Goal: Task Accomplishment & Management: Manage account settings

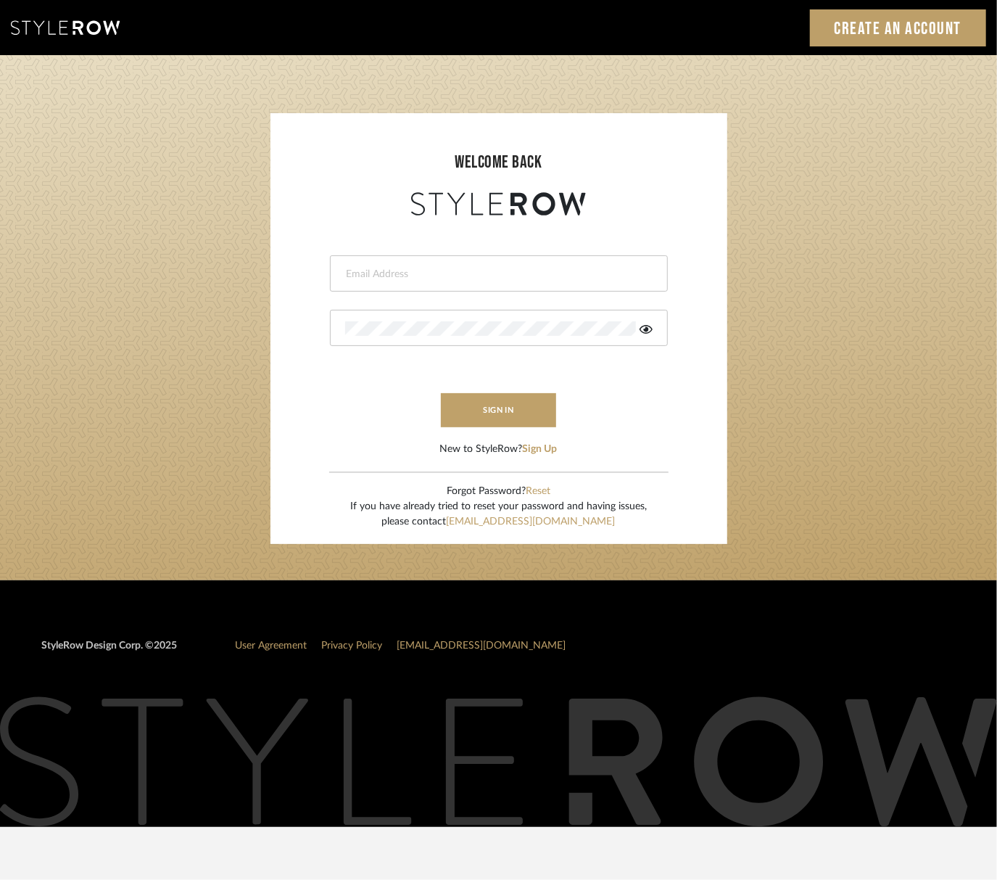
type input "katelyn@clothandkind.com"
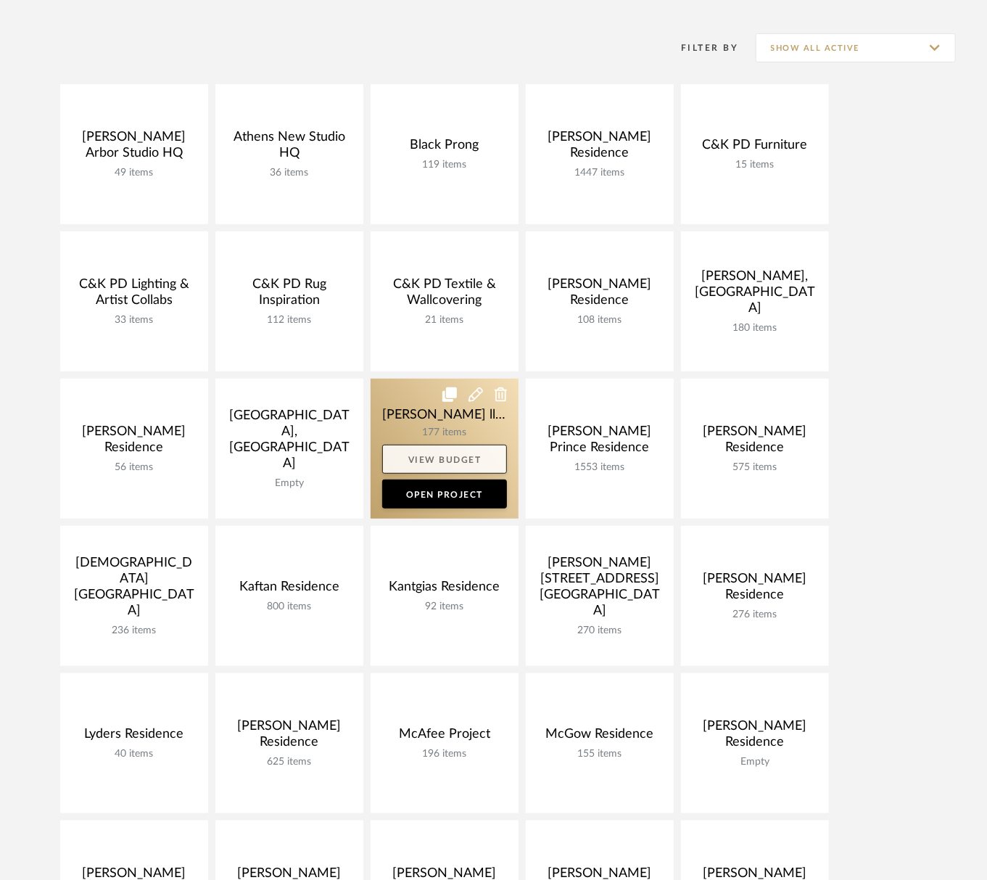
scroll to position [218, 0]
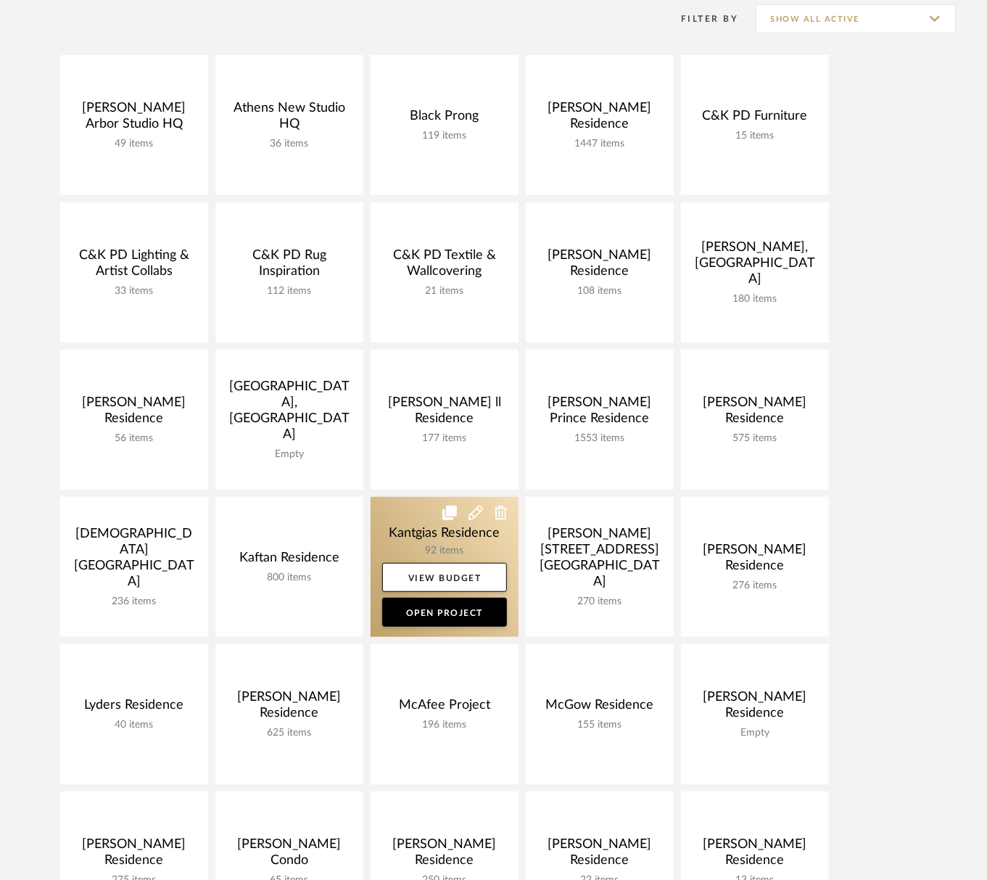
click at [405, 547] on link at bounding box center [445, 567] width 148 height 140
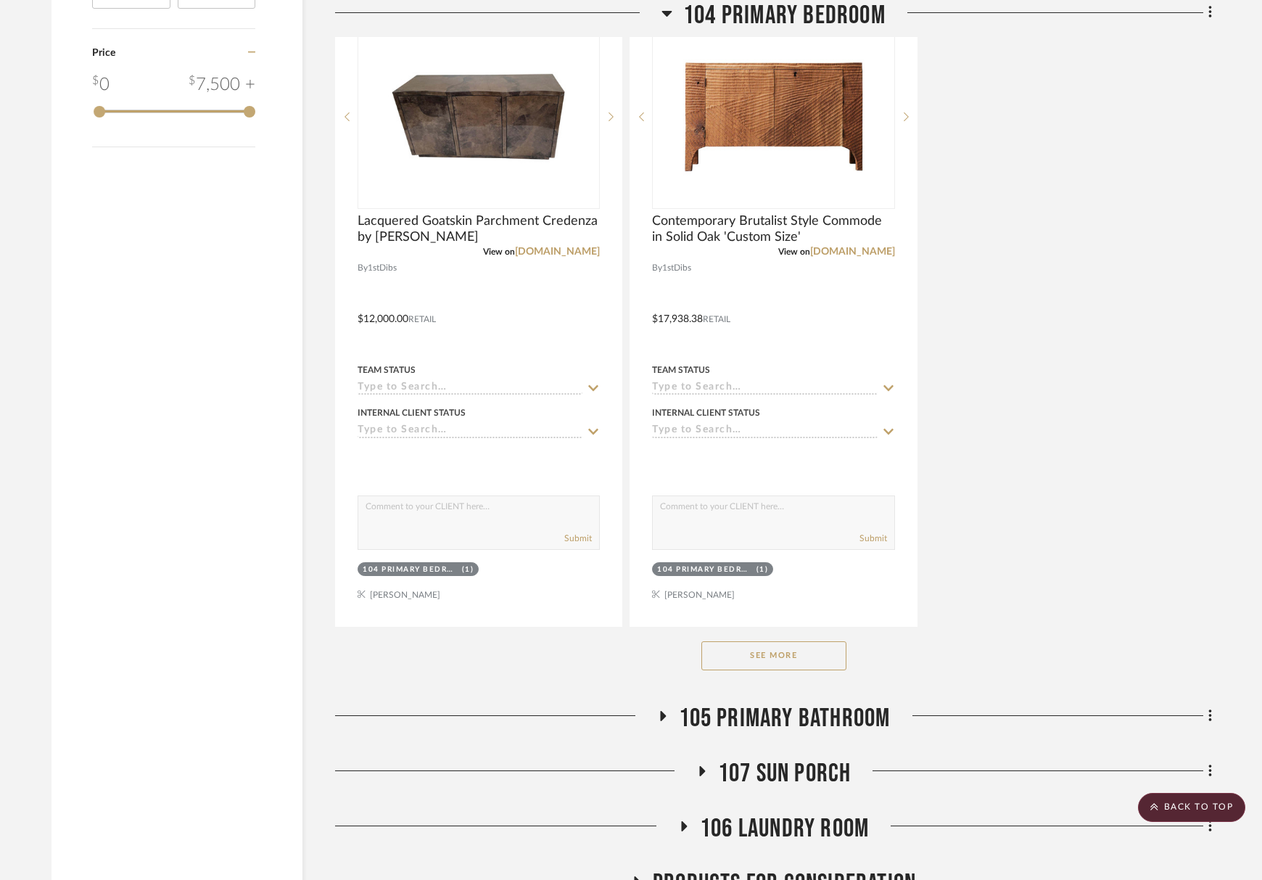
scroll to position [2036, 0]
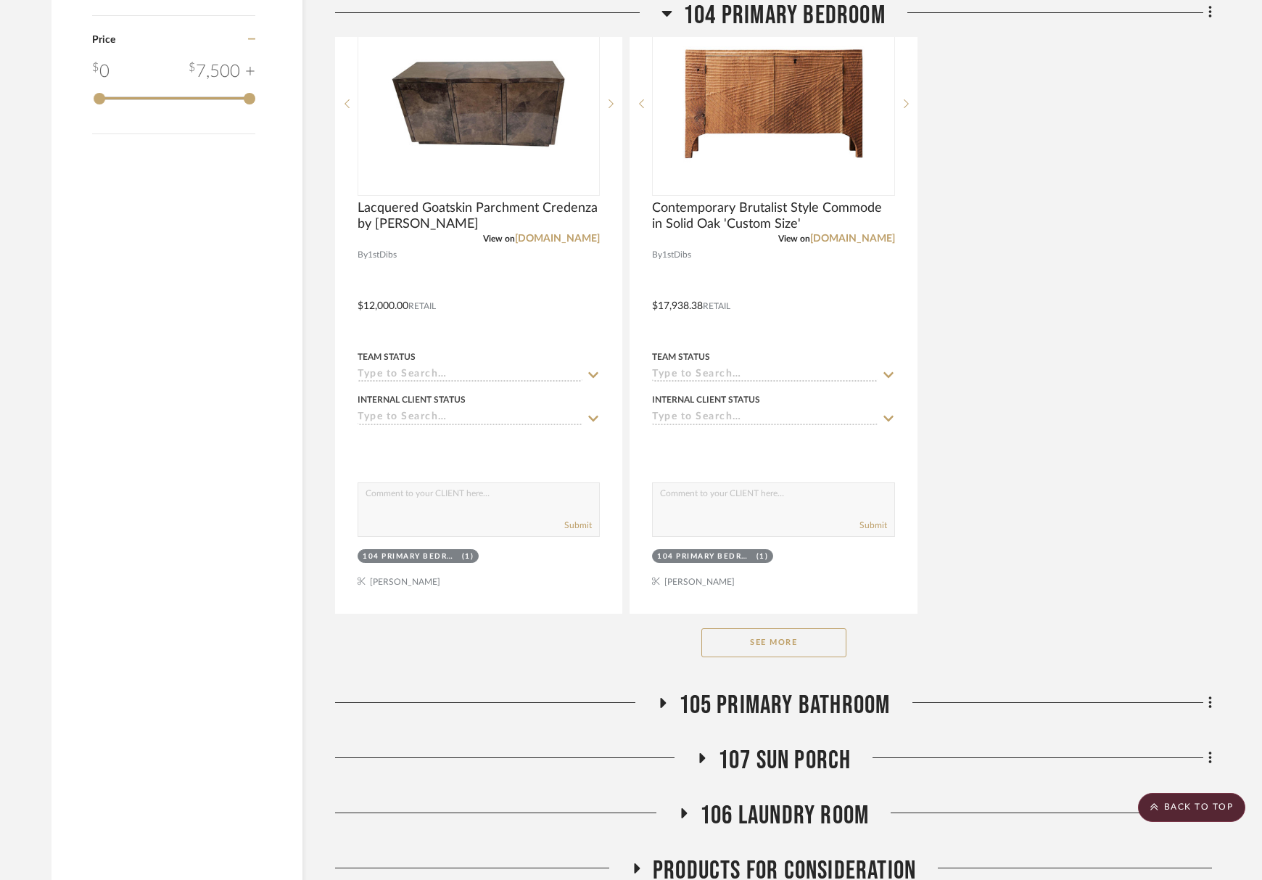
click at [766, 637] on button "See More" at bounding box center [773, 642] width 145 height 29
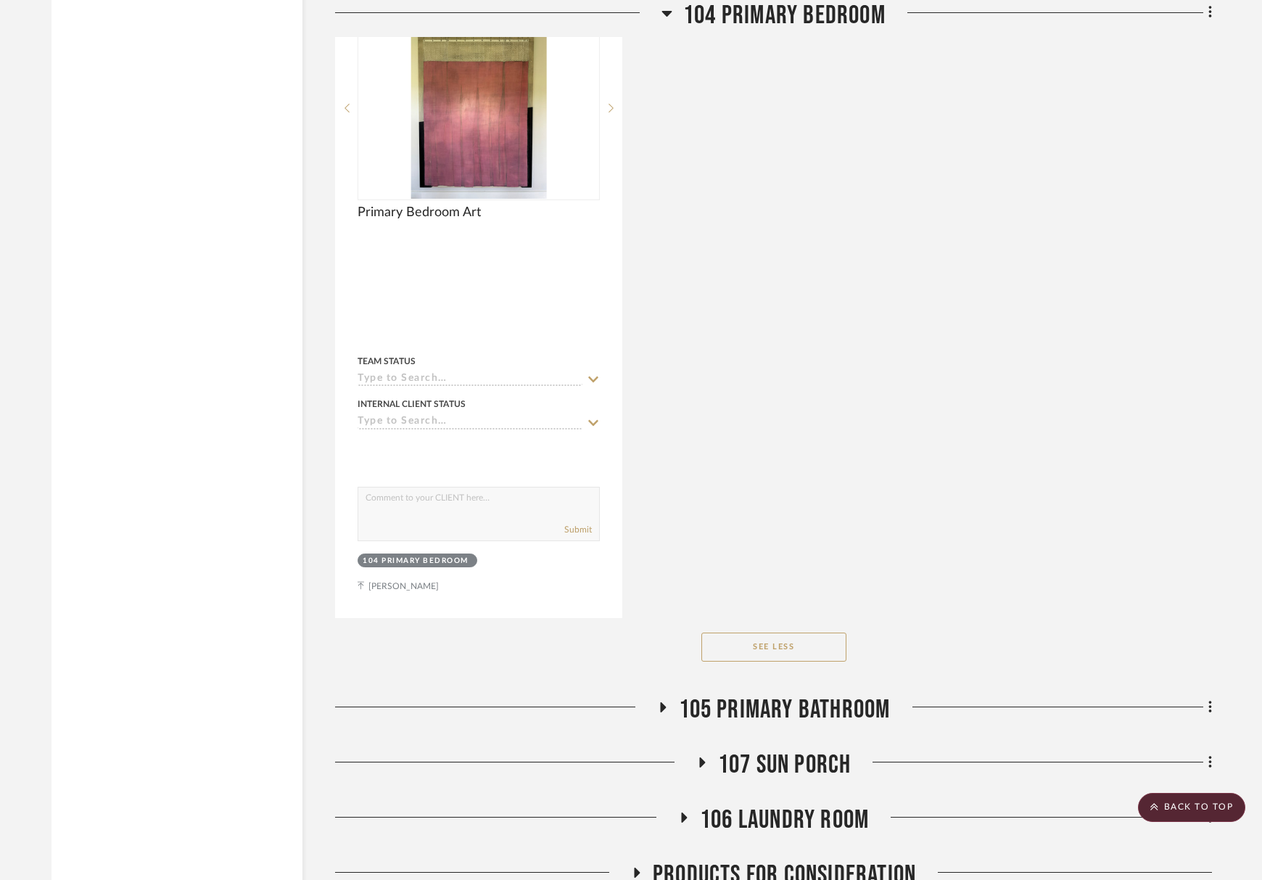
scroll to position [4760, 0]
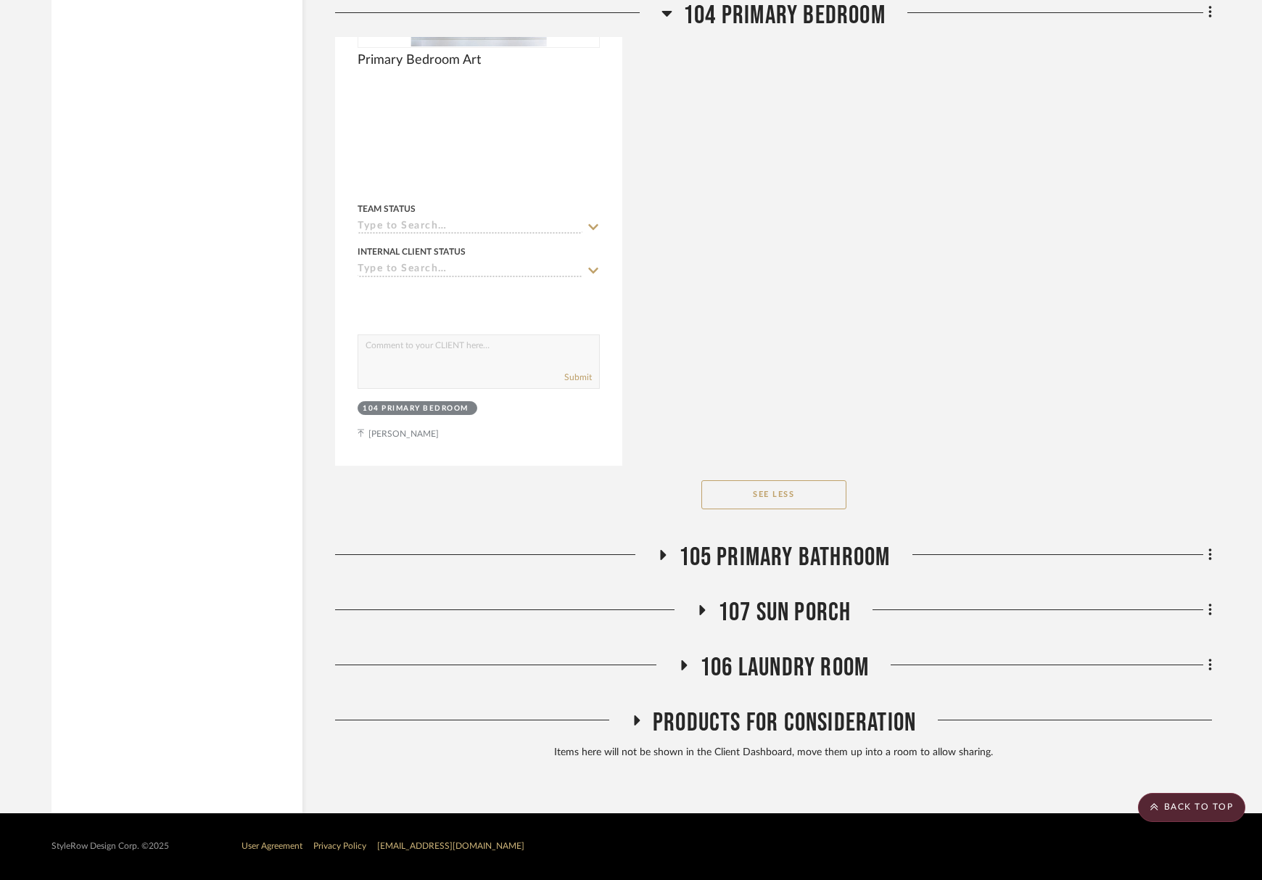
click at [729, 713] on span "Products For Consideration" at bounding box center [784, 722] width 263 height 31
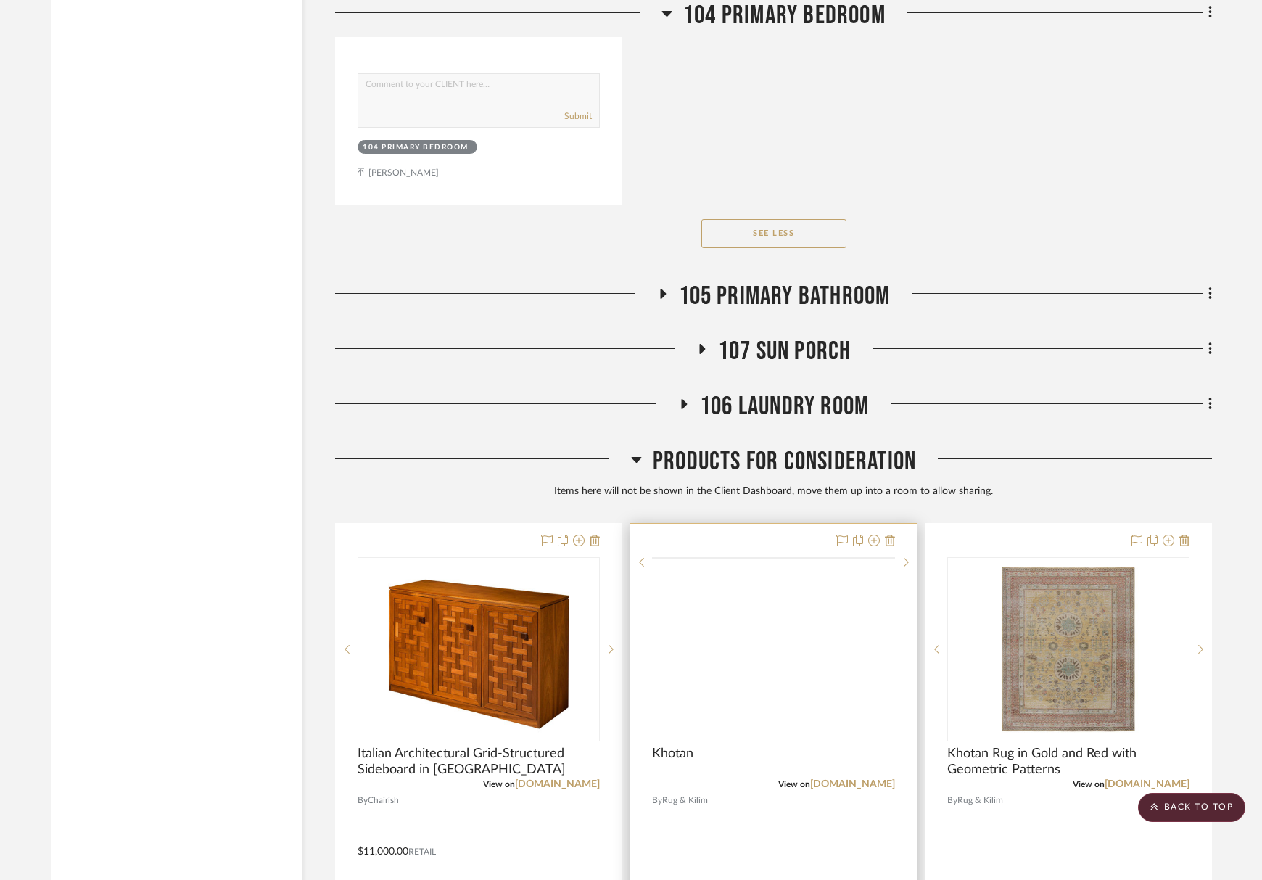
scroll to position [5050, 0]
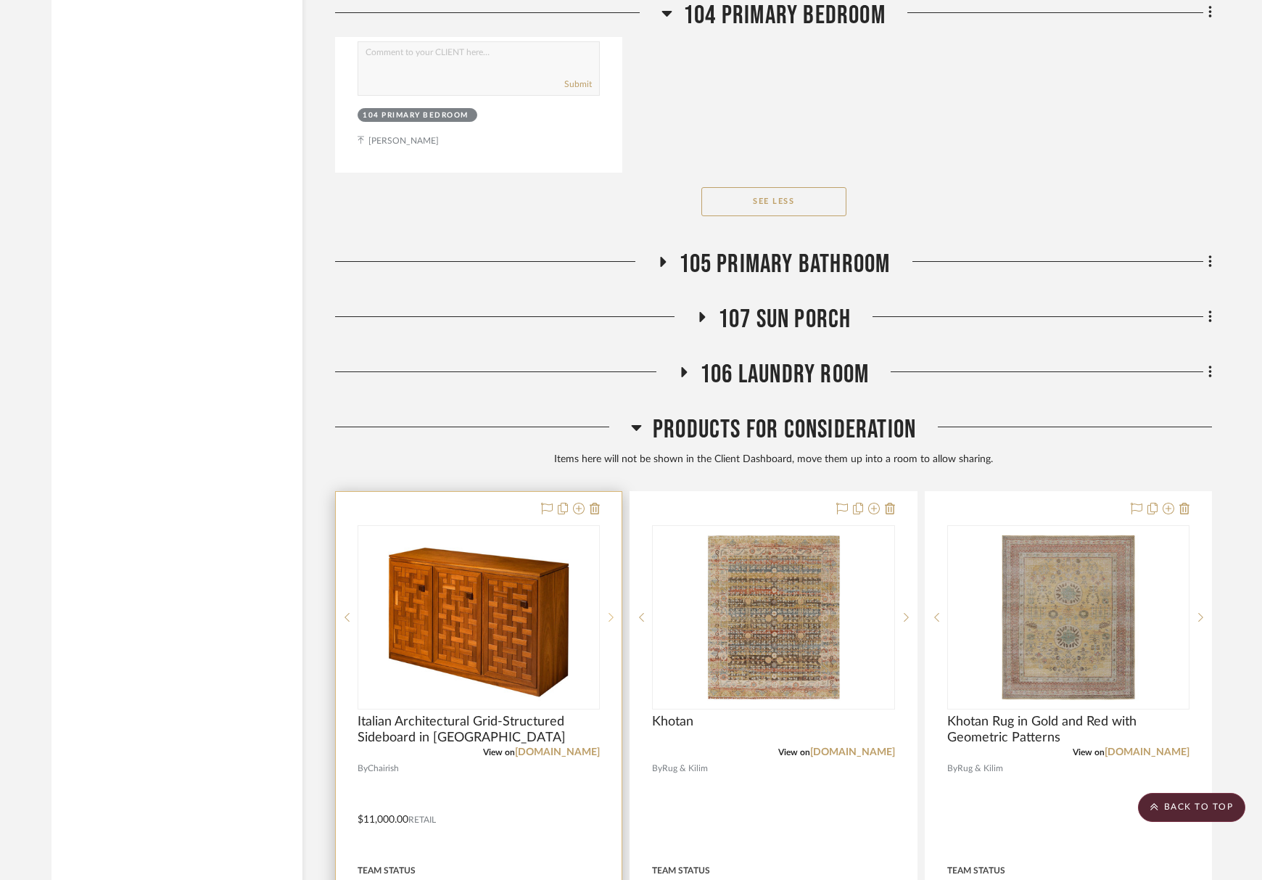
click at [615, 618] on sr-next-btn at bounding box center [611, 617] width 22 height 10
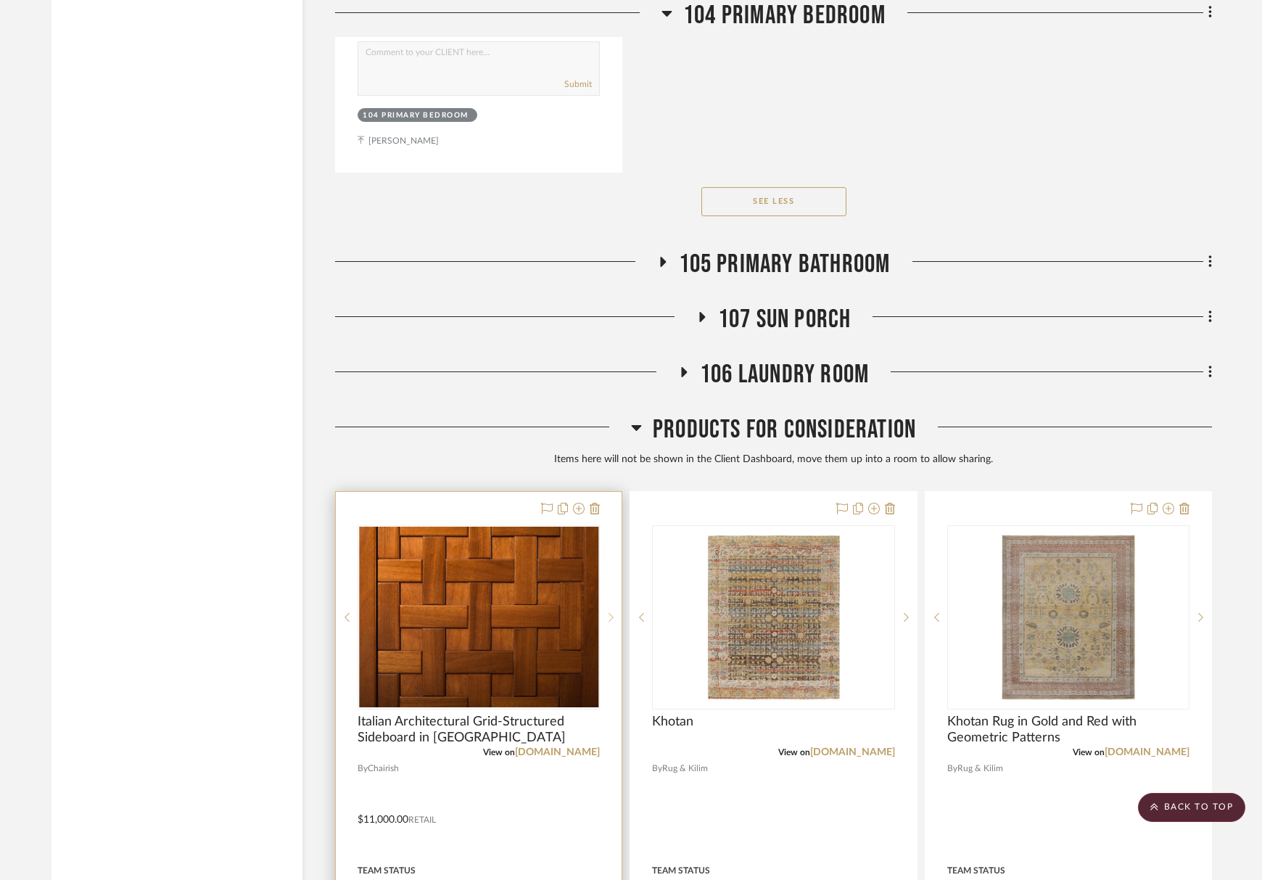
click at [615, 618] on sr-next-btn at bounding box center [611, 617] width 22 height 10
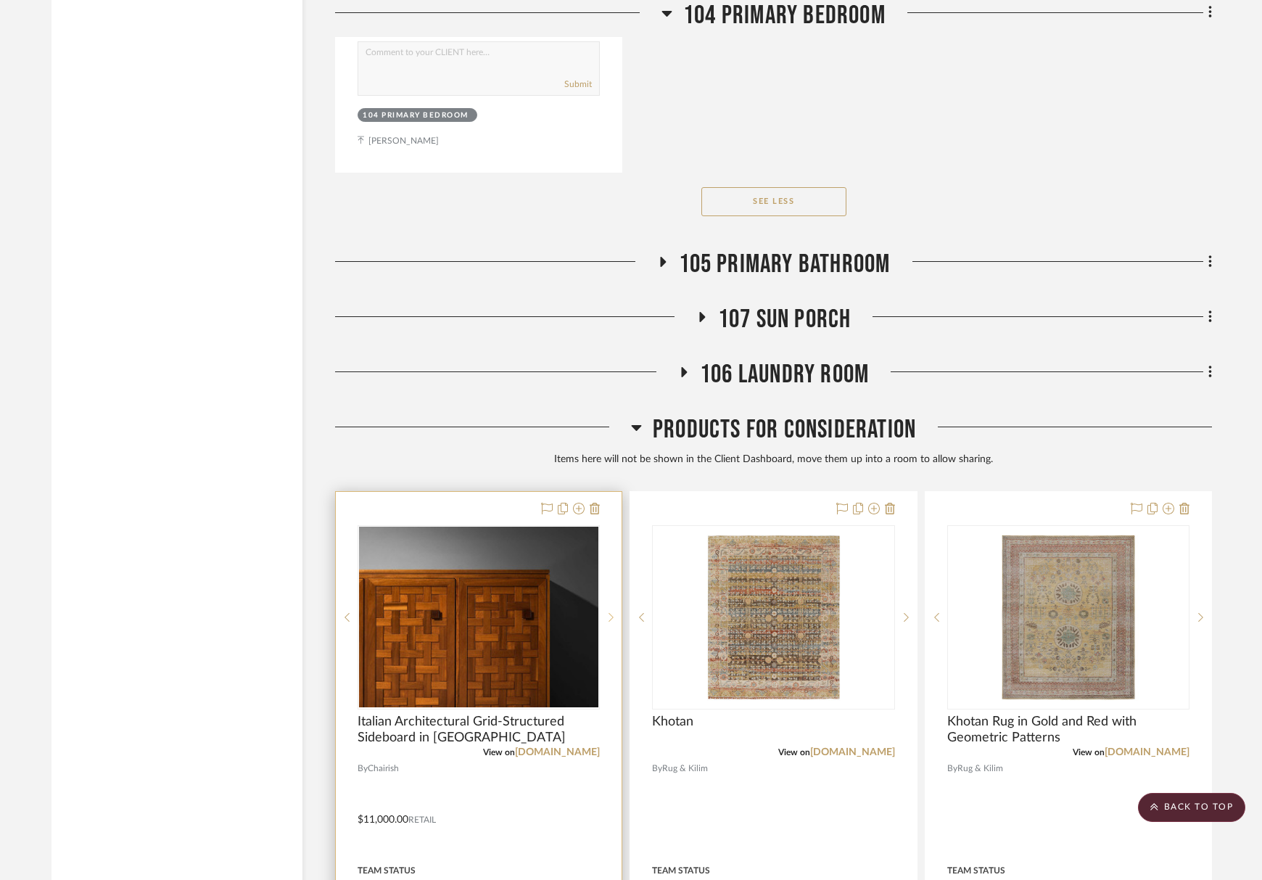
click at [615, 618] on sr-next-btn at bounding box center [611, 617] width 22 height 10
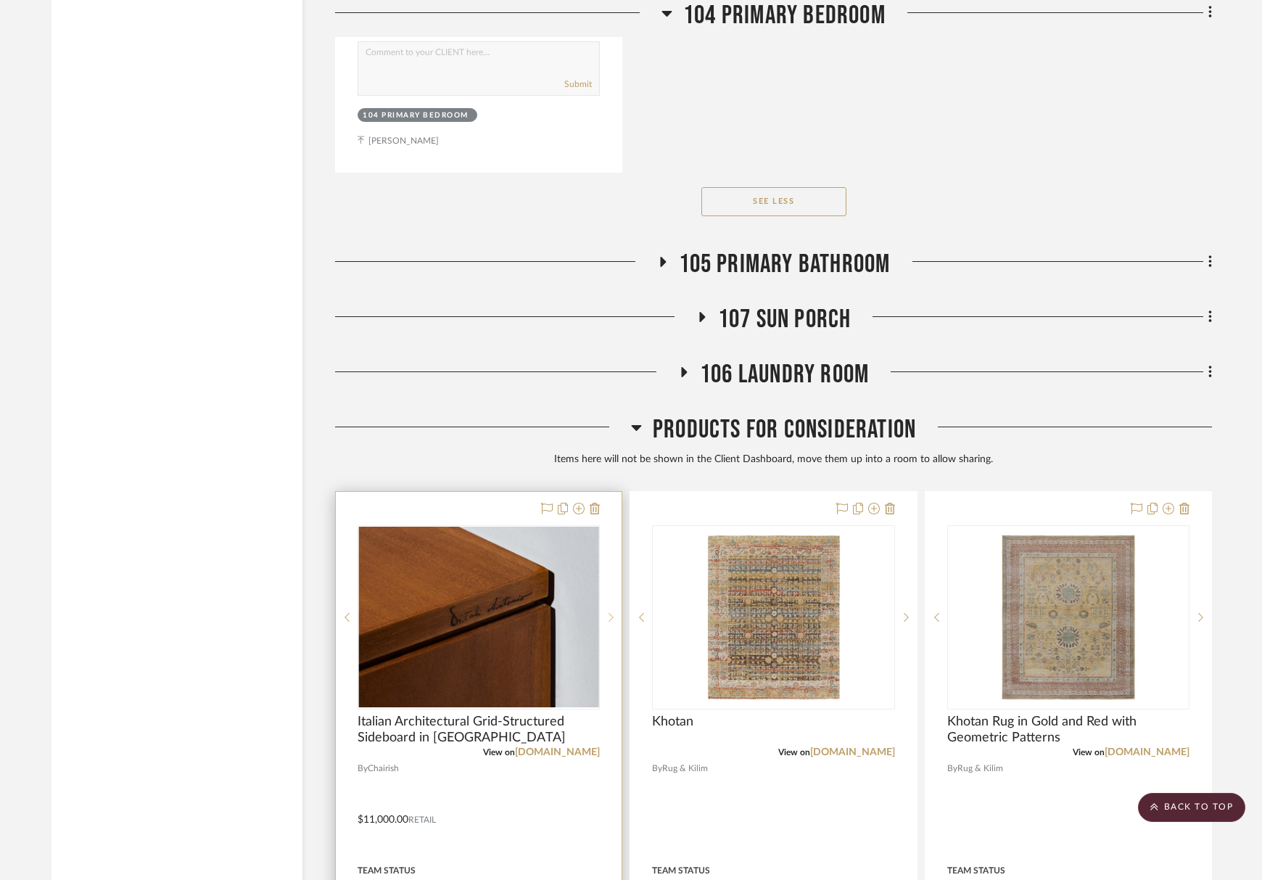
click at [615, 618] on sr-next-btn at bounding box center [611, 617] width 22 height 10
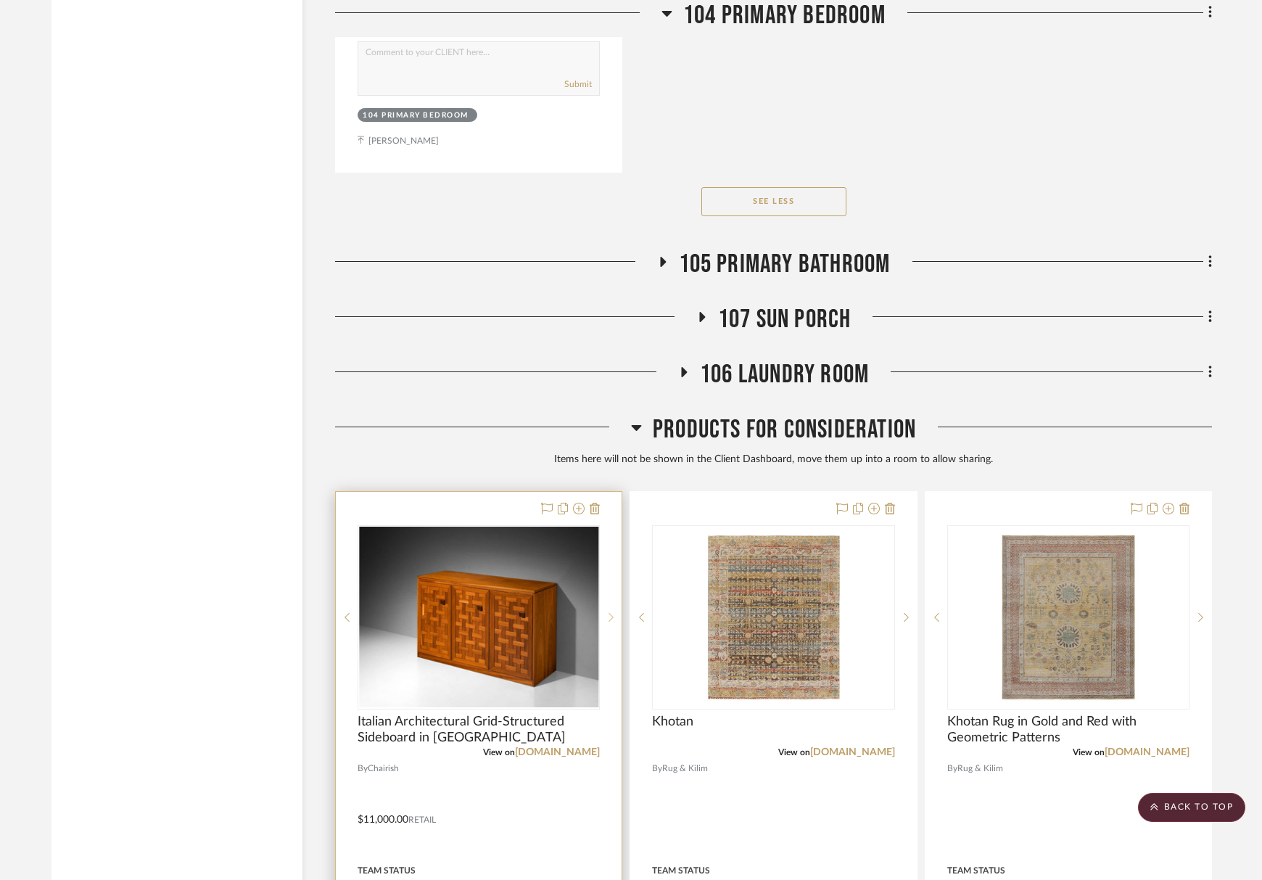
click at [615, 618] on sr-next-btn at bounding box center [611, 617] width 22 height 10
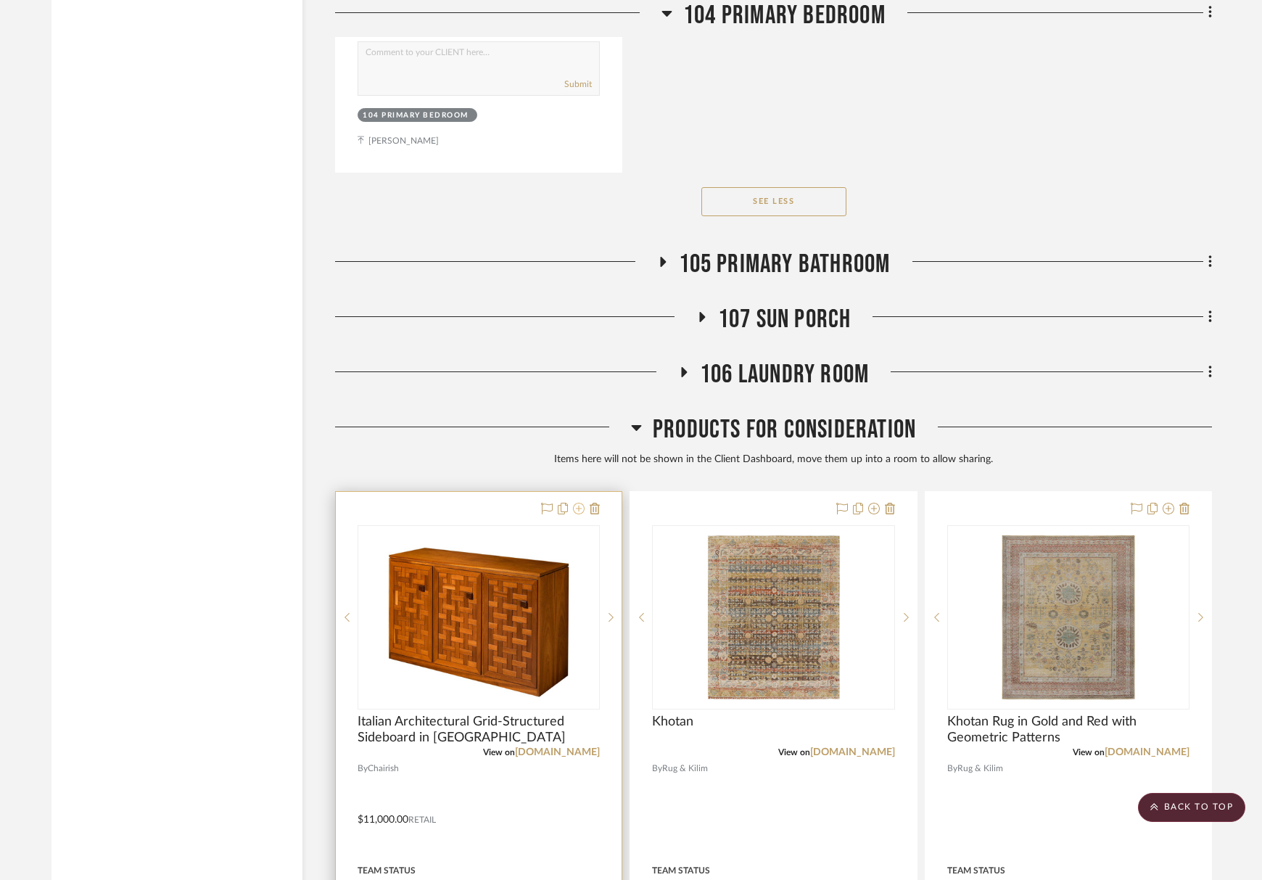
click at [584, 514] on icon at bounding box center [579, 508] width 12 height 12
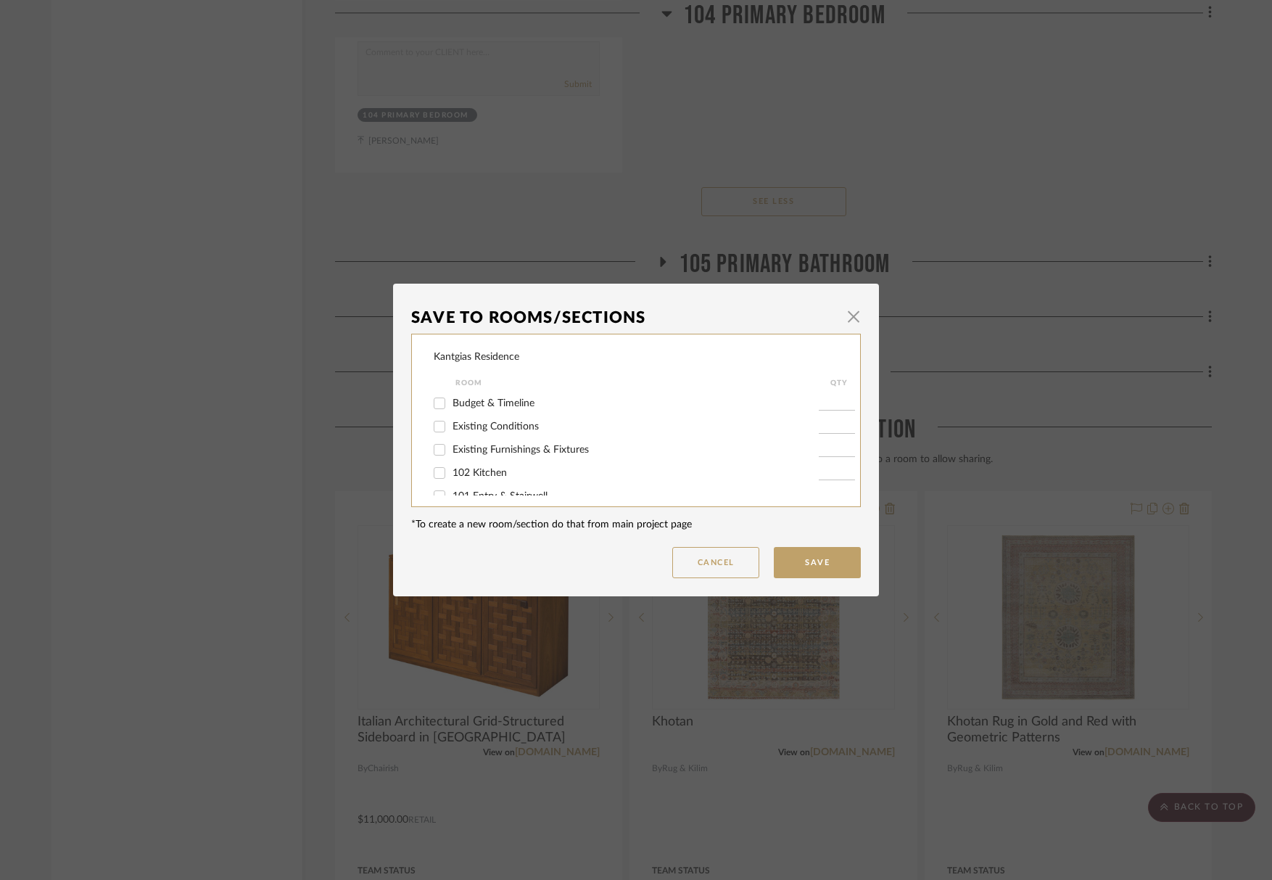
scroll to position [73, 0]
click at [843, 307] on span "button" at bounding box center [853, 316] width 29 height 29
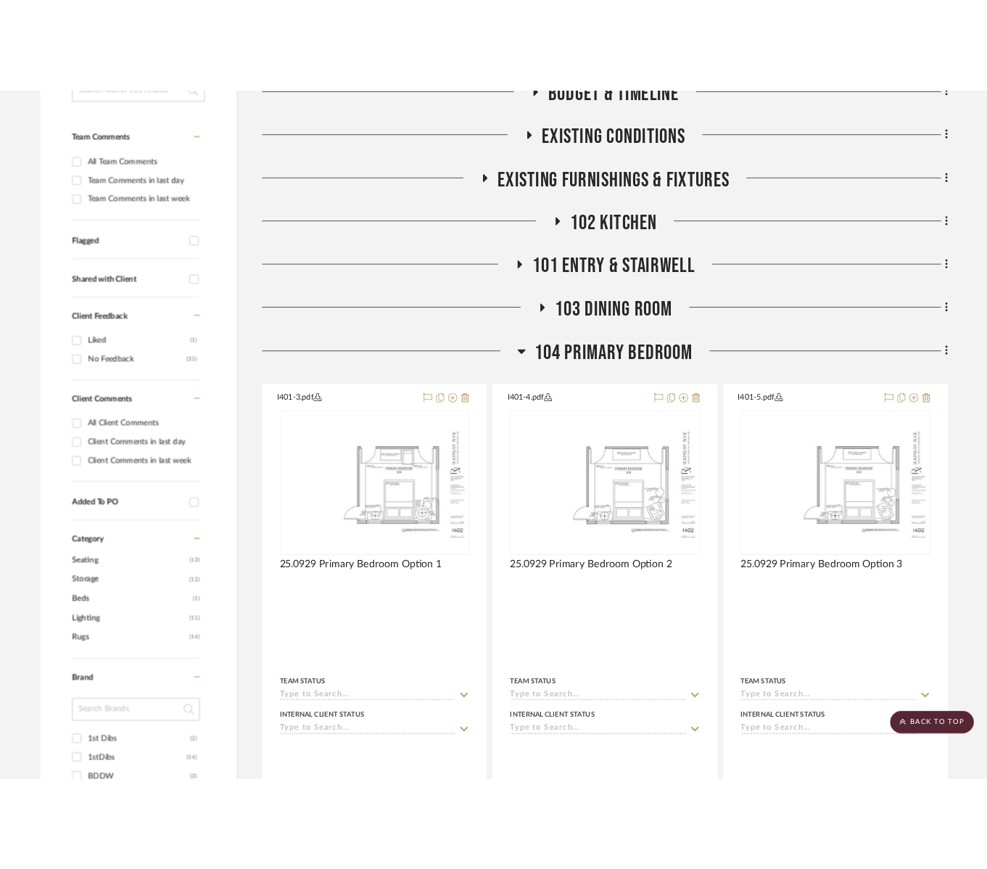
scroll to position [264, 0]
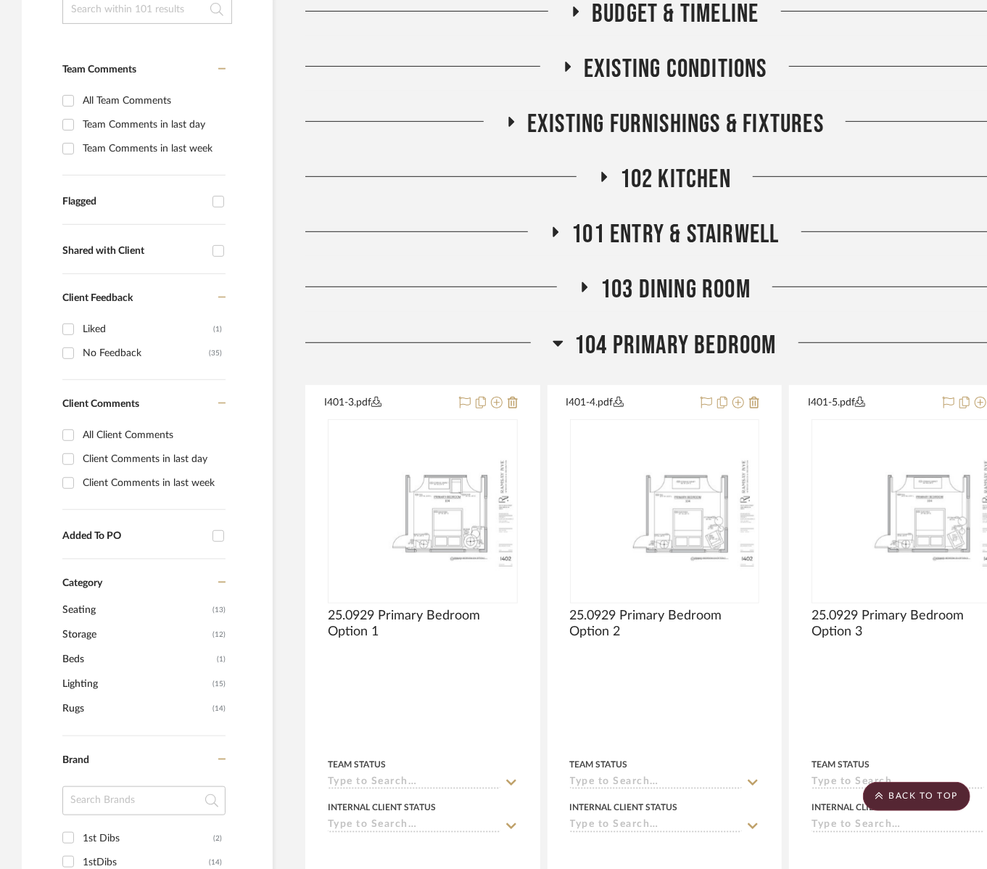
scroll to position [336, 0]
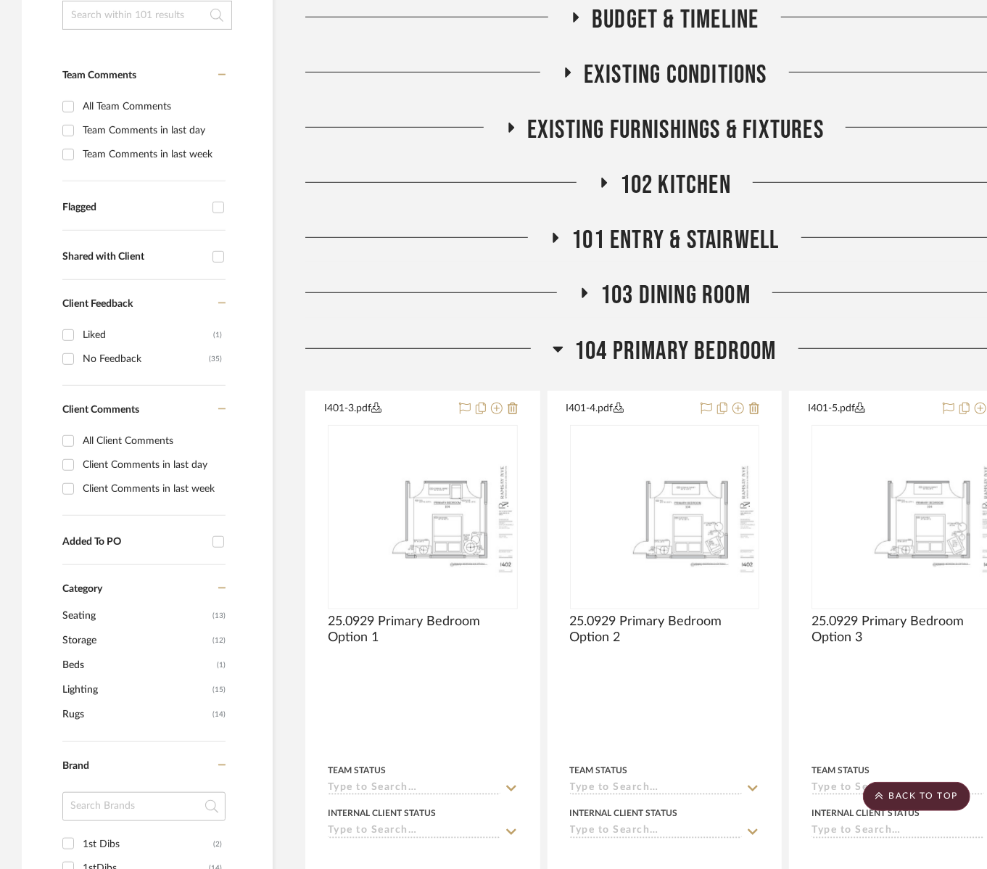
click at [687, 302] on span "103 Dining Room" at bounding box center [675, 295] width 150 height 31
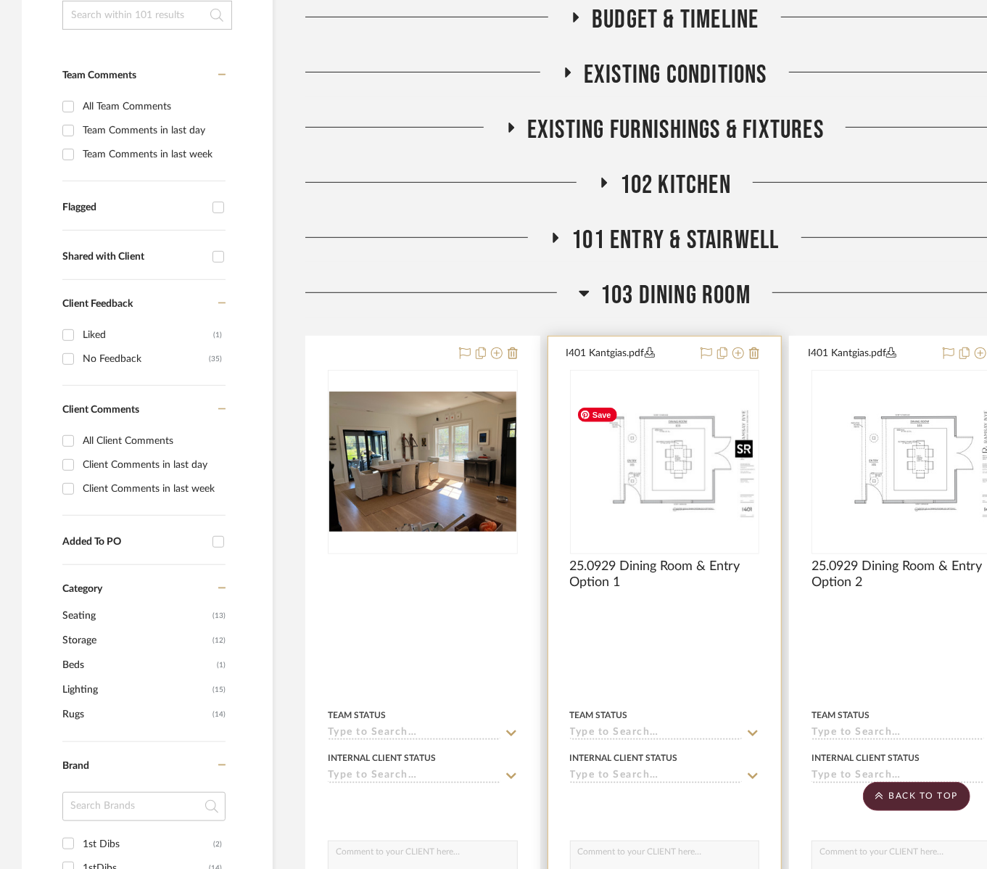
click at [691, 477] on img "0" at bounding box center [664, 461] width 187 height 120
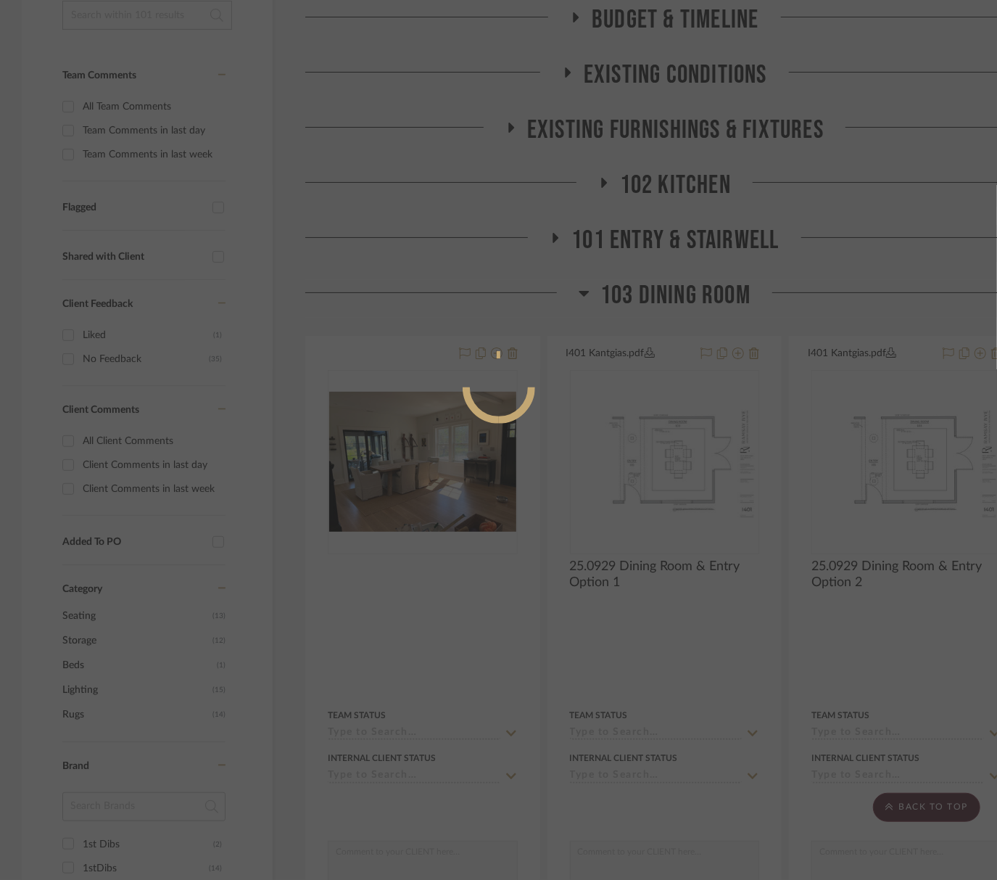
click at [640, 442] on div at bounding box center [498, 440] width 997 height 880
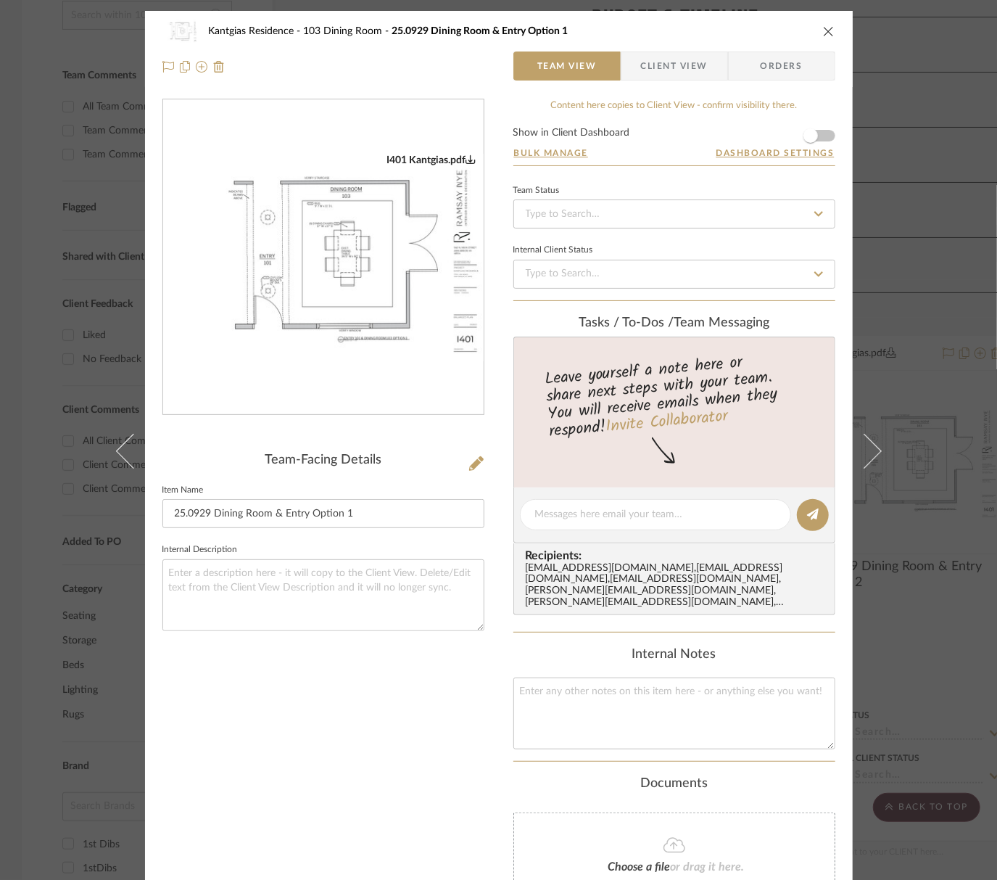
click at [347, 294] on img "0" at bounding box center [323, 257] width 320 height 207
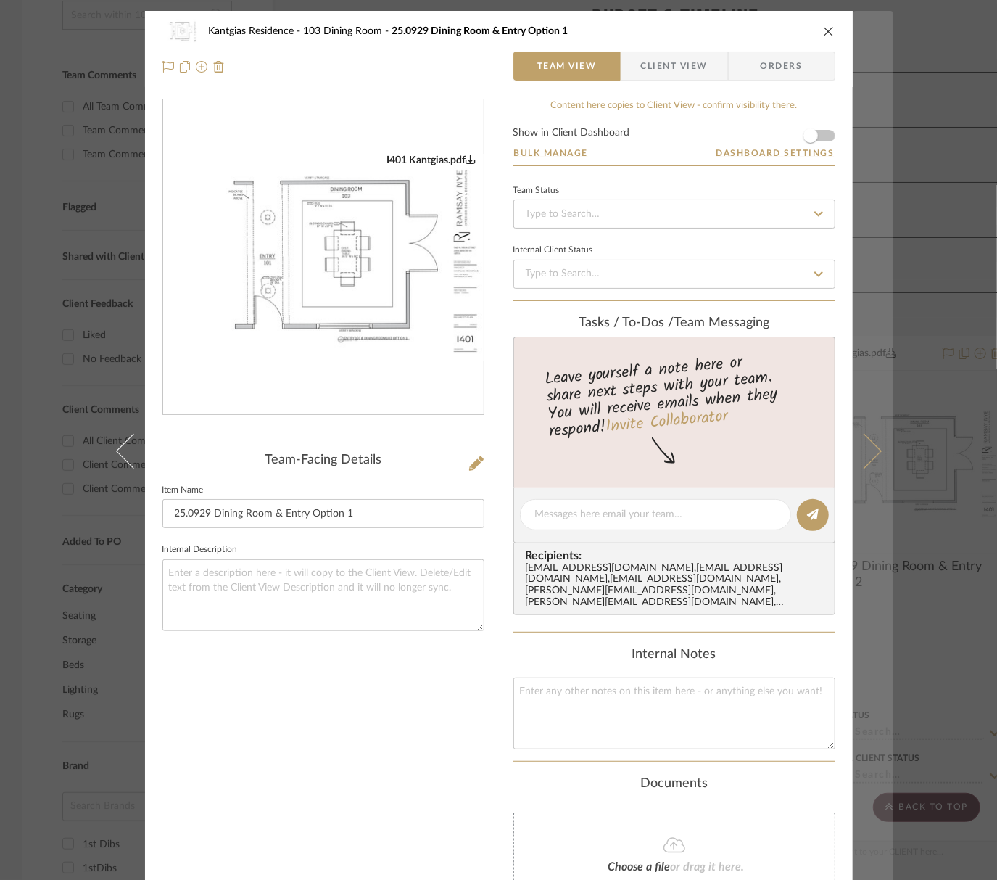
click at [867, 456] on icon at bounding box center [863, 450] width 35 height 35
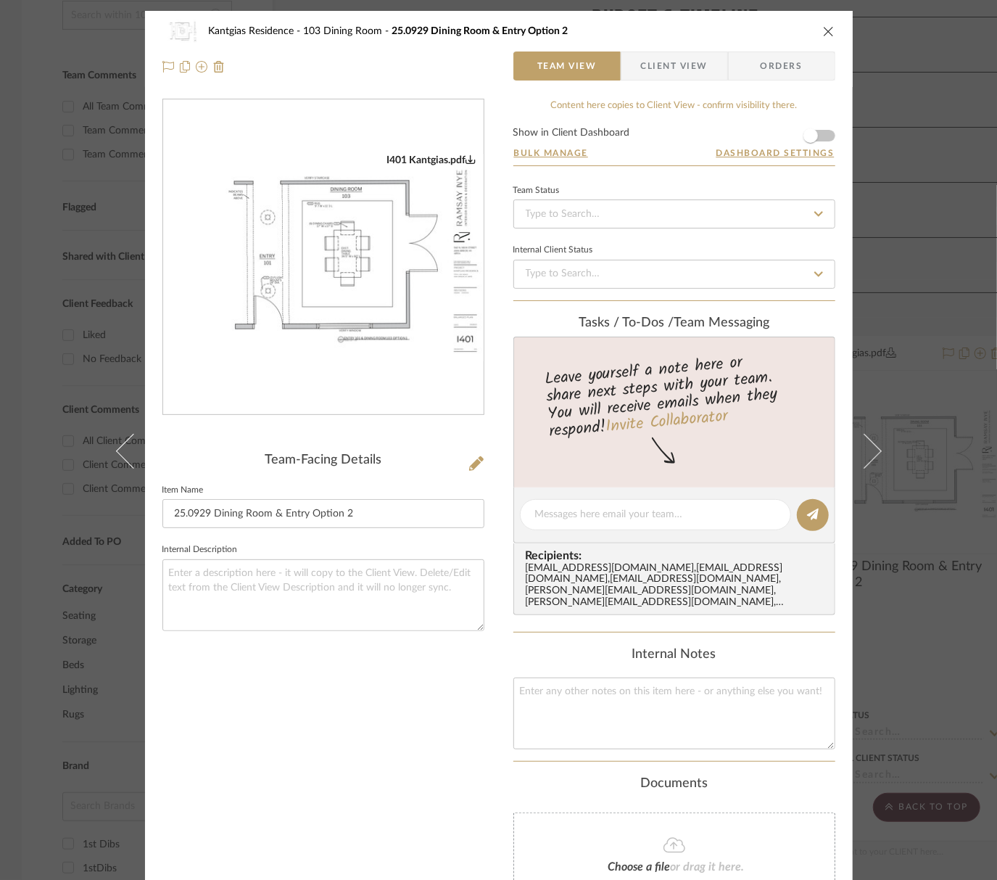
click at [342, 340] on img "0" at bounding box center [323, 257] width 320 height 207
click at [826, 36] on icon "close" at bounding box center [829, 31] width 12 height 12
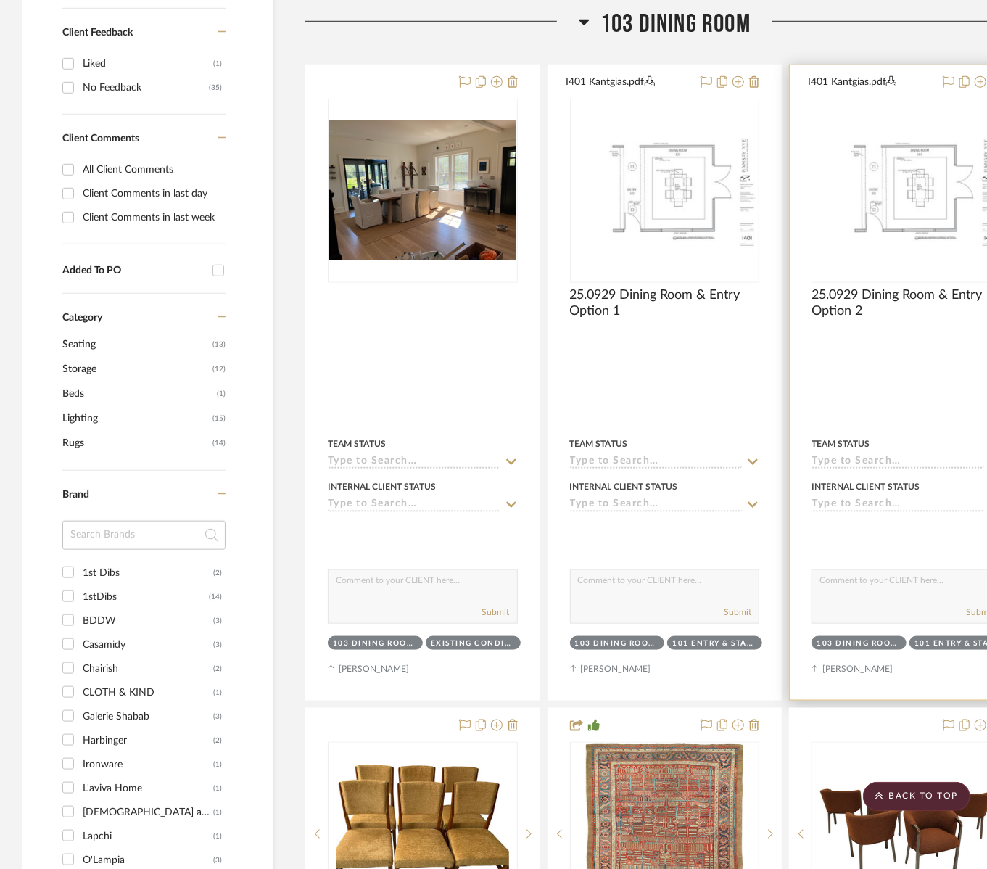
scroll to position [481, 0]
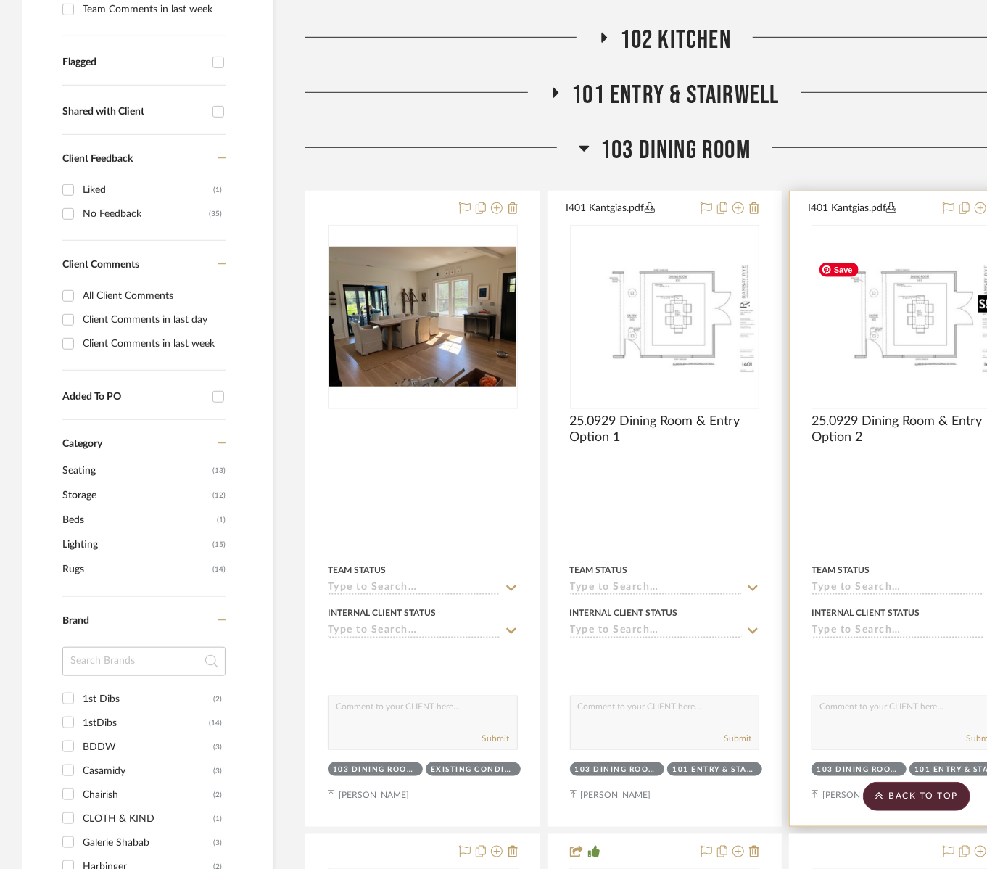
click at [892, 355] on img "0" at bounding box center [906, 316] width 187 height 120
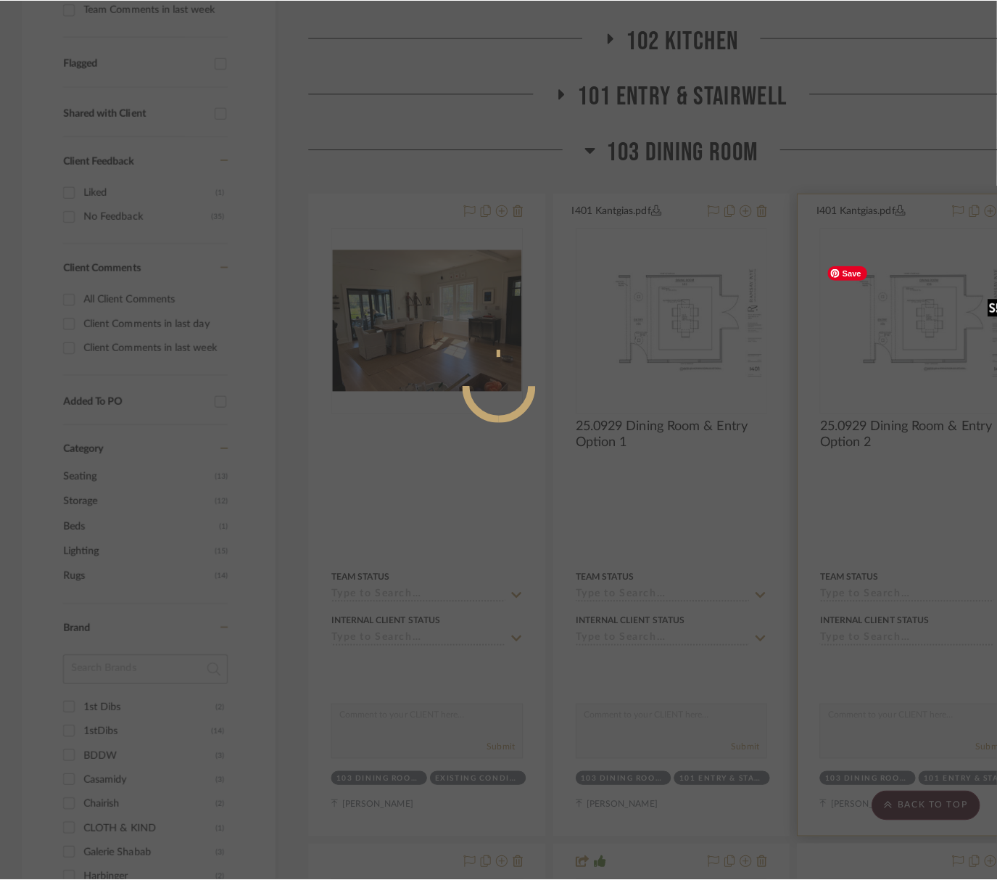
scroll to position [0, 0]
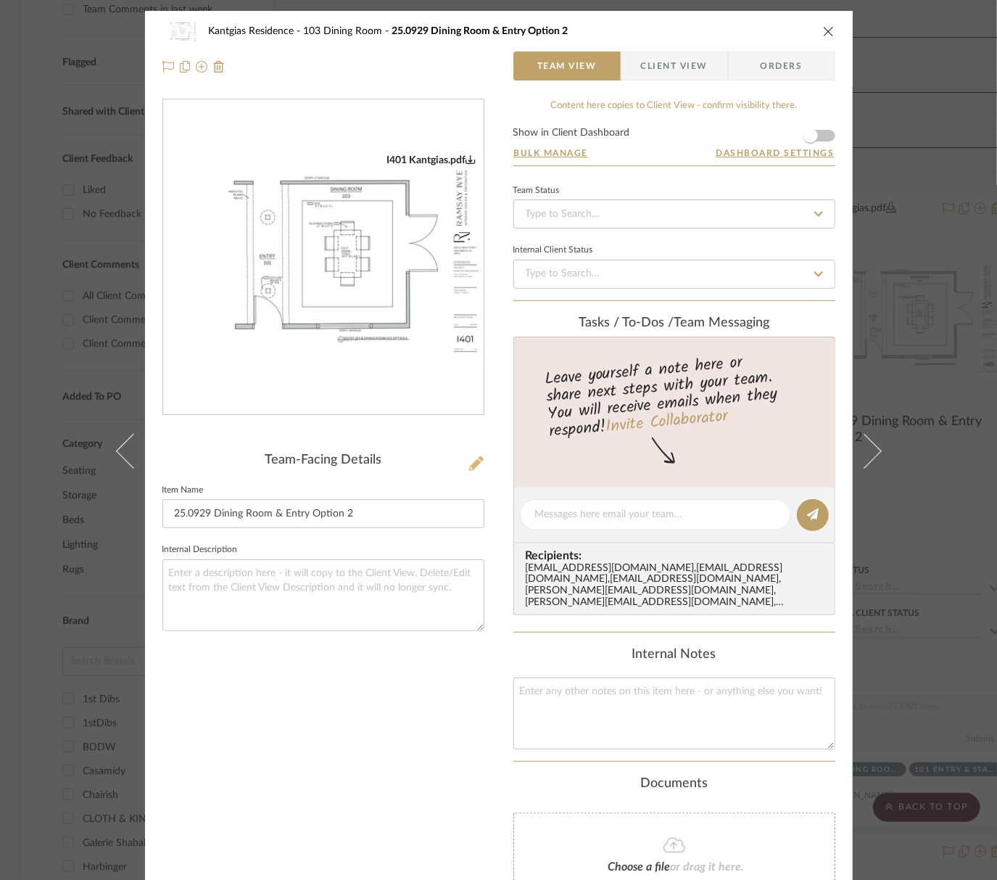
click at [469, 458] on icon at bounding box center [476, 463] width 15 height 15
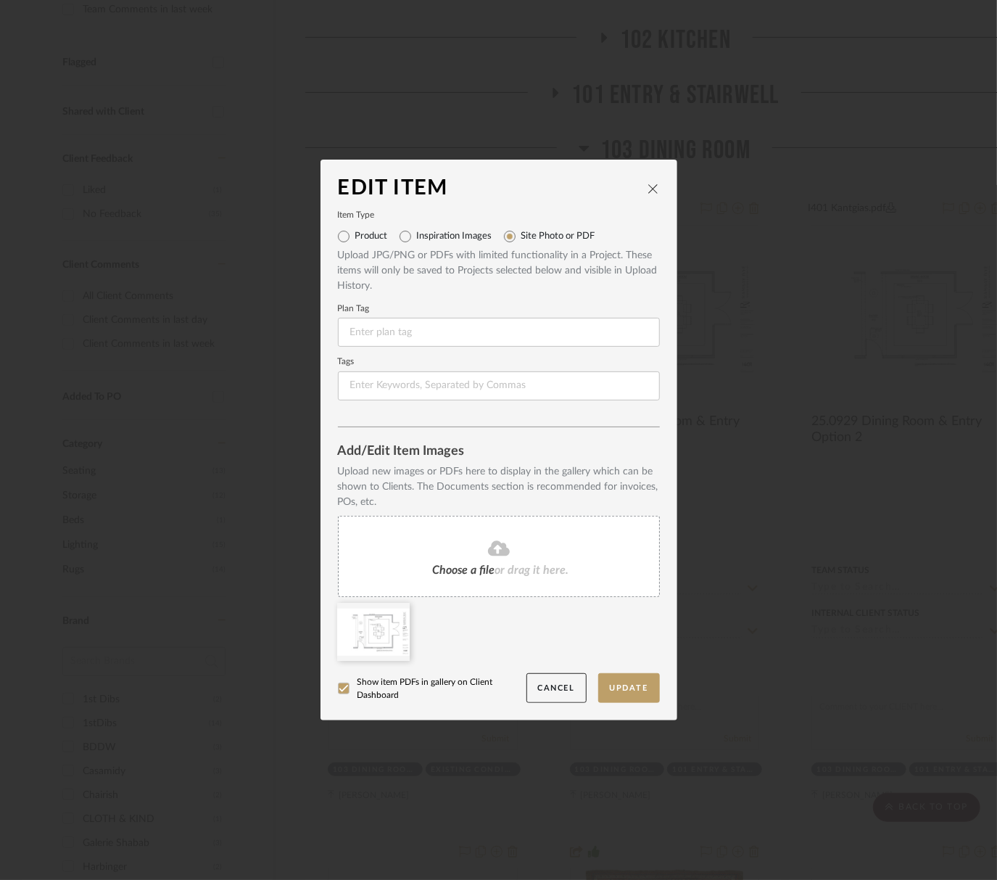
click at [484, 557] on fa-icon at bounding box center [499, 548] width 132 height 19
click at [460, 611] on div at bounding box center [456, 632] width 73 height 58
click at [396, 613] on icon at bounding box center [399, 612] width 10 height 12
click at [624, 684] on button "Update" at bounding box center [629, 688] width 62 height 30
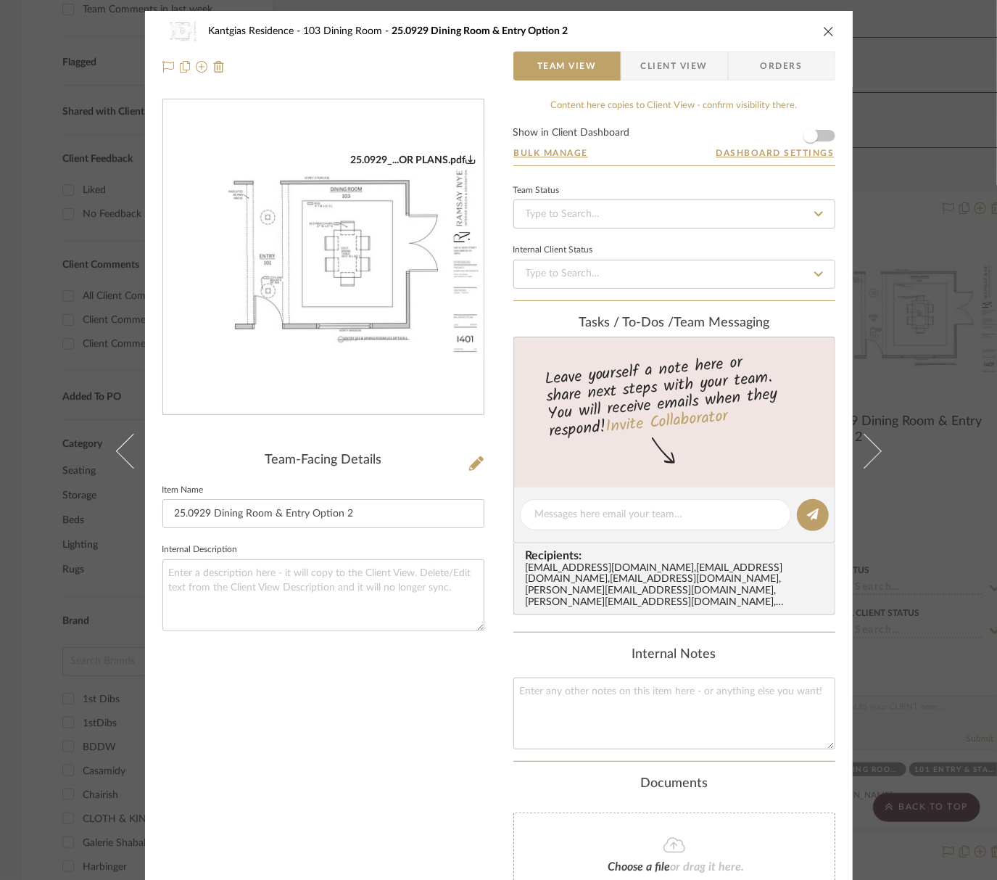
click at [408, 314] on img "0" at bounding box center [323, 257] width 320 height 207
click at [823, 34] on icon "close" at bounding box center [829, 31] width 12 height 12
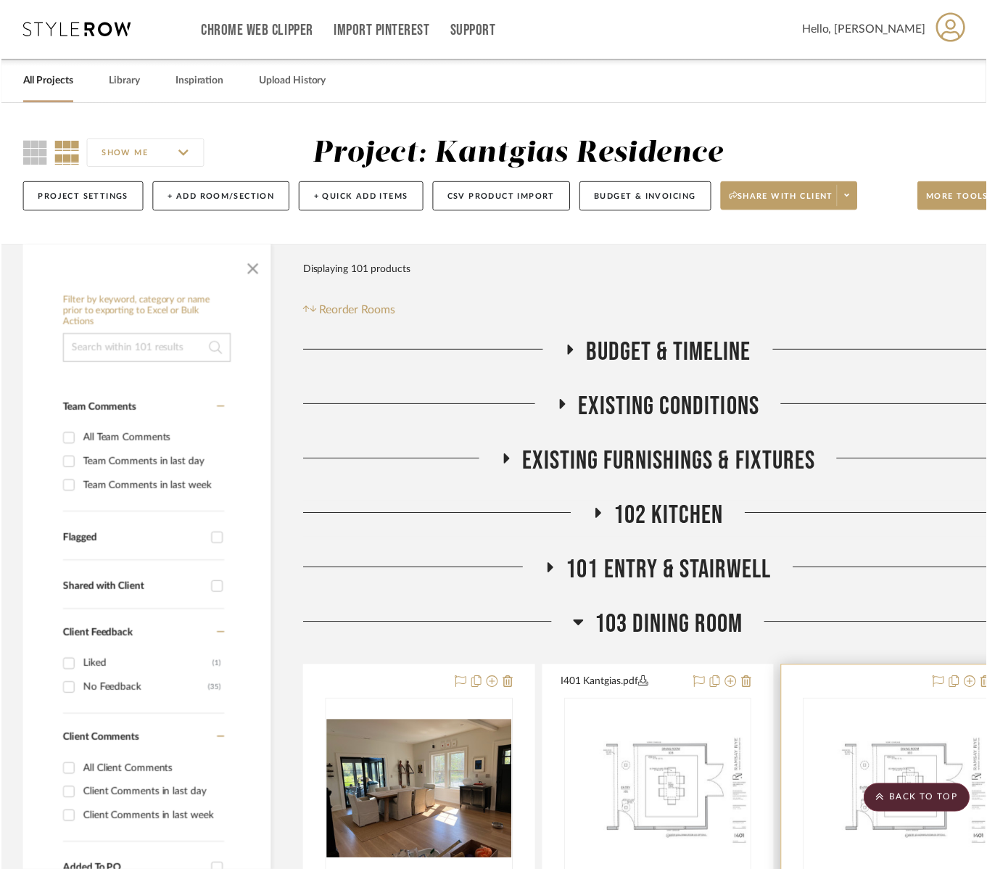
scroll to position [481, 0]
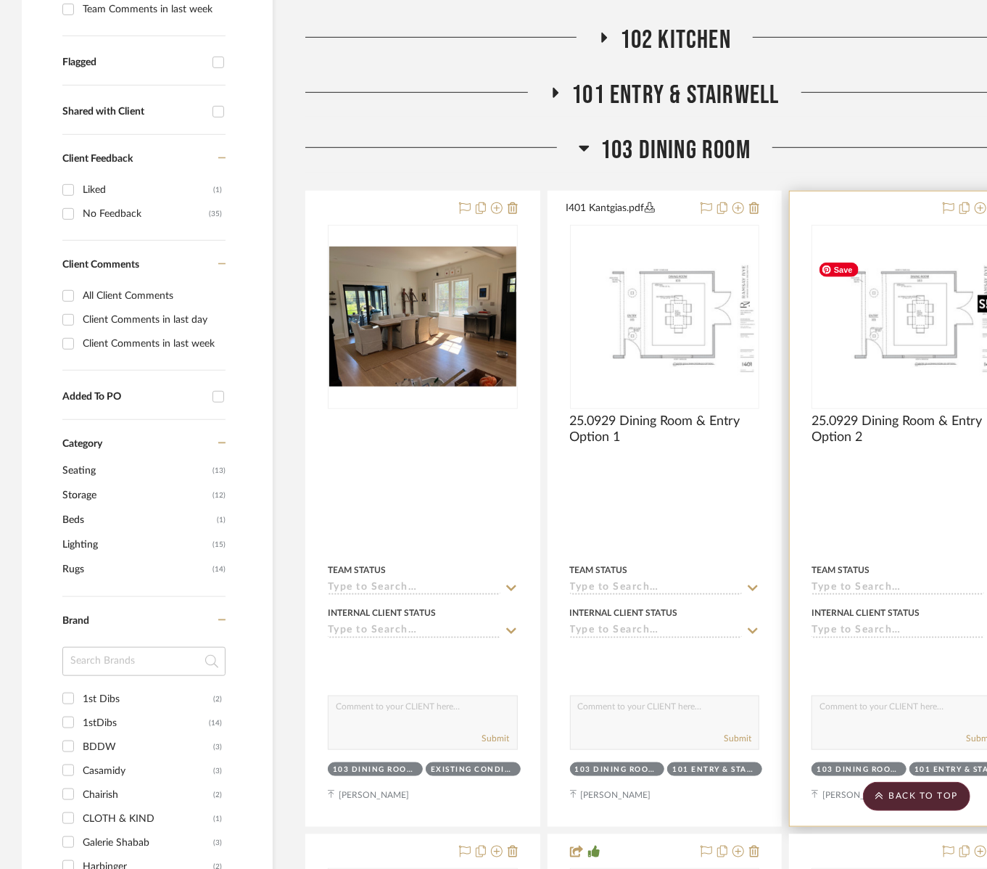
click at [886, 331] on img "0" at bounding box center [906, 316] width 187 height 120
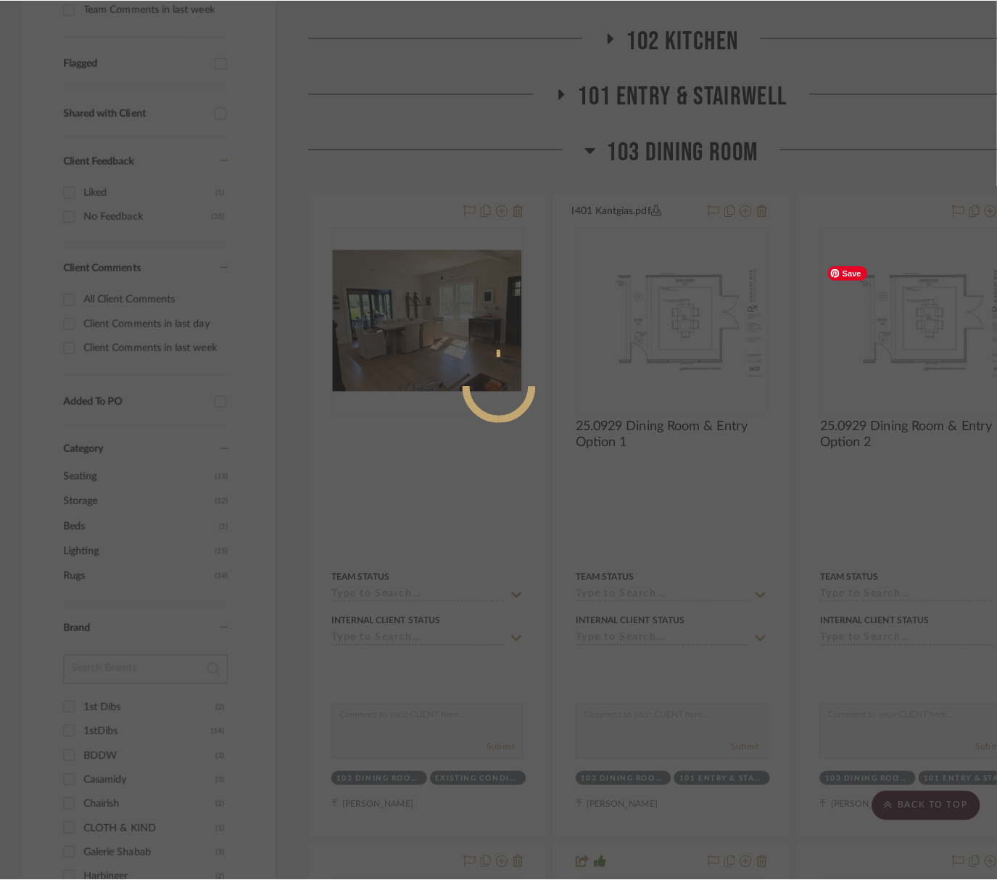
scroll to position [0, 0]
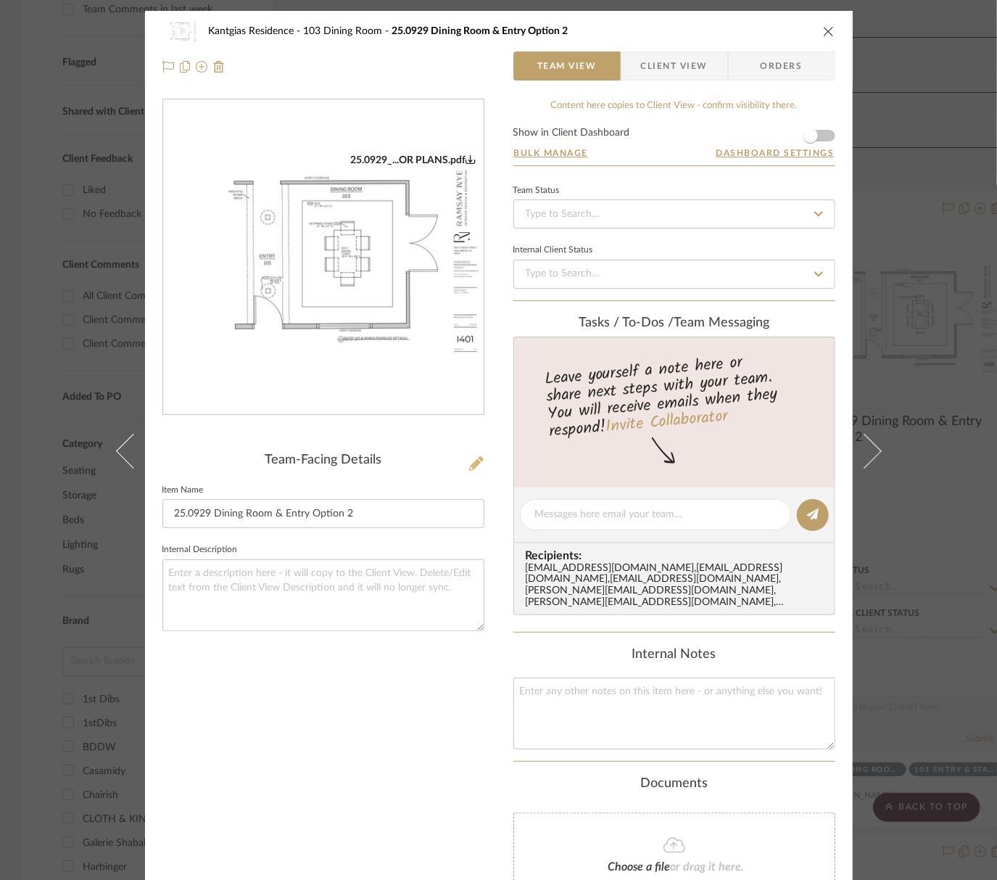
click at [469, 463] on icon at bounding box center [476, 463] width 15 height 15
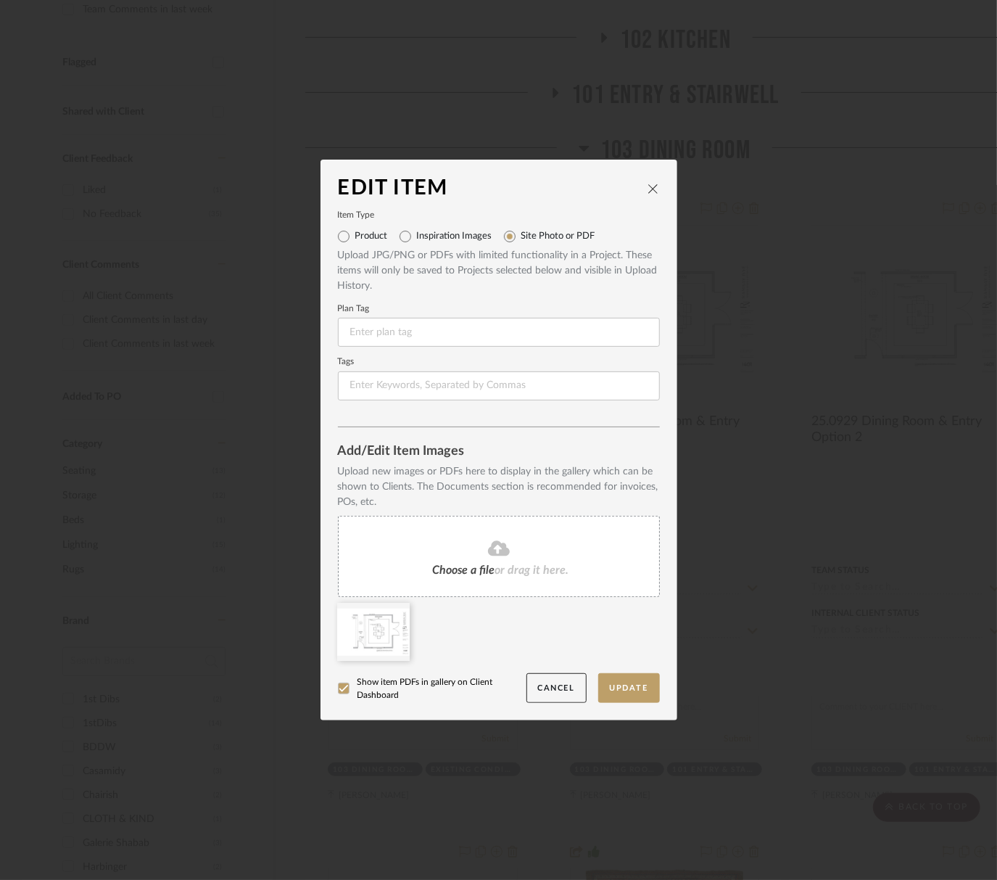
click at [648, 191] on icon "close" at bounding box center [654, 189] width 12 height 12
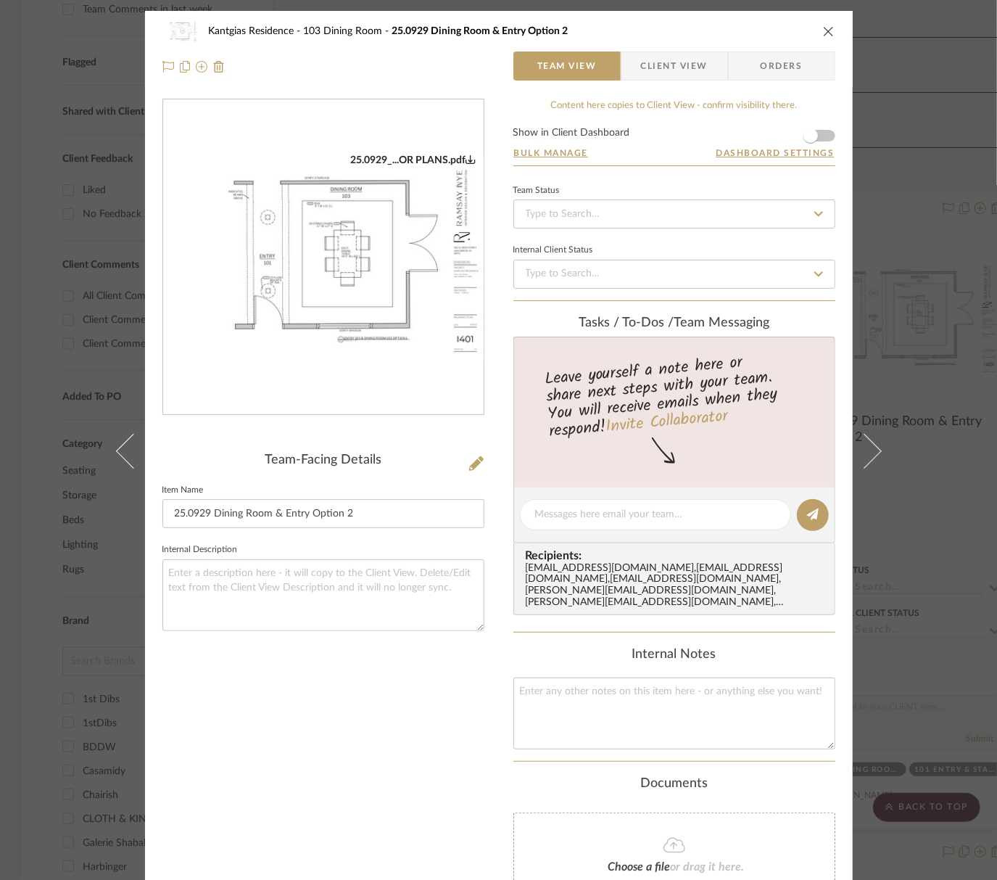
click at [686, 317] on div "Tasks / To-Dos / team Messaging" at bounding box center [674, 323] width 322 height 16
click at [829, 31] on div "Kantgias Residence 103 Dining Room 25.0929 Dining Room & Entry Option 2 Team Vi…" at bounding box center [499, 49] width 708 height 76
click at [829, 31] on icon "close" at bounding box center [829, 31] width 12 height 12
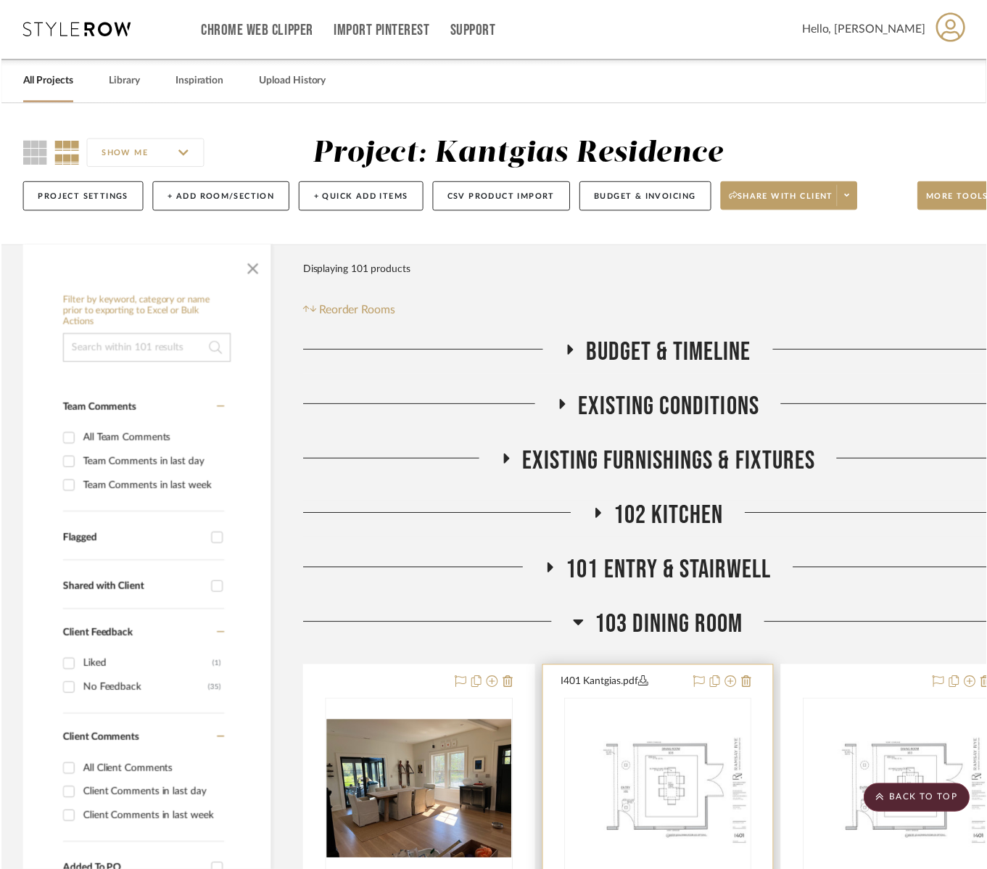
scroll to position [481, 0]
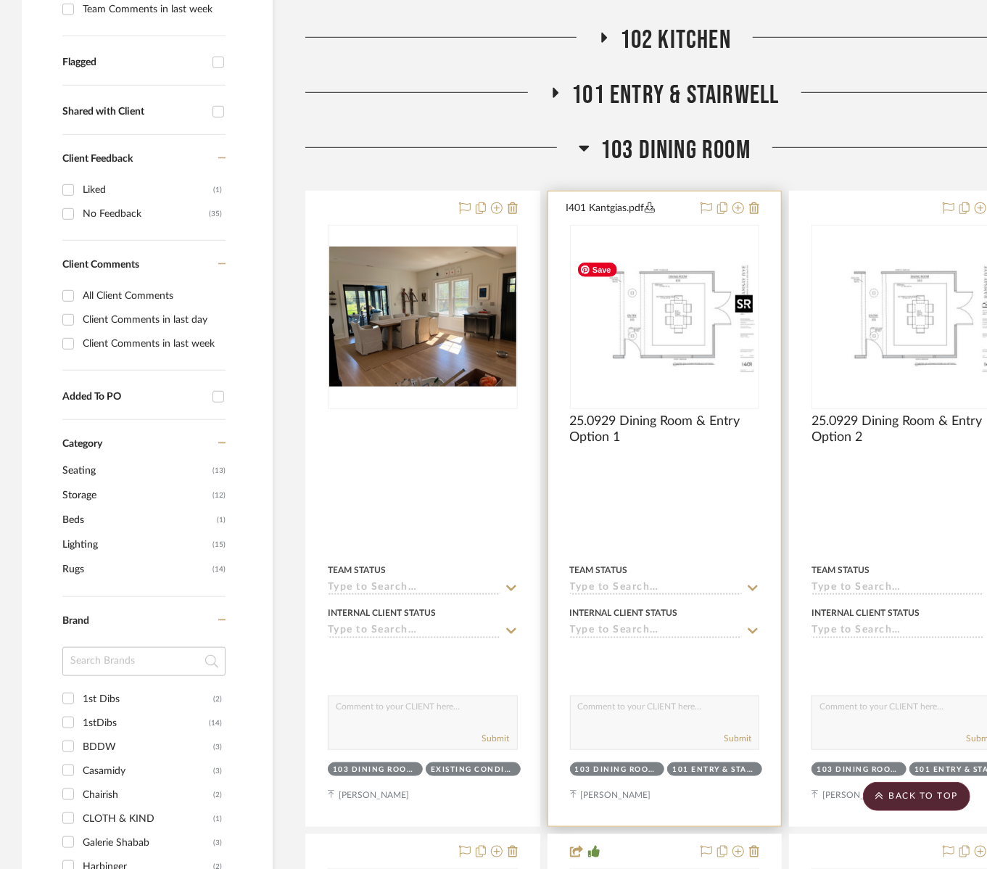
click at [647, 287] on img "0" at bounding box center [664, 316] width 187 height 120
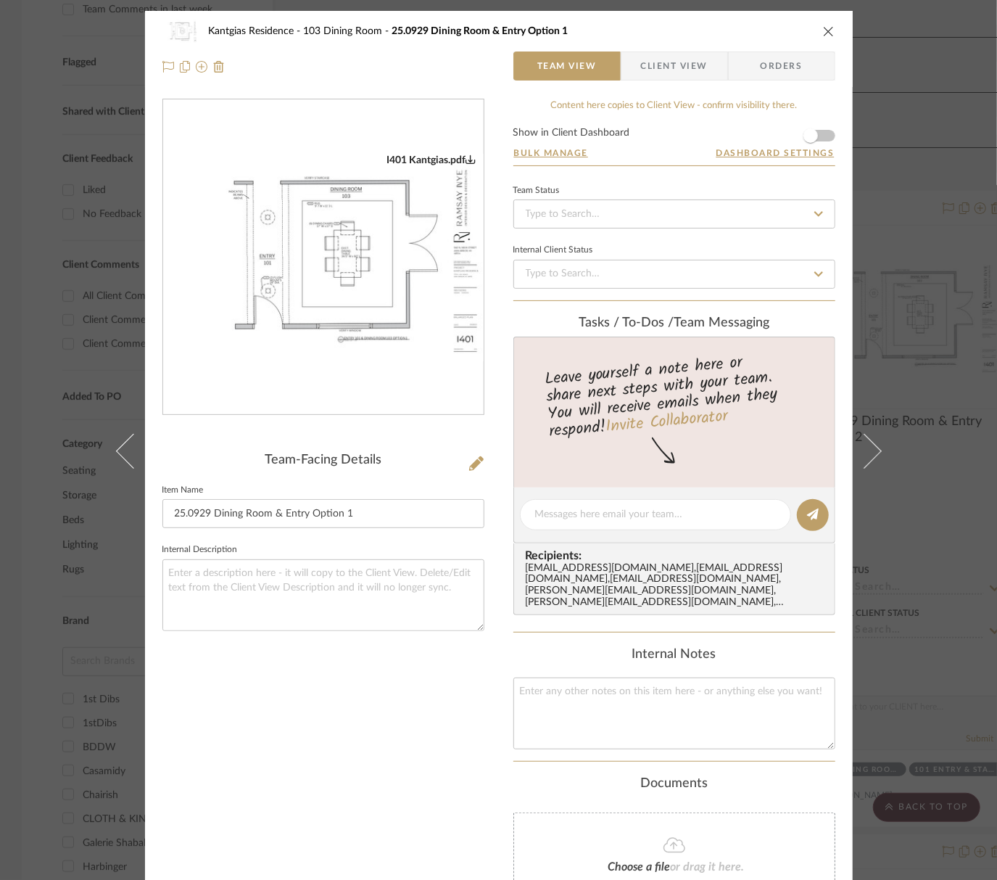
click at [823, 32] on icon "close" at bounding box center [829, 31] width 12 height 12
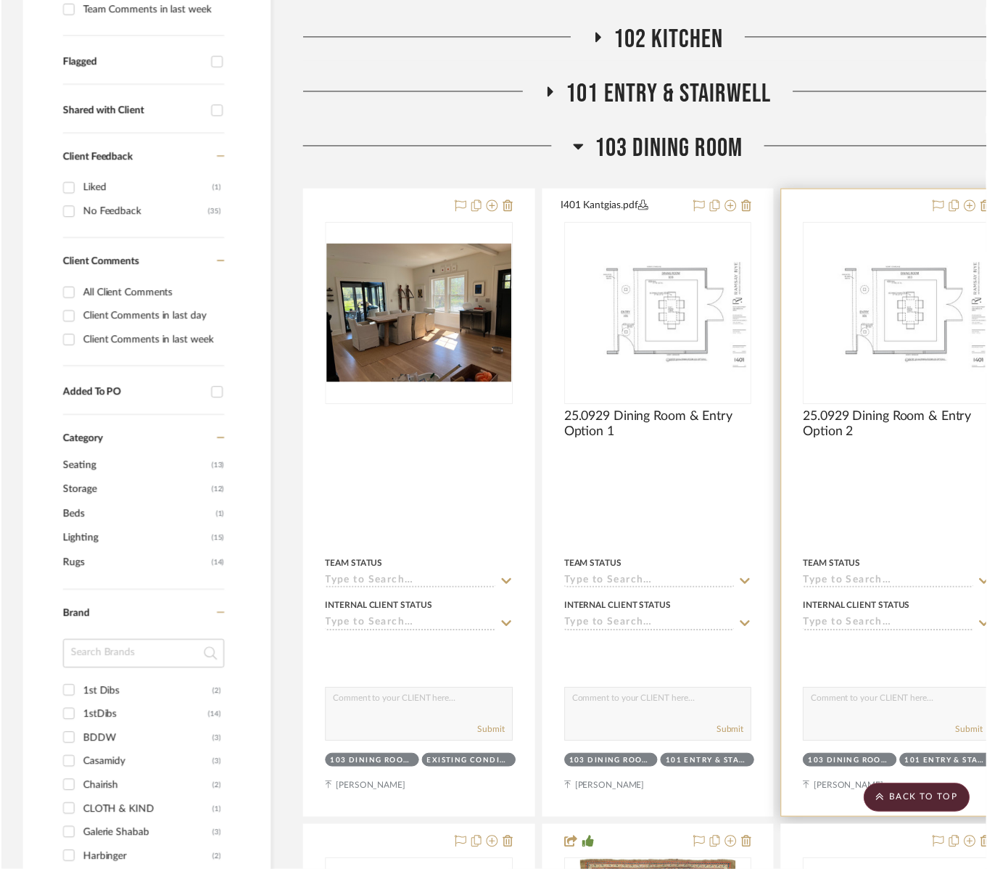
scroll to position [481, 0]
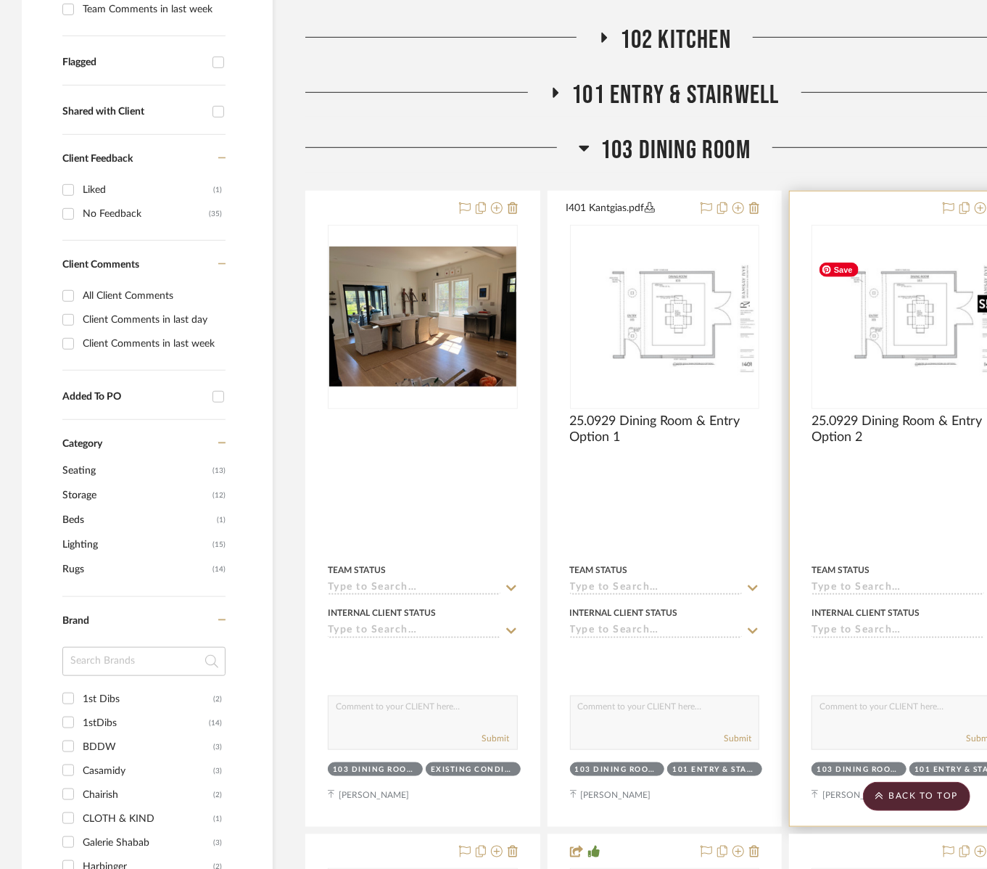
click at [925, 306] on img "0" at bounding box center [906, 316] width 187 height 120
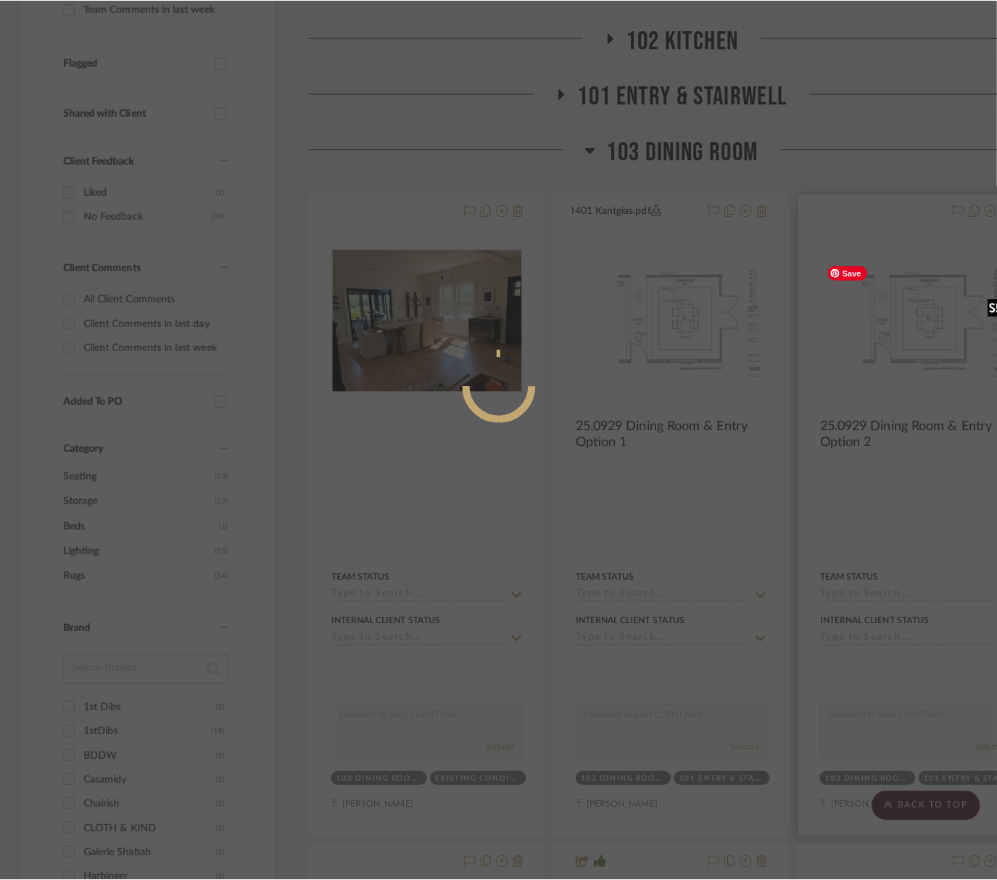
scroll to position [0, 0]
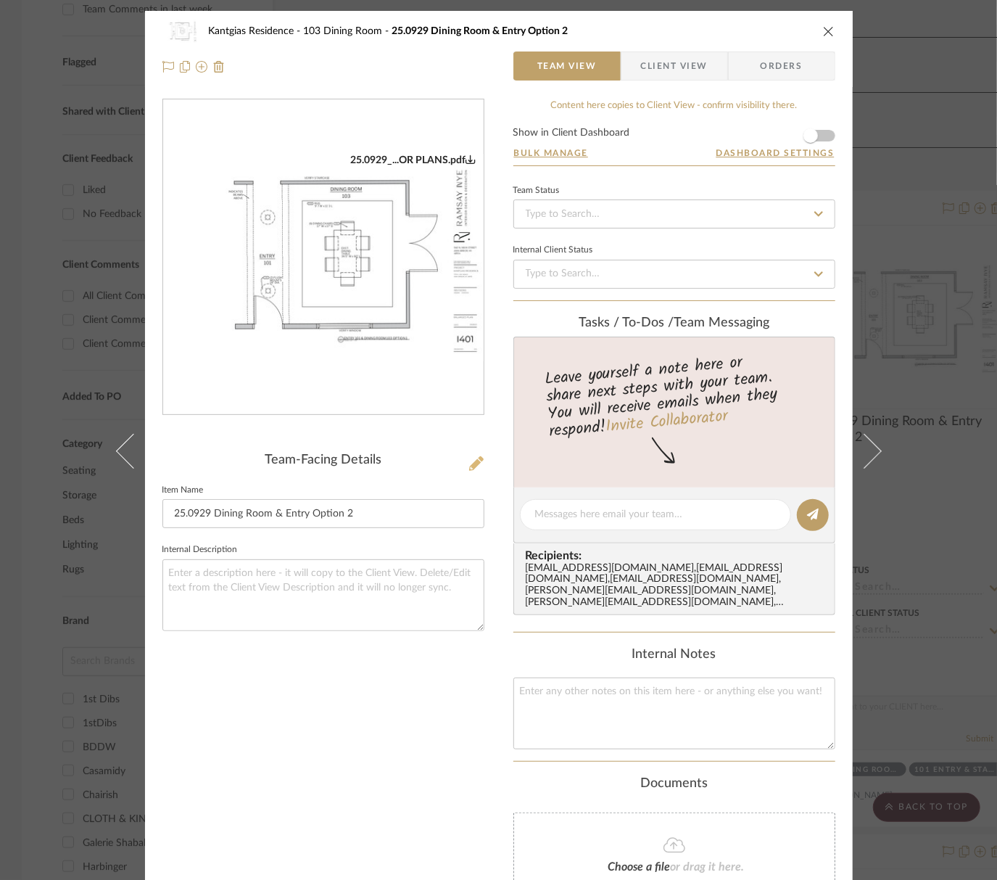
click at [469, 460] on icon at bounding box center [476, 463] width 15 height 15
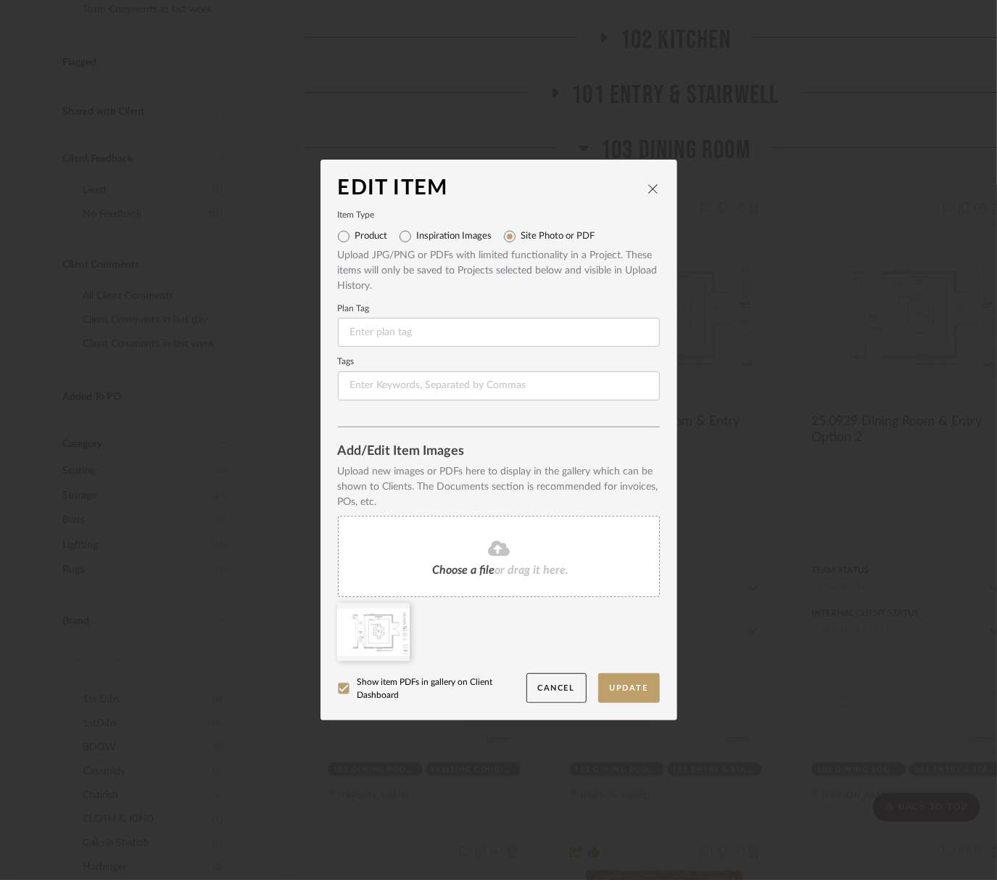
click at [492, 546] on icon at bounding box center [499, 547] width 22 height 17
click at [559, 619] on fa-icon at bounding box center [564, 612] width 10 height 17
click at [394, 617] on icon at bounding box center [399, 612] width 10 height 12
click at [613, 687] on button "Update" at bounding box center [629, 688] width 62 height 30
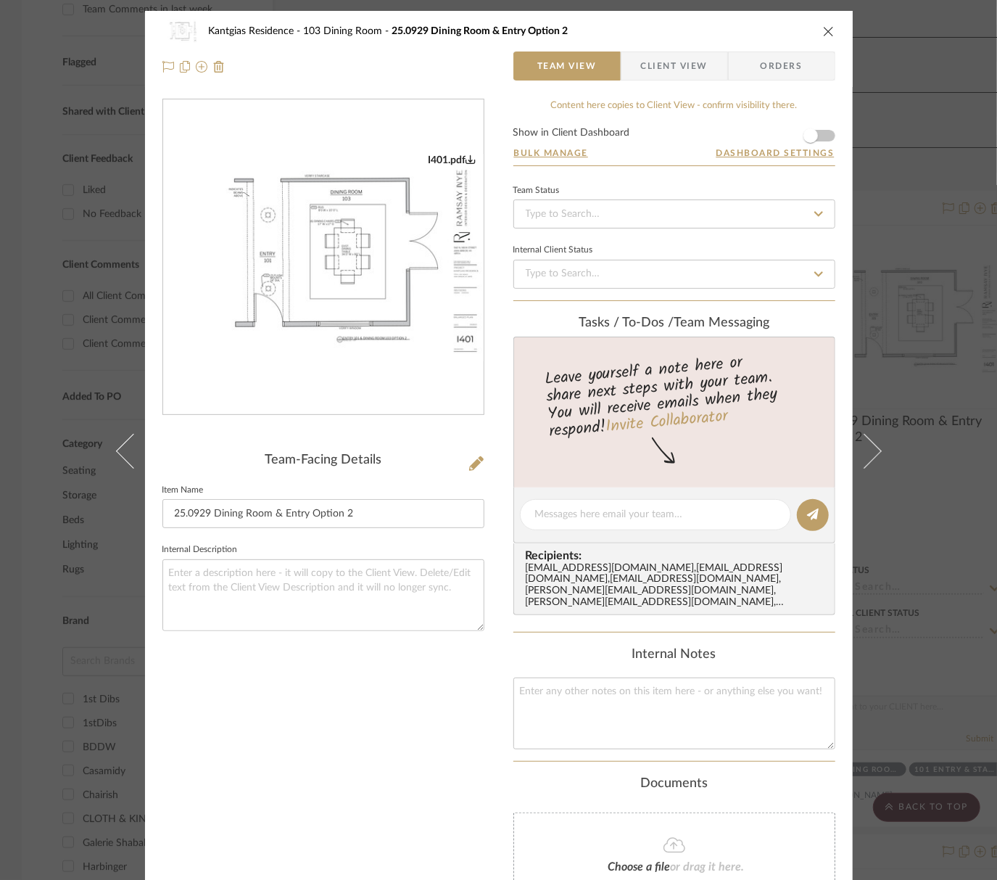
click at [387, 260] on img "0" at bounding box center [323, 257] width 320 height 207
click at [828, 31] on icon "close" at bounding box center [829, 31] width 12 height 12
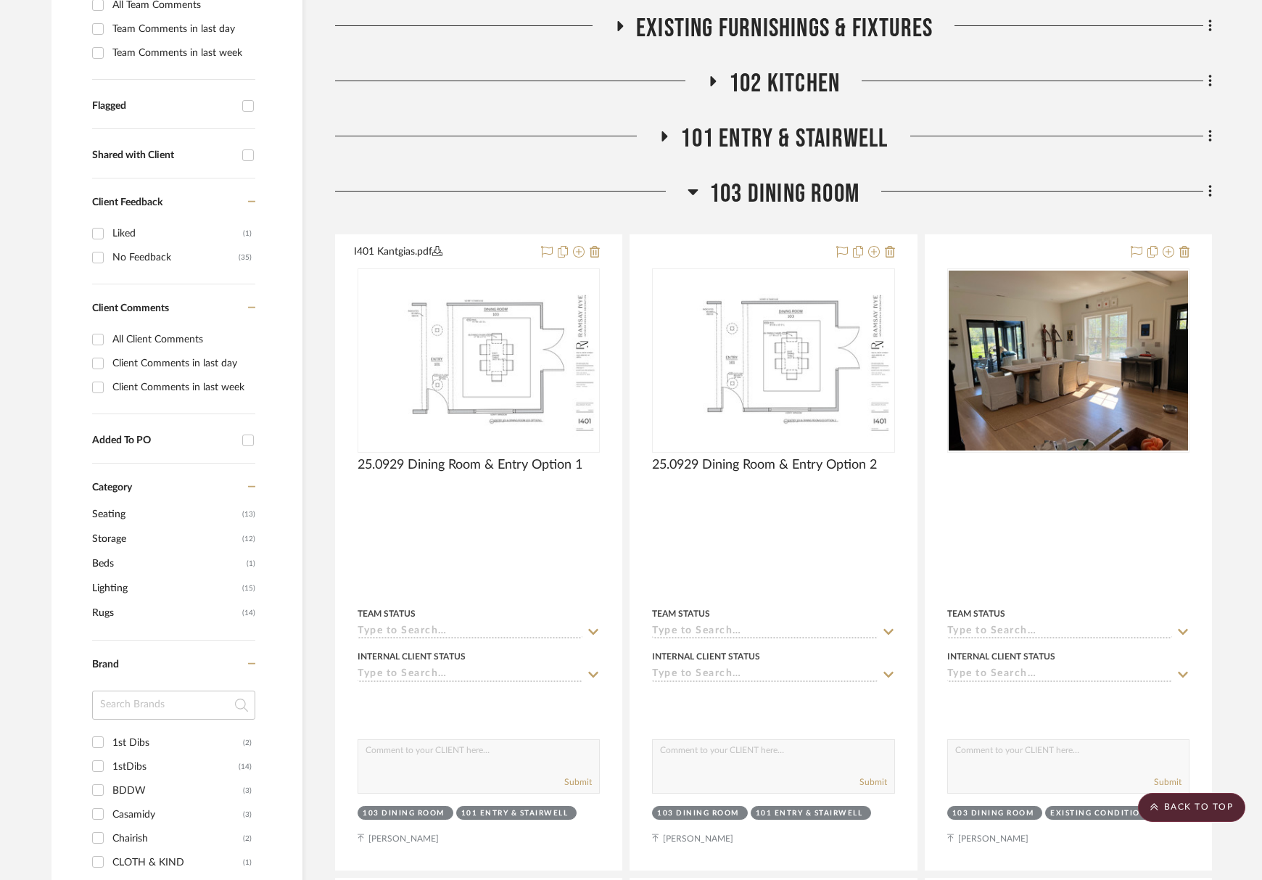
scroll to position [409, 0]
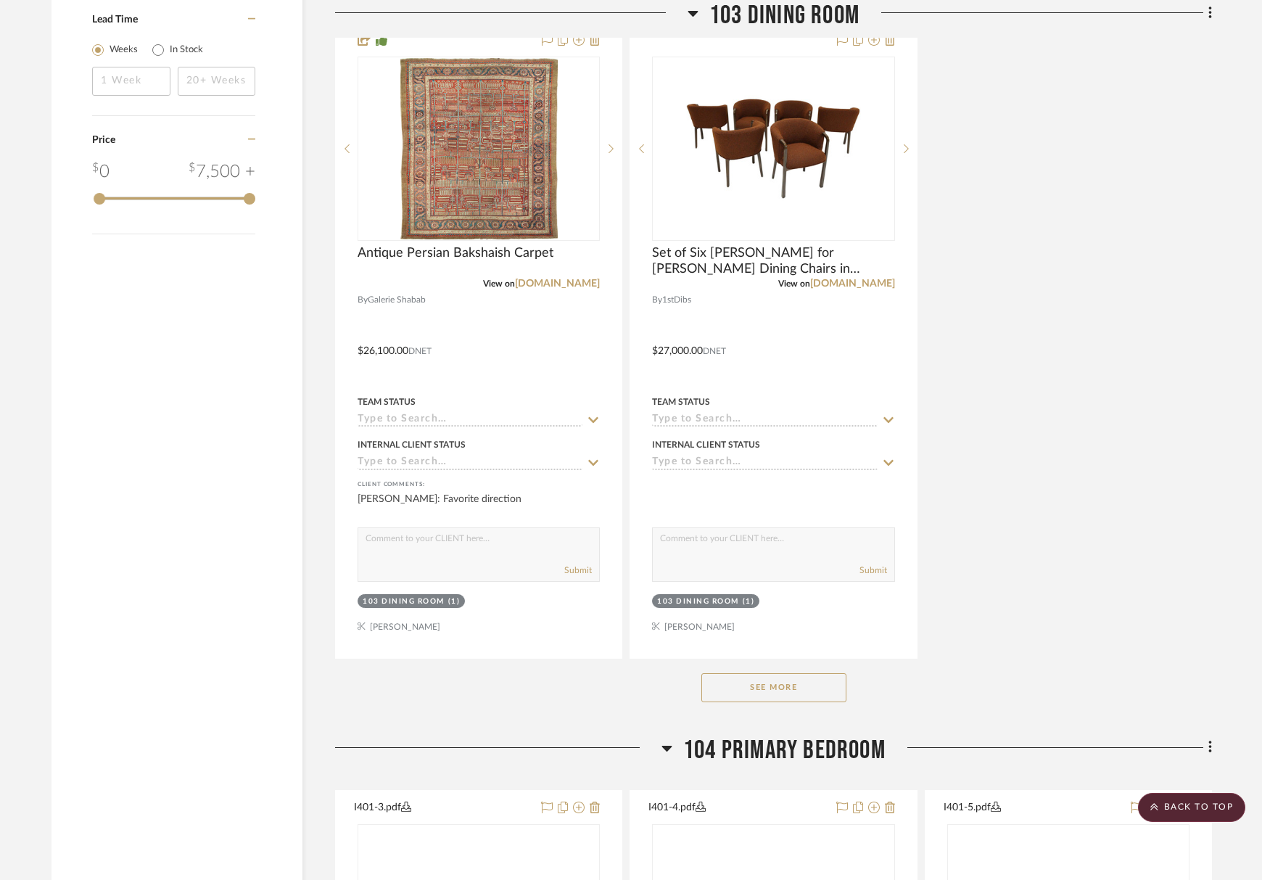
scroll to position [1939, 0]
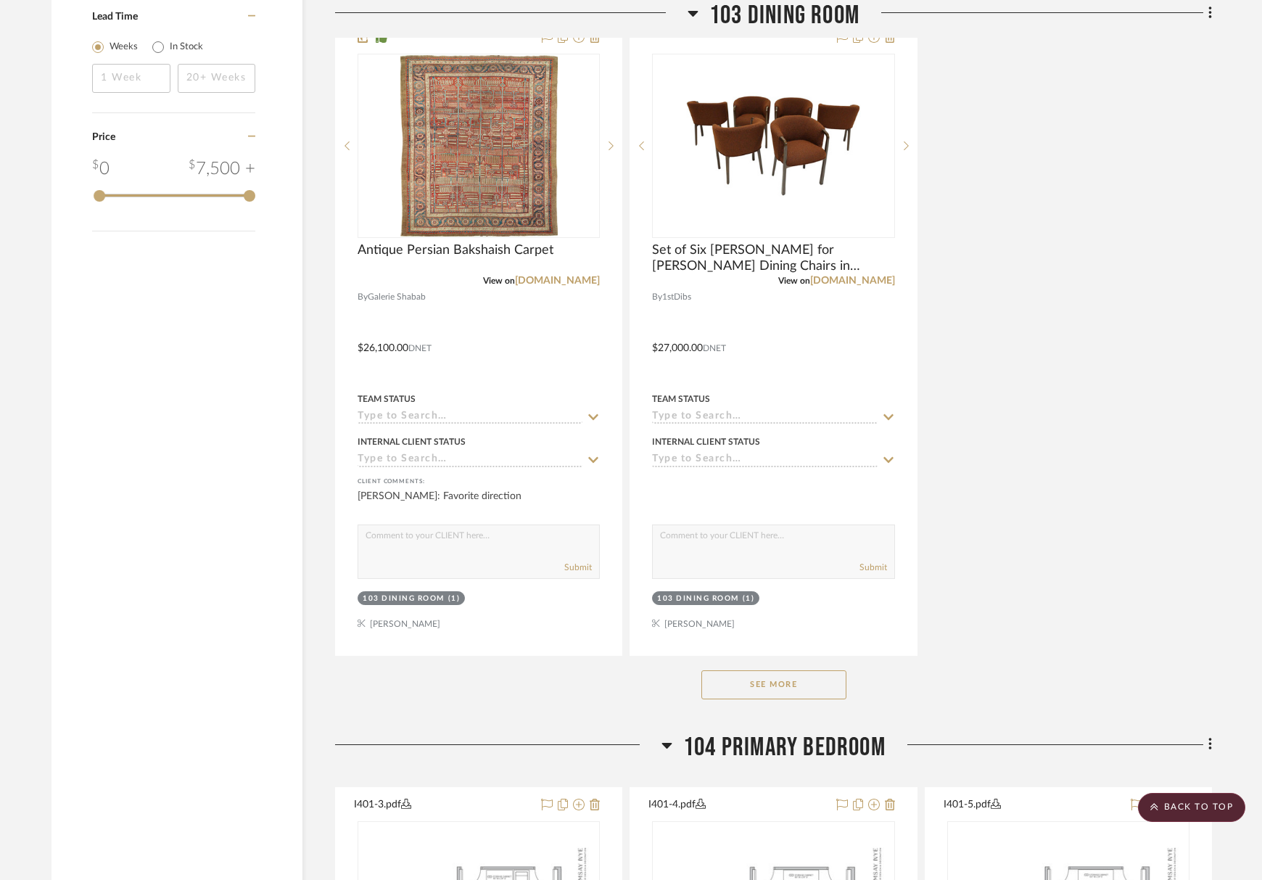
click at [809, 684] on button "See More" at bounding box center [773, 684] width 145 height 29
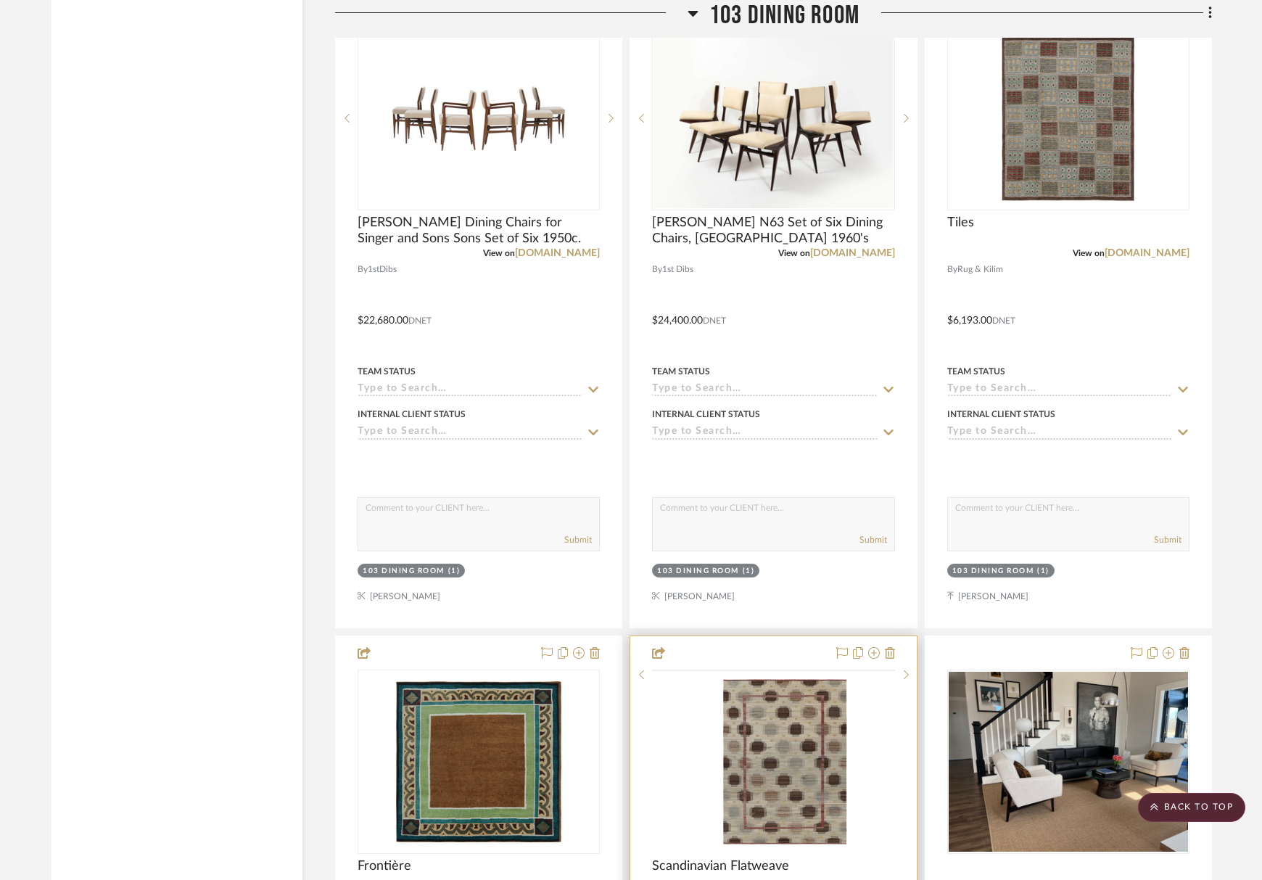
scroll to position [3534, 0]
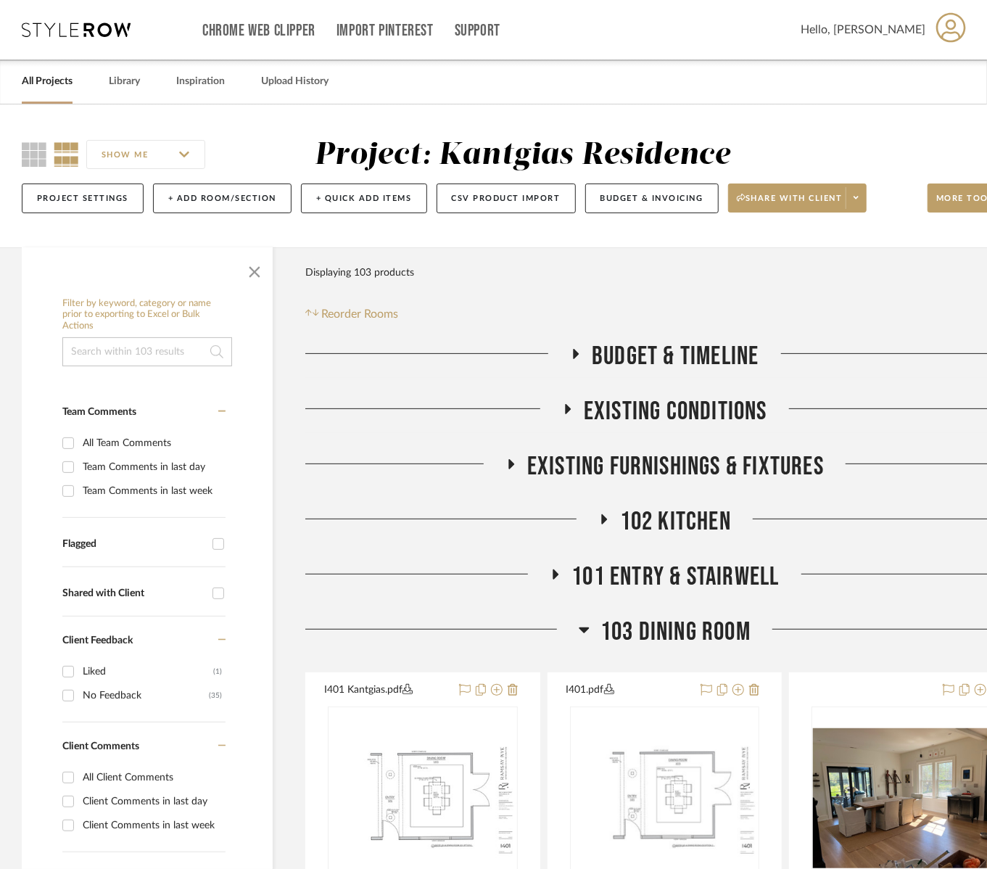
click at [656, 571] on span "101 Entry & Stairwell" at bounding box center [674, 576] width 207 height 31
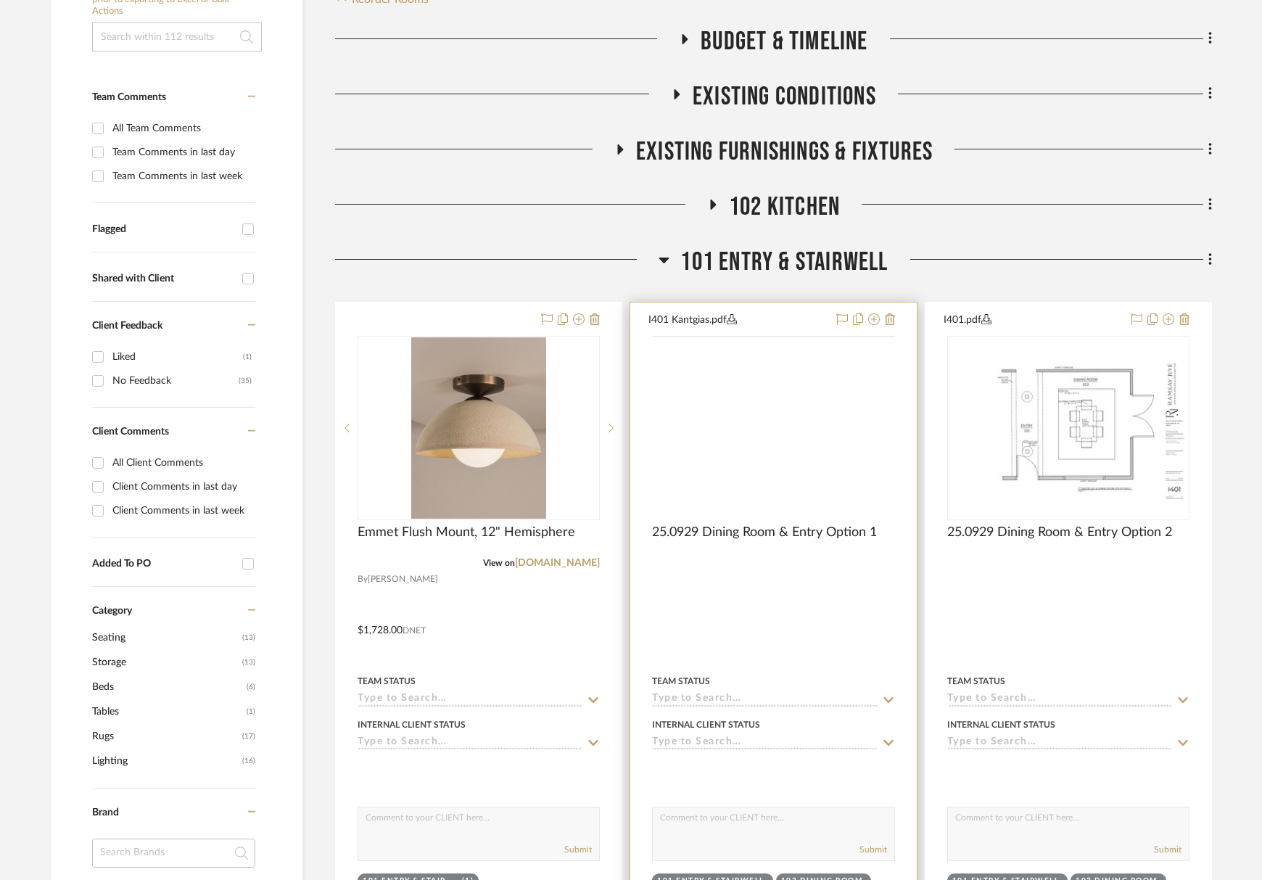
scroll to position [363, 0]
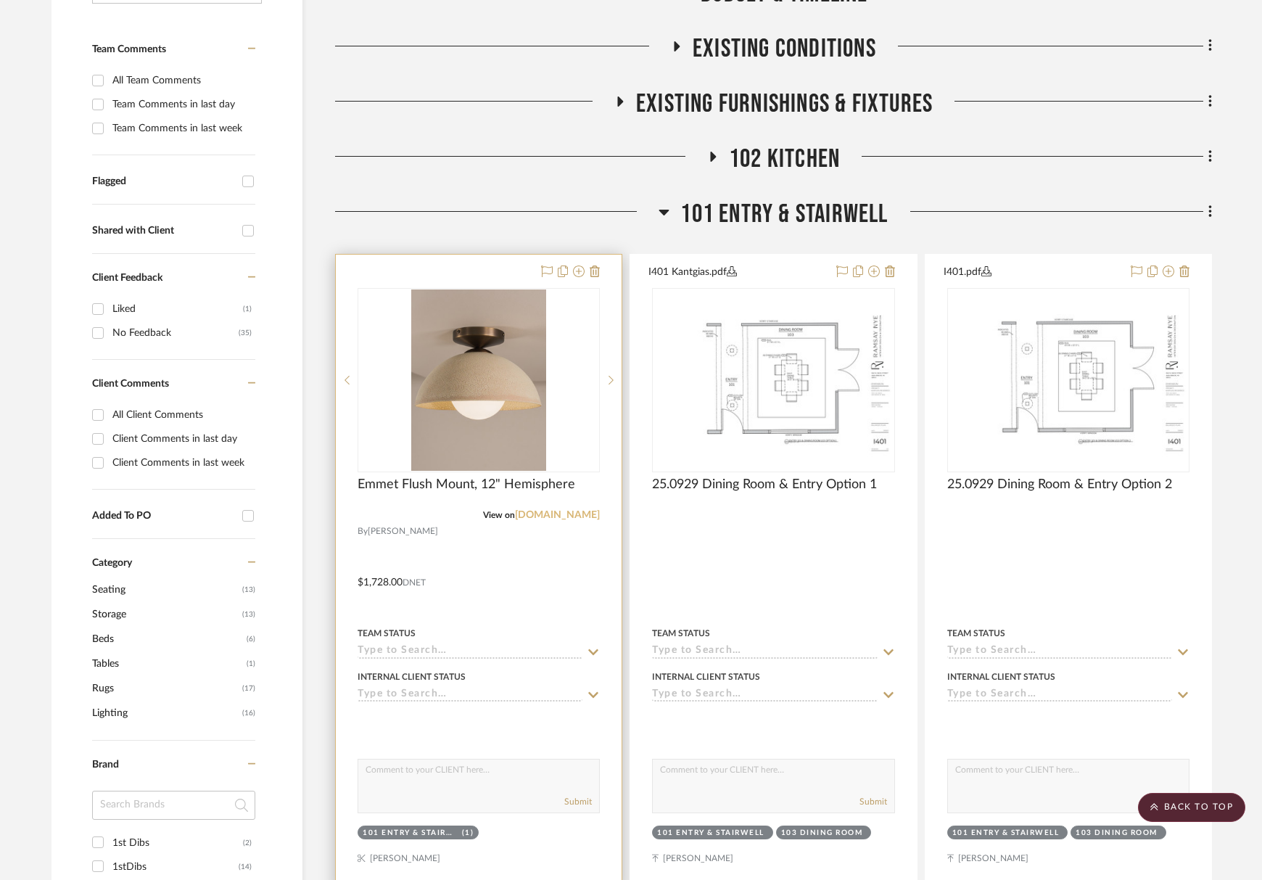
click at [568, 513] on link "[DOMAIN_NAME]" at bounding box center [557, 515] width 85 height 10
click at [0, 0] on img at bounding box center [0, 0] width 0 height 0
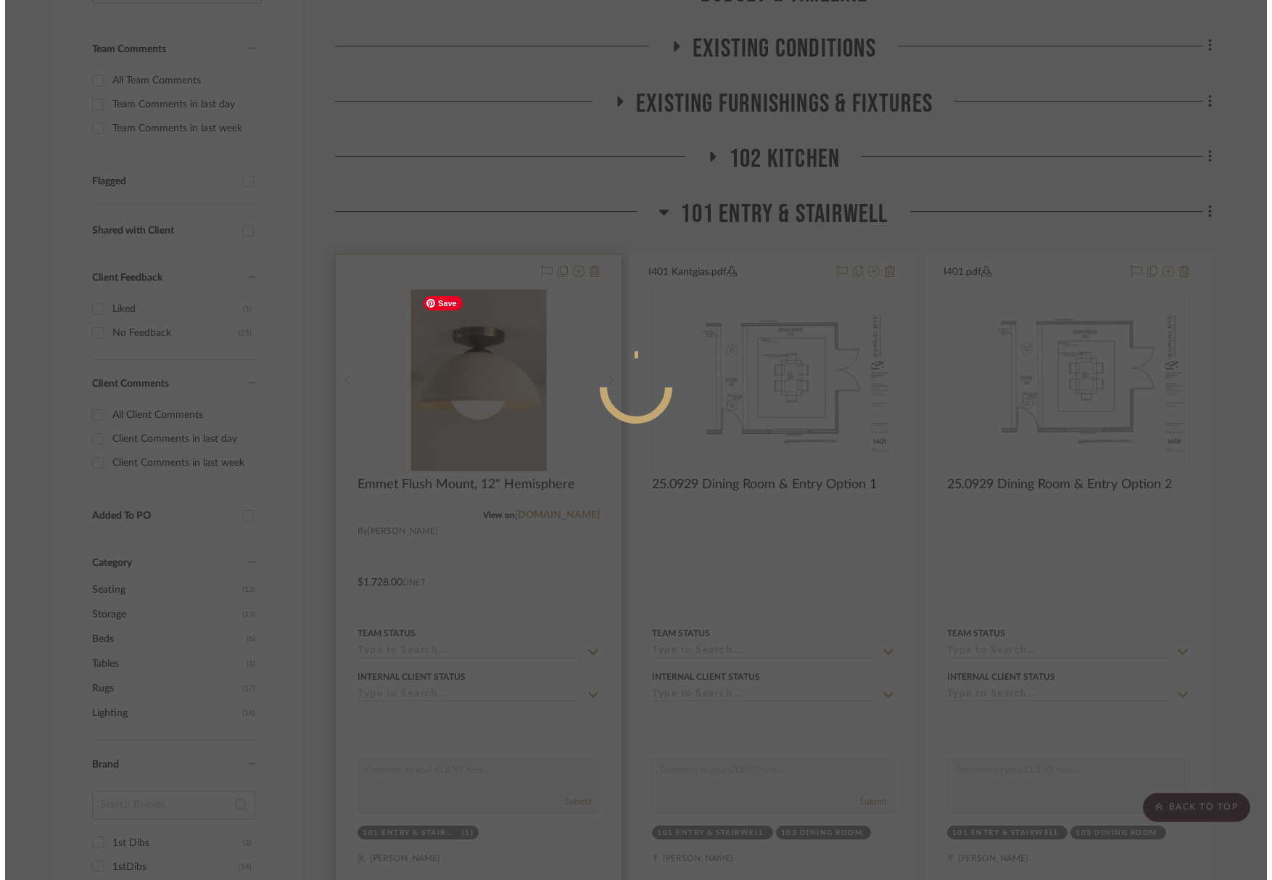
scroll to position [0, 0]
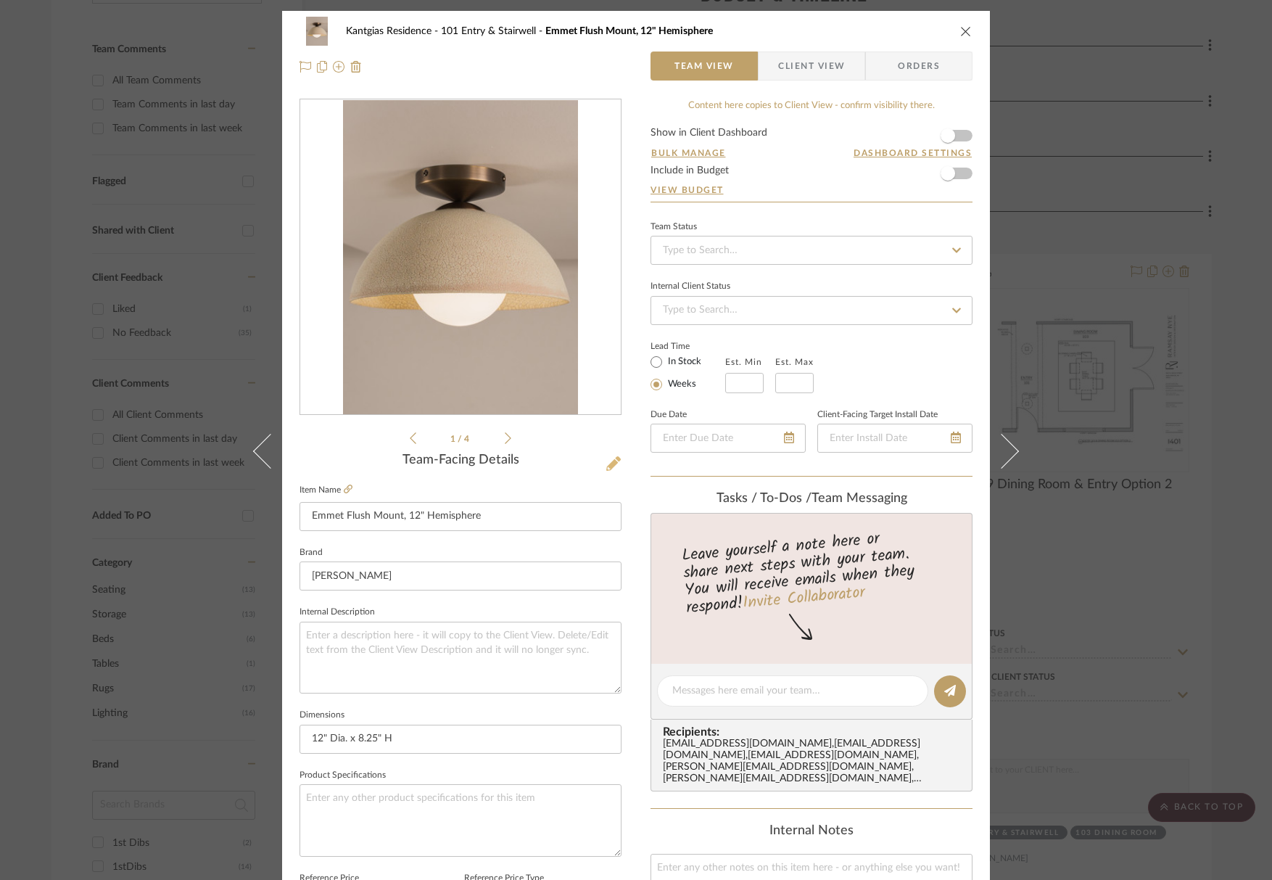
click at [608, 460] on icon at bounding box center [613, 463] width 15 height 15
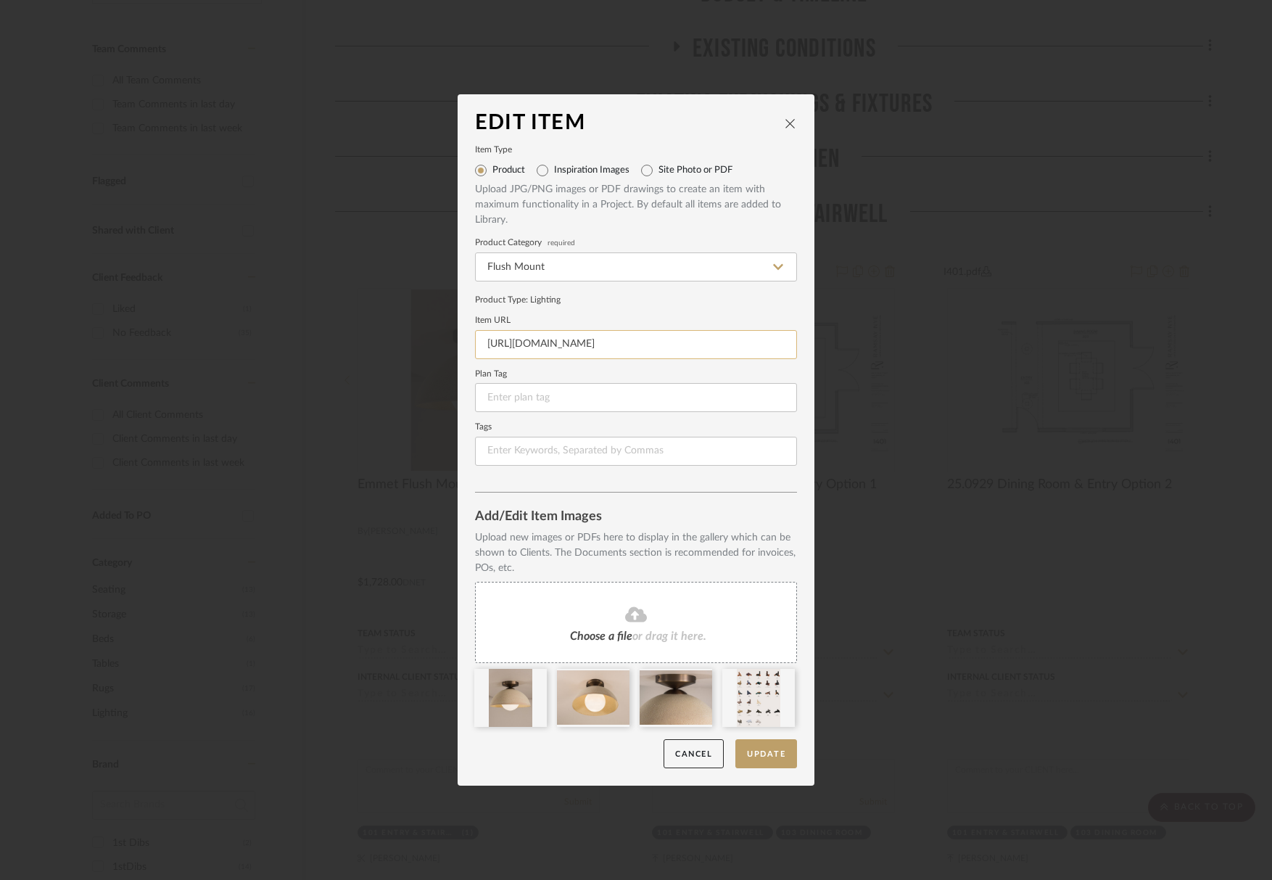
click at [689, 334] on input "https://mail.google.com/mail/u/0/?tab=rm&ogbl#inbox/FMfcgzQcqHQSPtCmBXmjmsDJSQj…" at bounding box center [636, 344] width 322 height 29
paste input "lawsonfenning.com/products/emmet-flush-mount-12-hemisphere?variant=463220899186…"
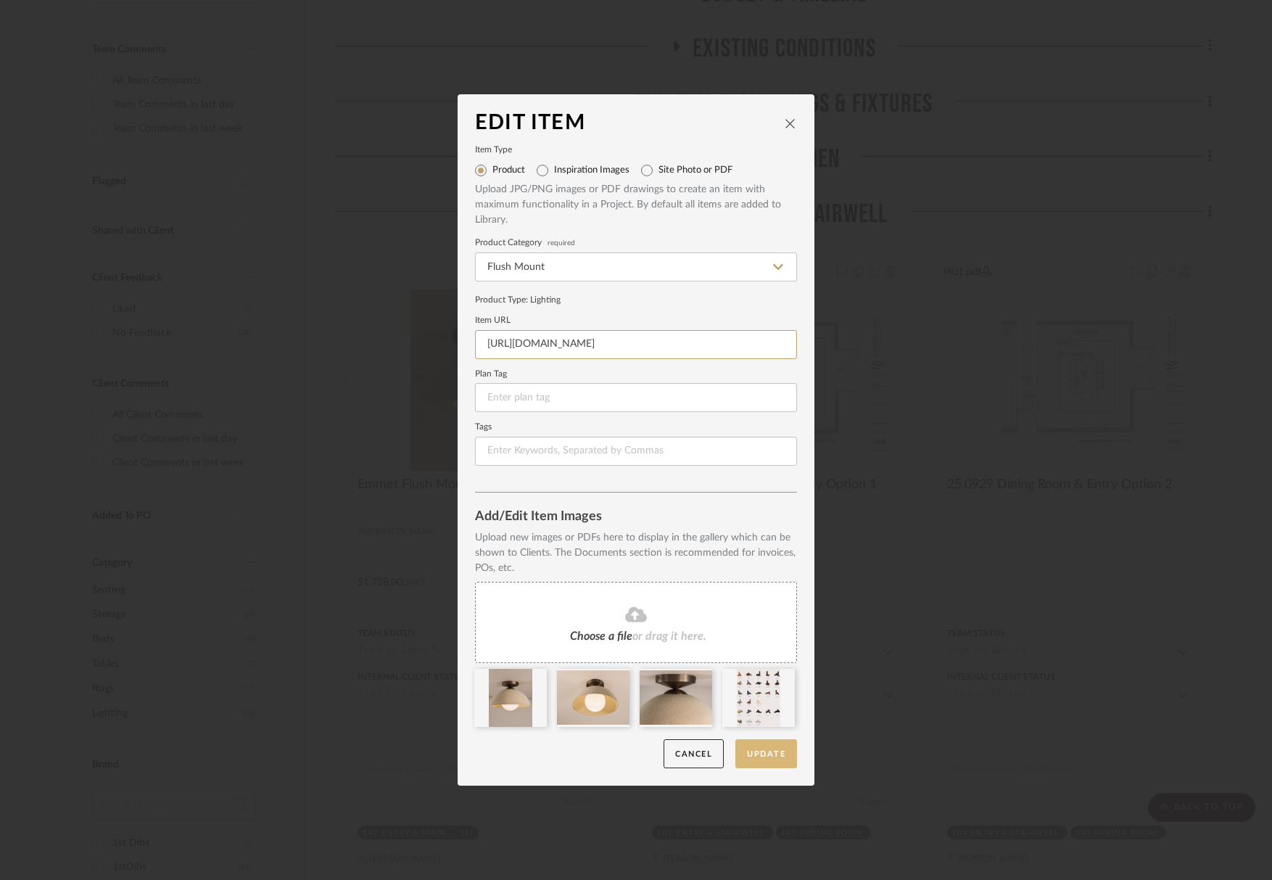
type input "https://lawsonfenning.com/products/emmet-flush-mount-12-hemisphere?variant=4632…"
click at [779, 753] on button "Update" at bounding box center [766, 754] width 62 height 30
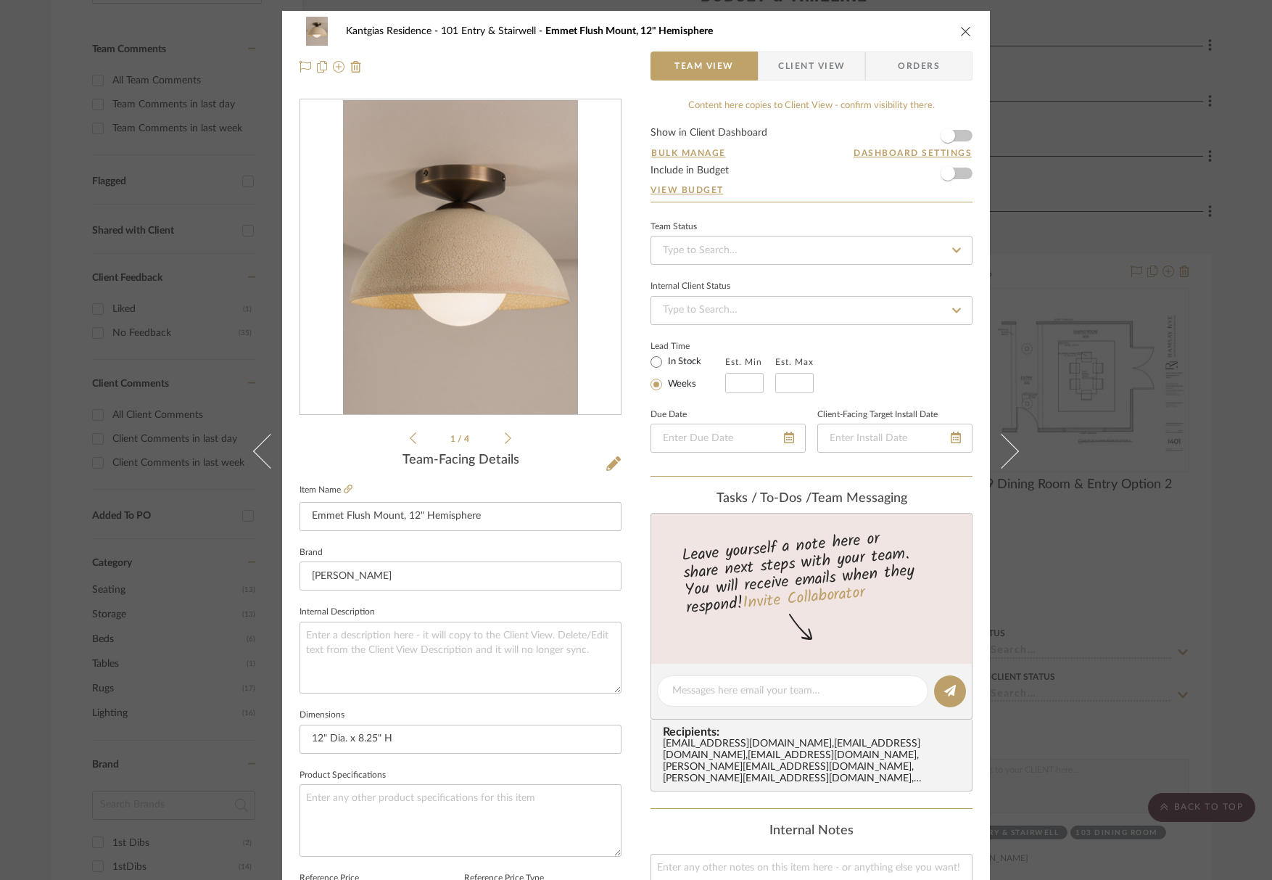
click at [960, 32] on icon "close" at bounding box center [966, 31] width 12 height 12
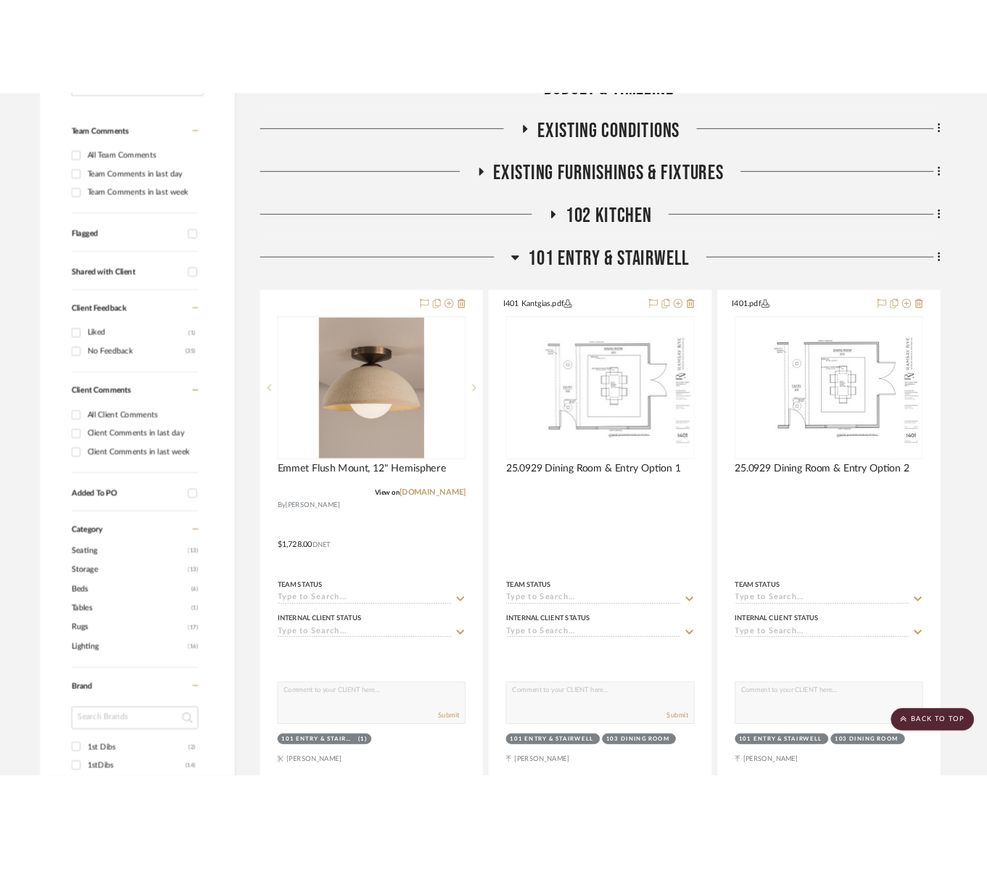
scroll to position [363, 0]
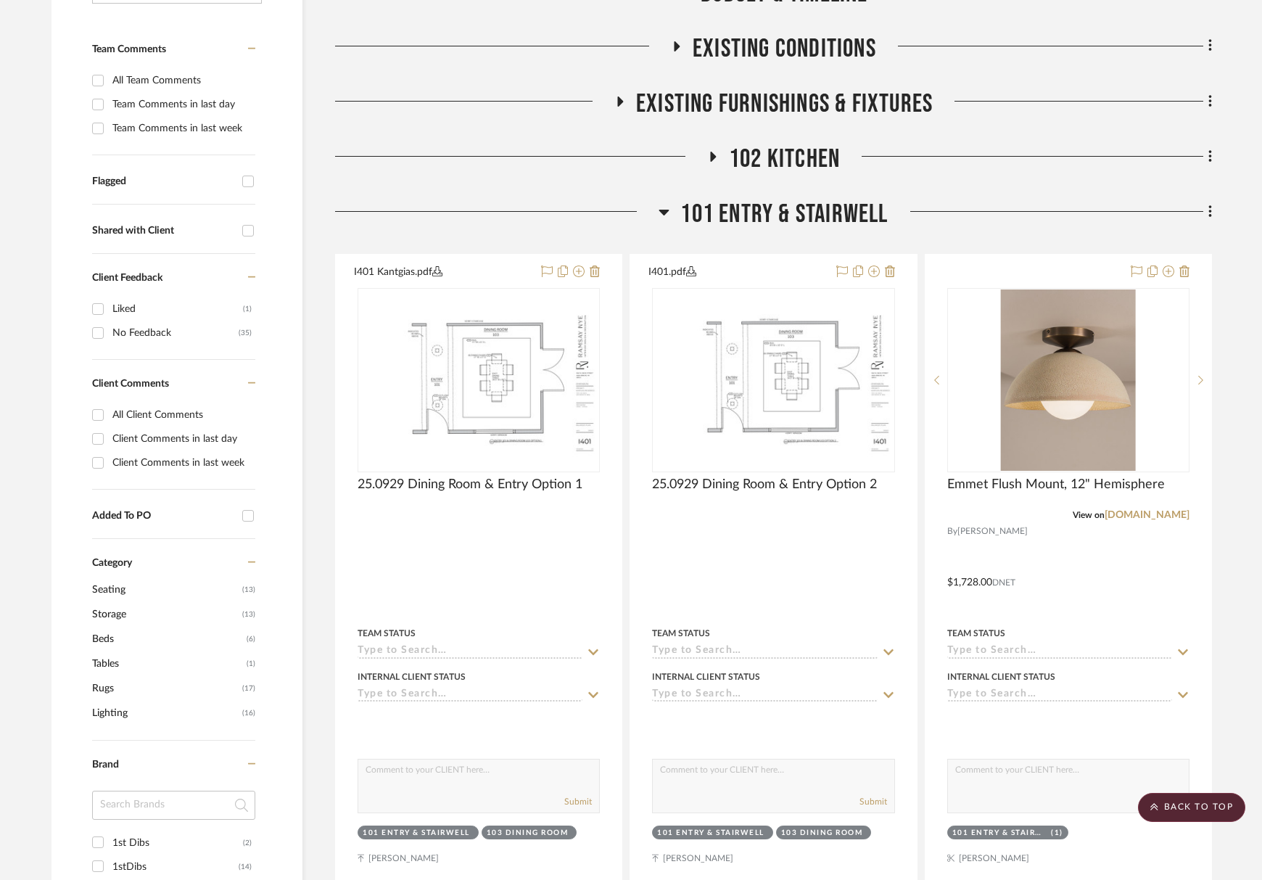
click at [780, 210] on span "101 Entry & Stairwell" at bounding box center [783, 214] width 207 height 31
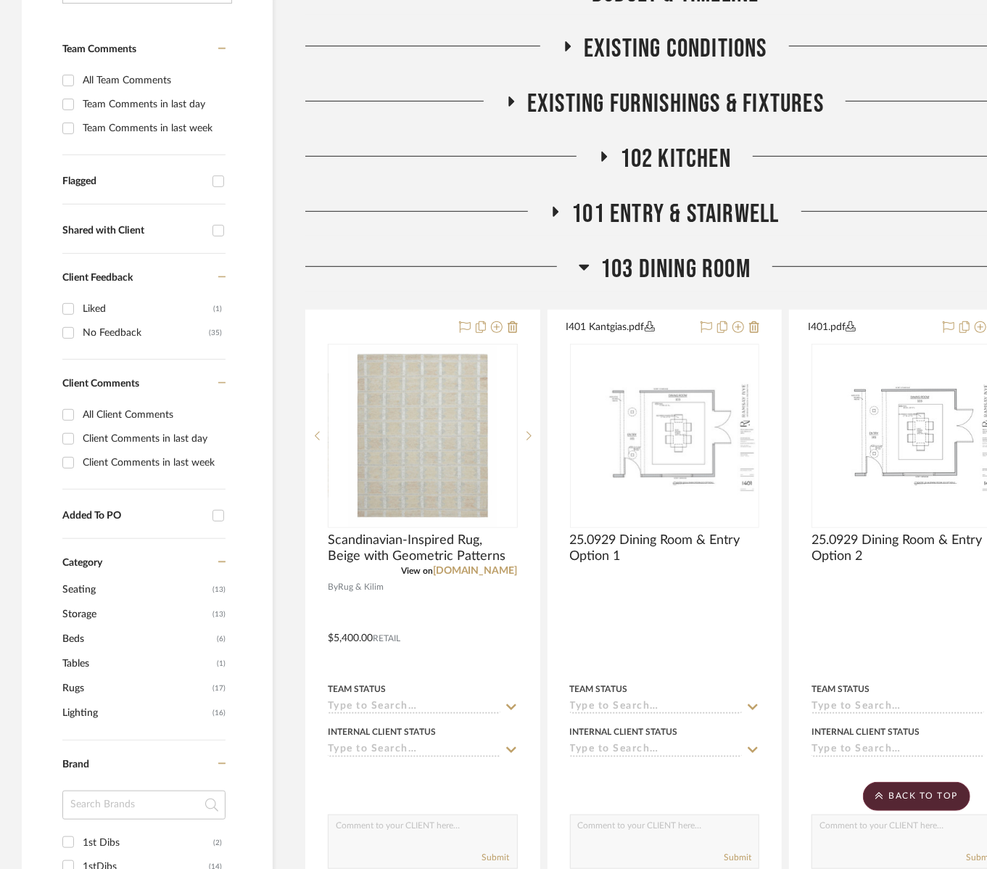
click at [640, 212] on span "101 Entry & Stairwell" at bounding box center [674, 214] width 207 height 31
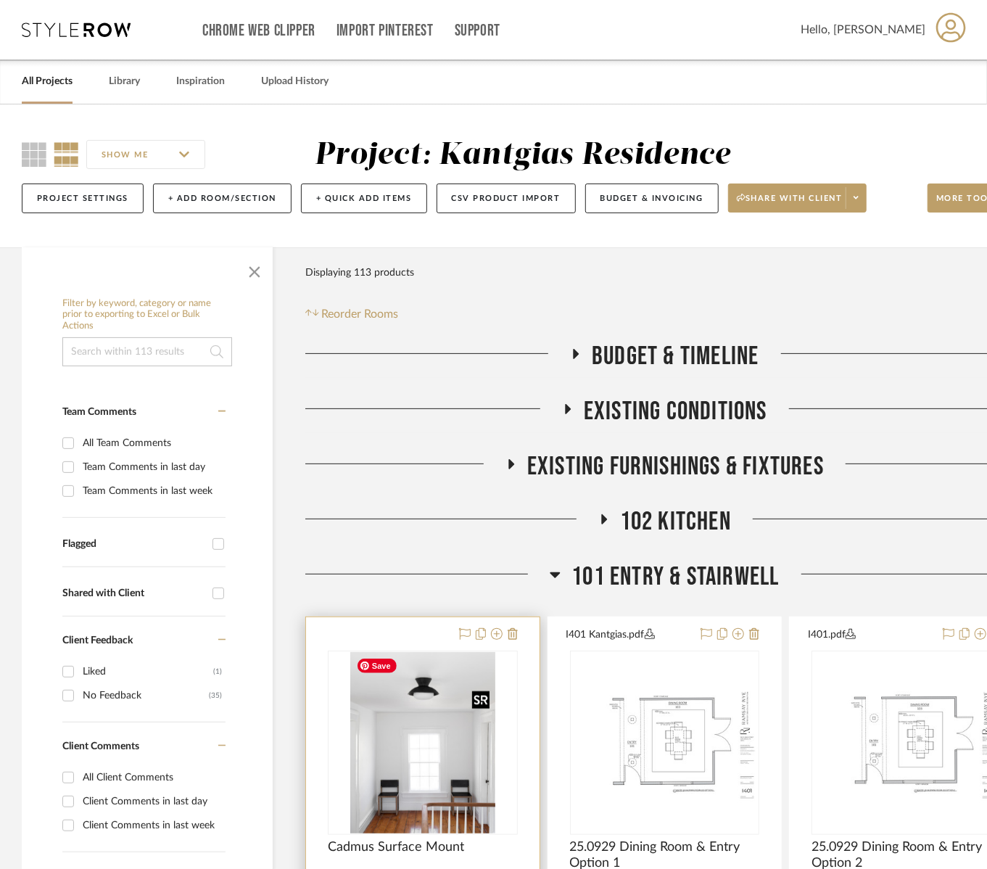
click at [0, 0] on img at bounding box center [0, 0] width 0 height 0
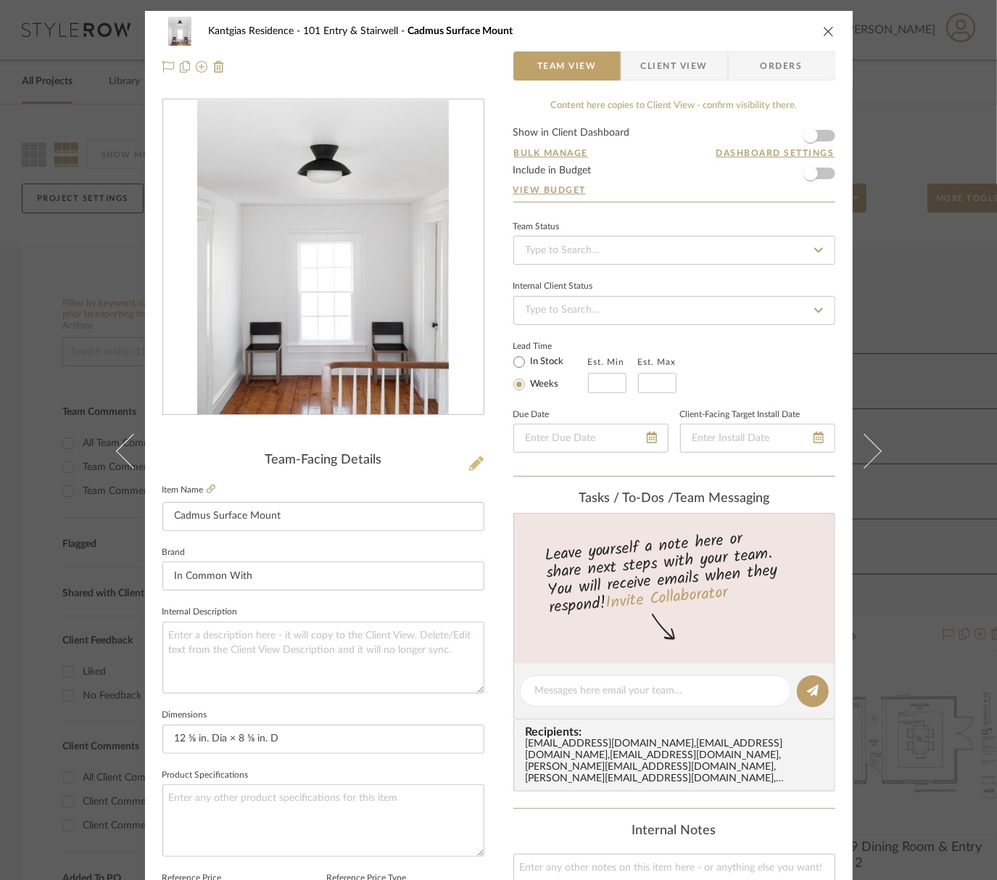
click at [469, 462] on icon at bounding box center [476, 463] width 15 height 15
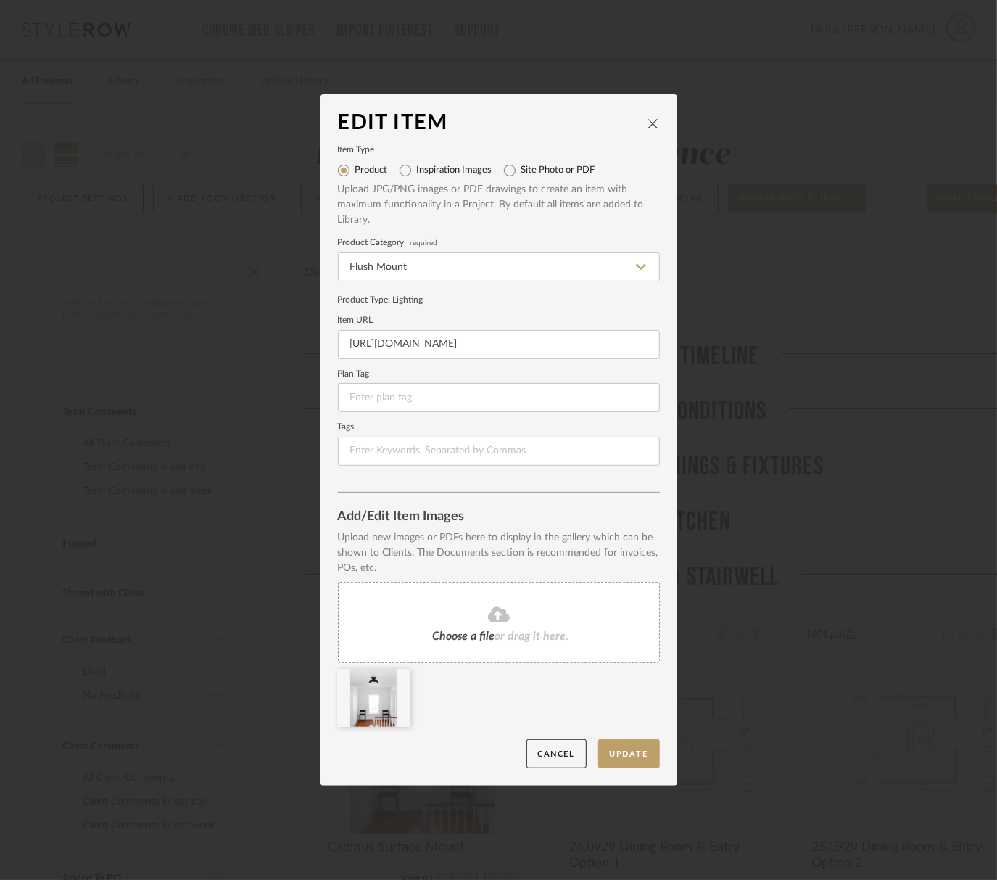
click at [490, 616] on icon at bounding box center [499, 613] width 22 height 15
click at [629, 750] on button "Update" at bounding box center [629, 754] width 62 height 30
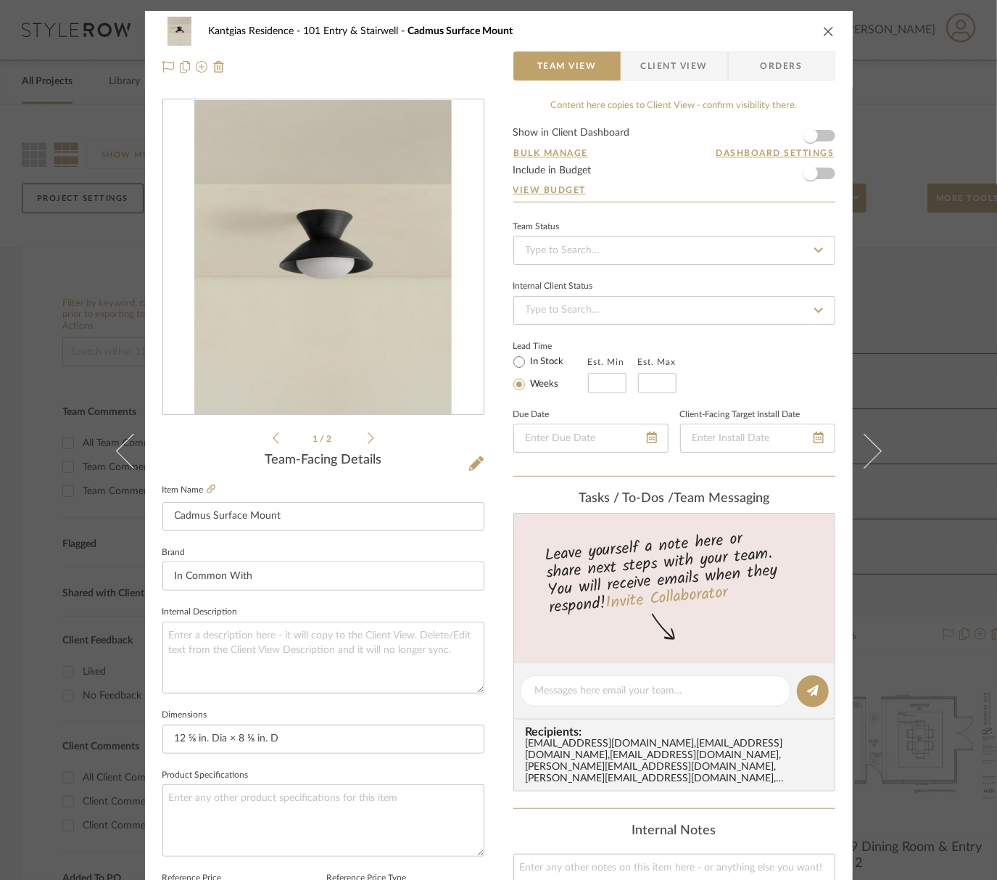
click at [823, 29] on icon "close" at bounding box center [829, 31] width 12 height 12
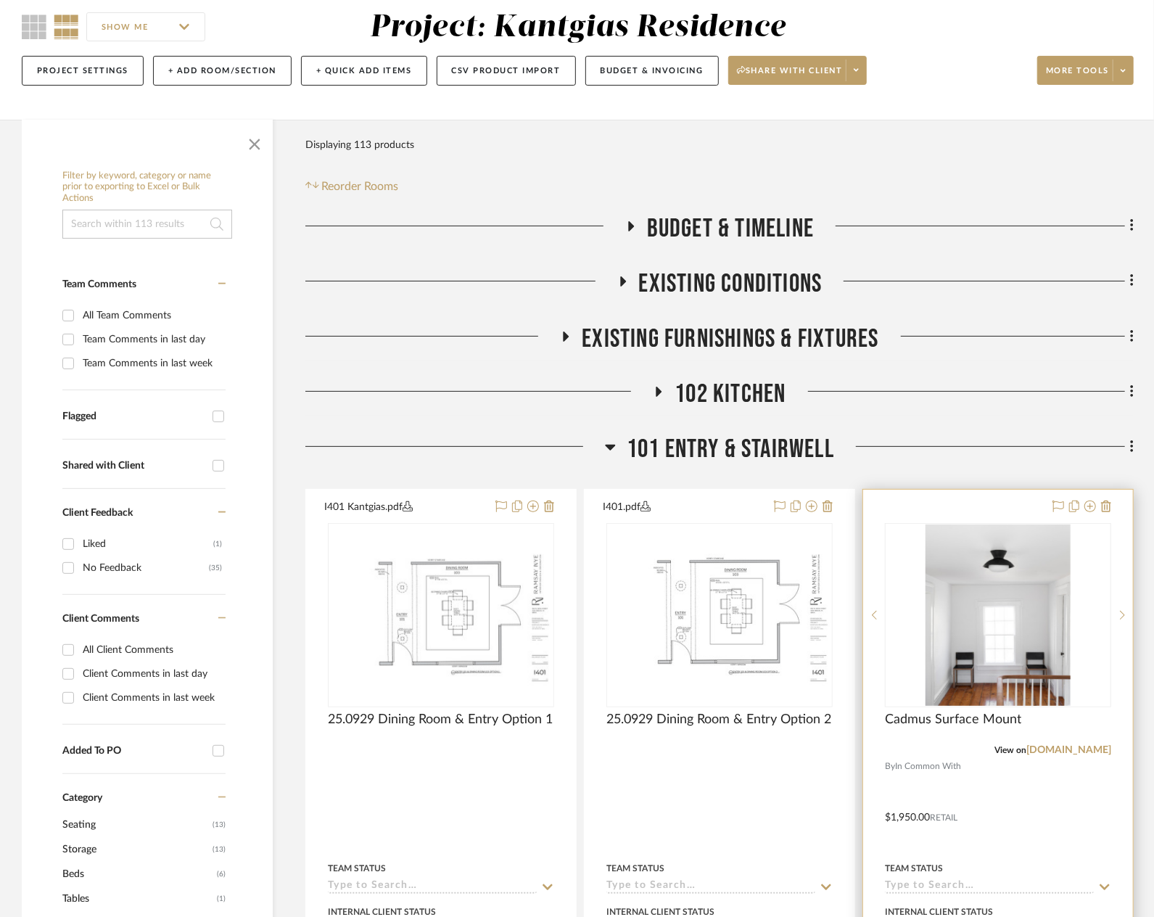
scroll to position [218, 0]
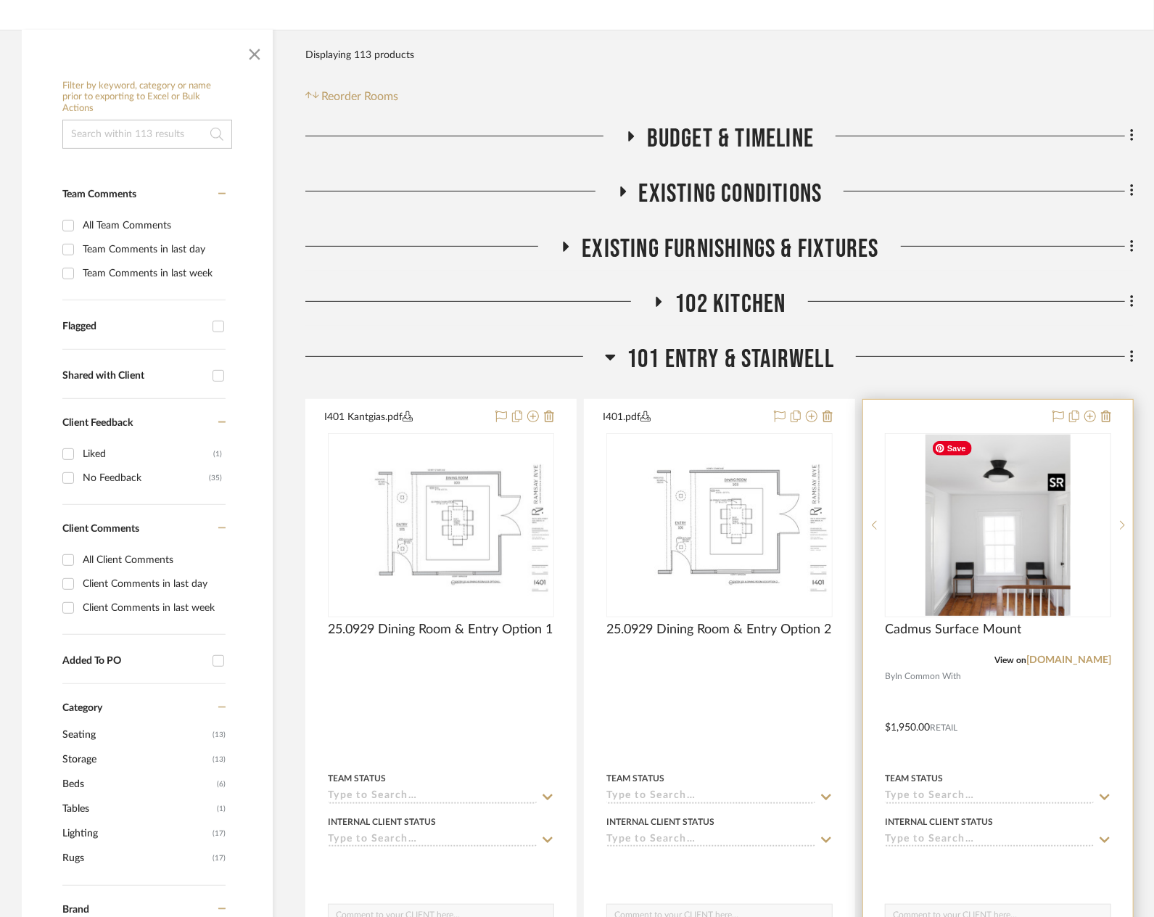
click at [996, 537] on img "0" at bounding box center [997, 524] width 145 height 181
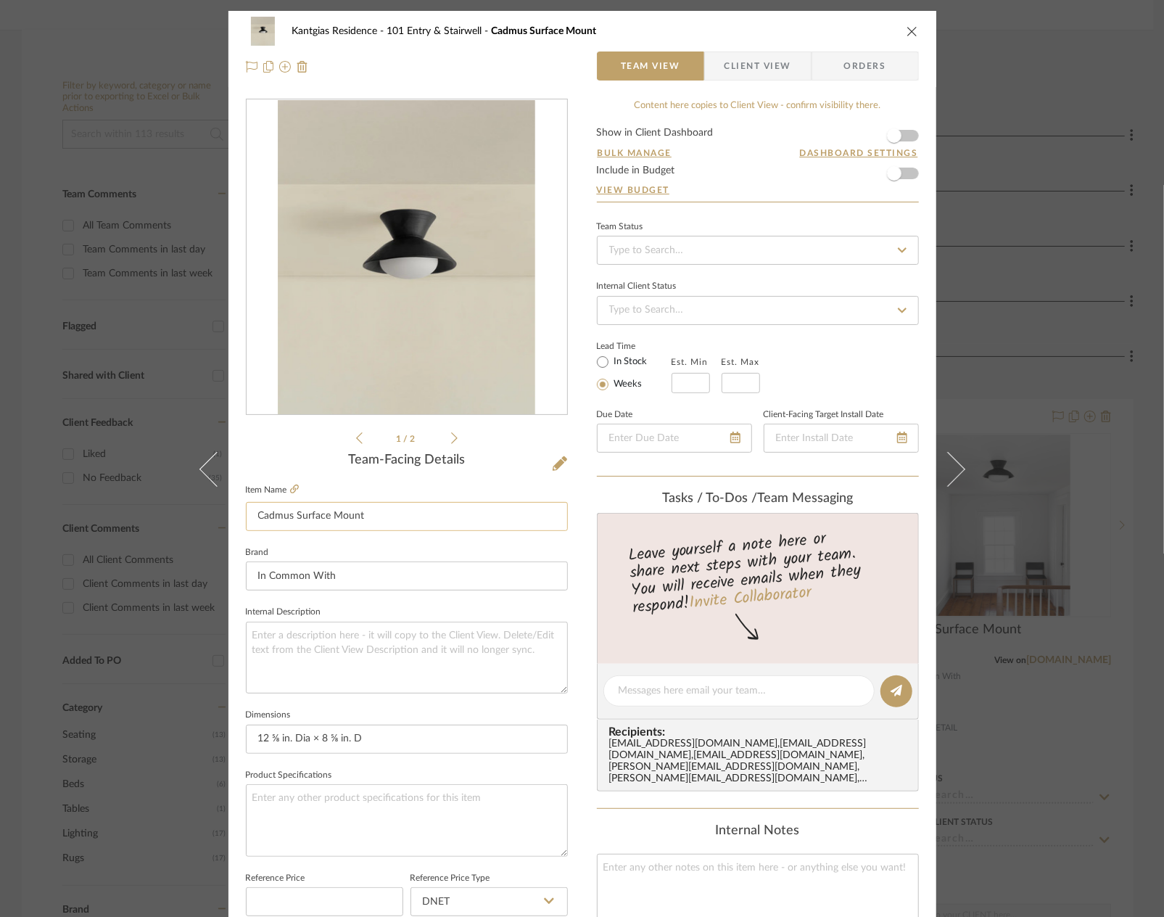
click at [370, 521] on input "Cadmus Surface Mount" at bounding box center [407, 516] width 322 height 29
type input "Cadmus Surface Mount, in Anthracite"
click at [909, 34] on icon "close" at bounding box center [912, 31] width 12 height 12
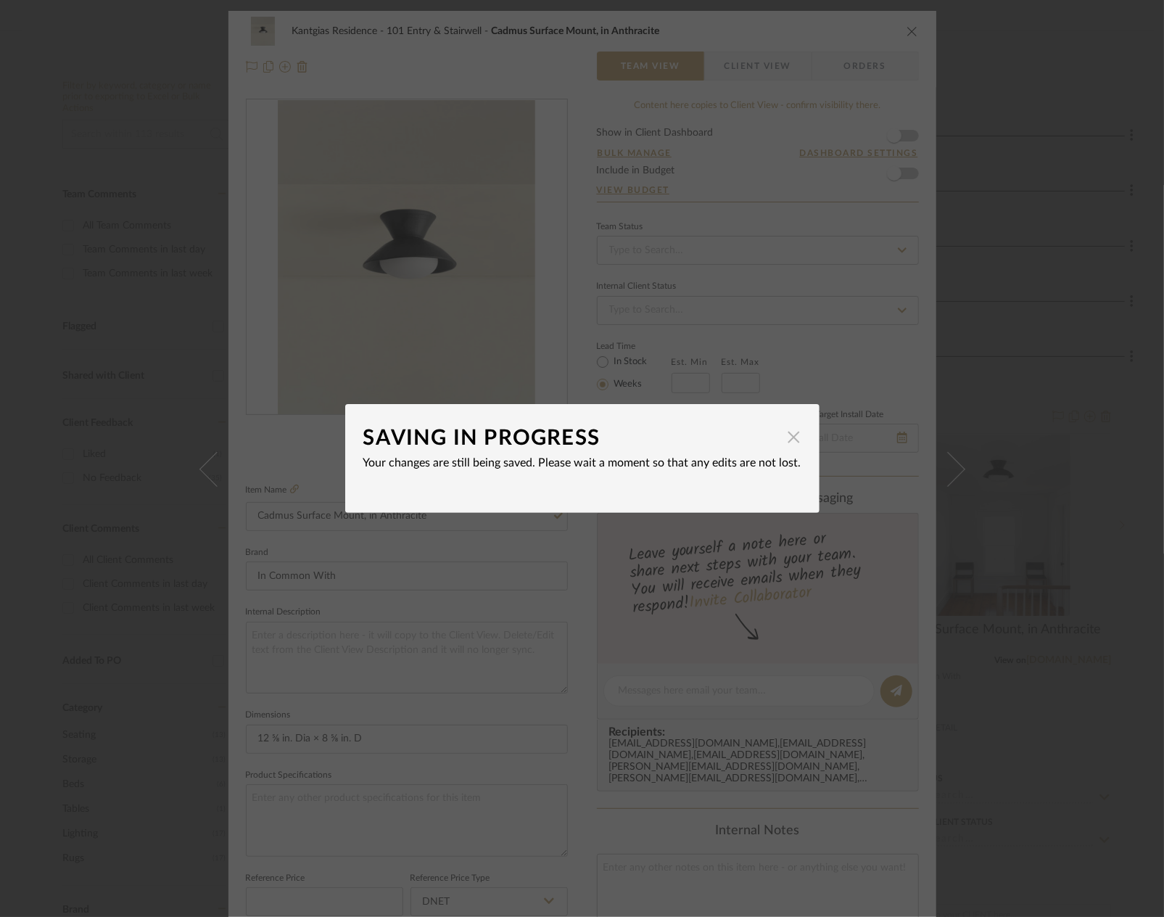
click at [793, 441] on span "button" at bounding box center [793, 436] width 29 height 29
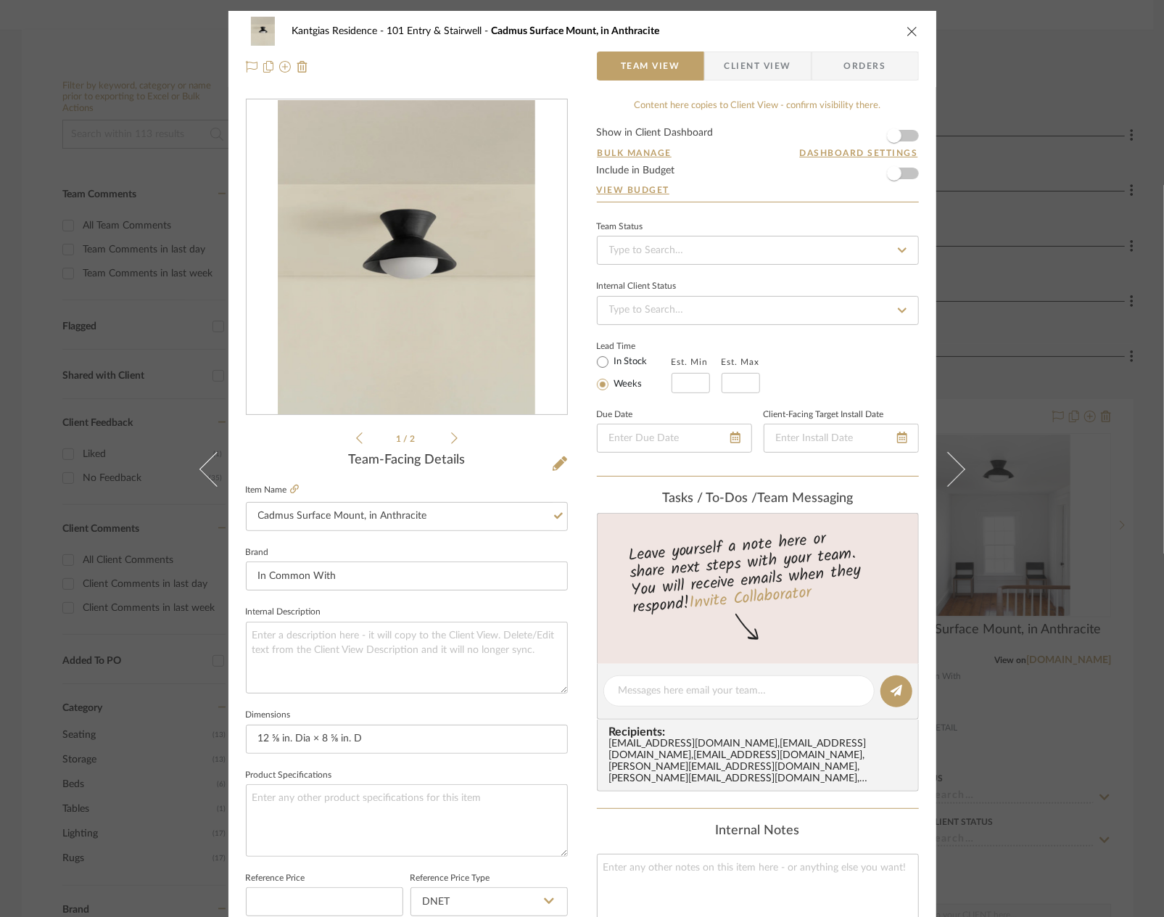
click at [906, 30] on icon "close" at bounding box center [912, 31] width 12 height 12
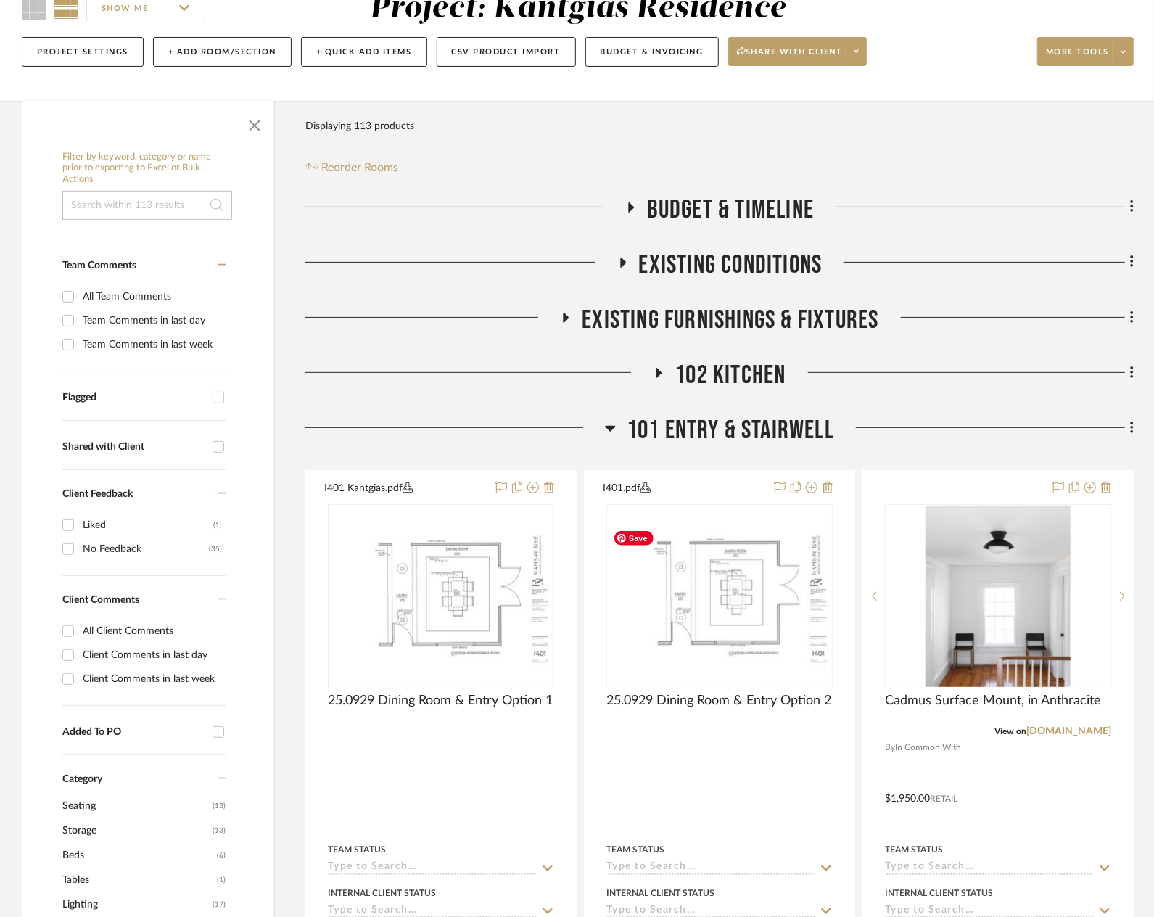
scroll to position [145, 0]
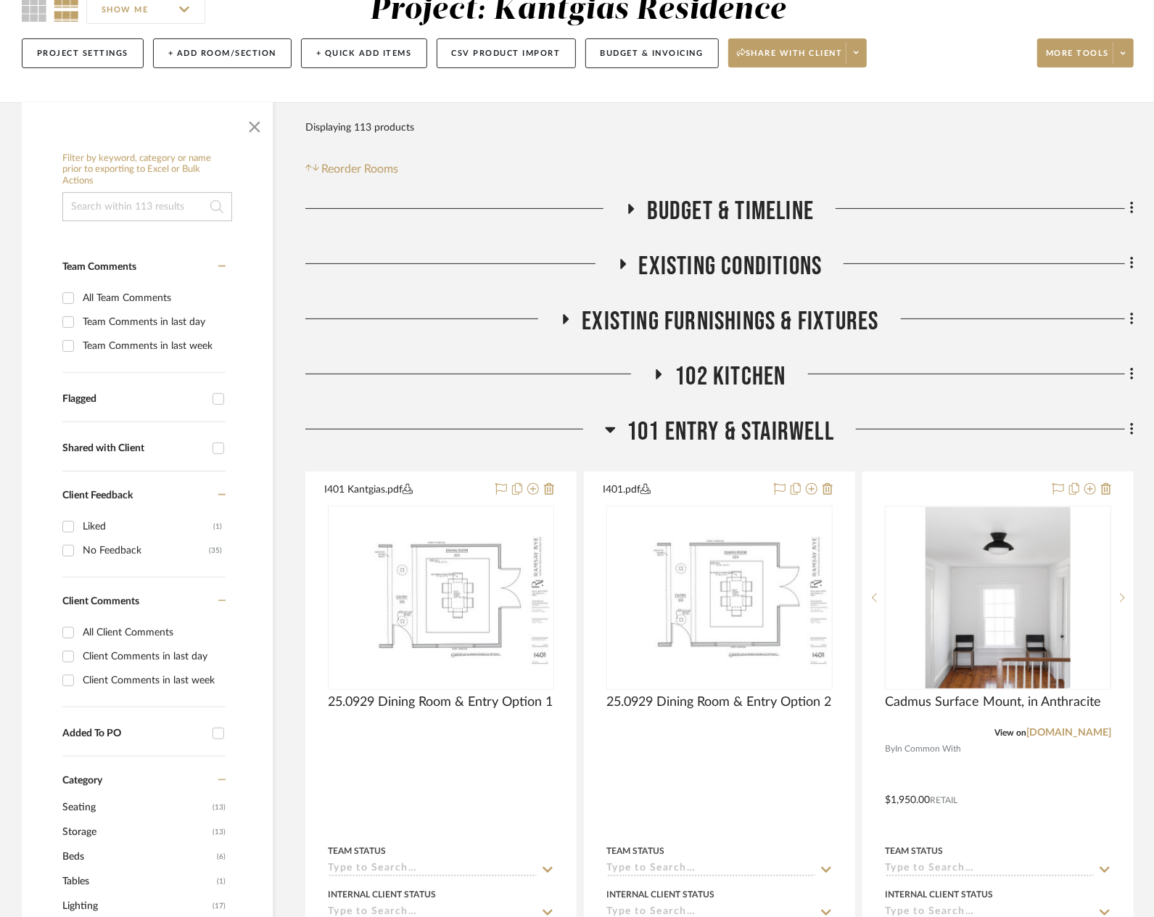
drag, startPoint x: 783, startPoint y: 372, endPoint x: 790, endPoint y: 373, distance: 7.4
click at [786, 379] on div "102 Kitchen" at bounding box center [719, 379] width 828 height 37
click at [752, 374] on span "102 Kitchen" at bounding box center [729, 376] width 111 height 31
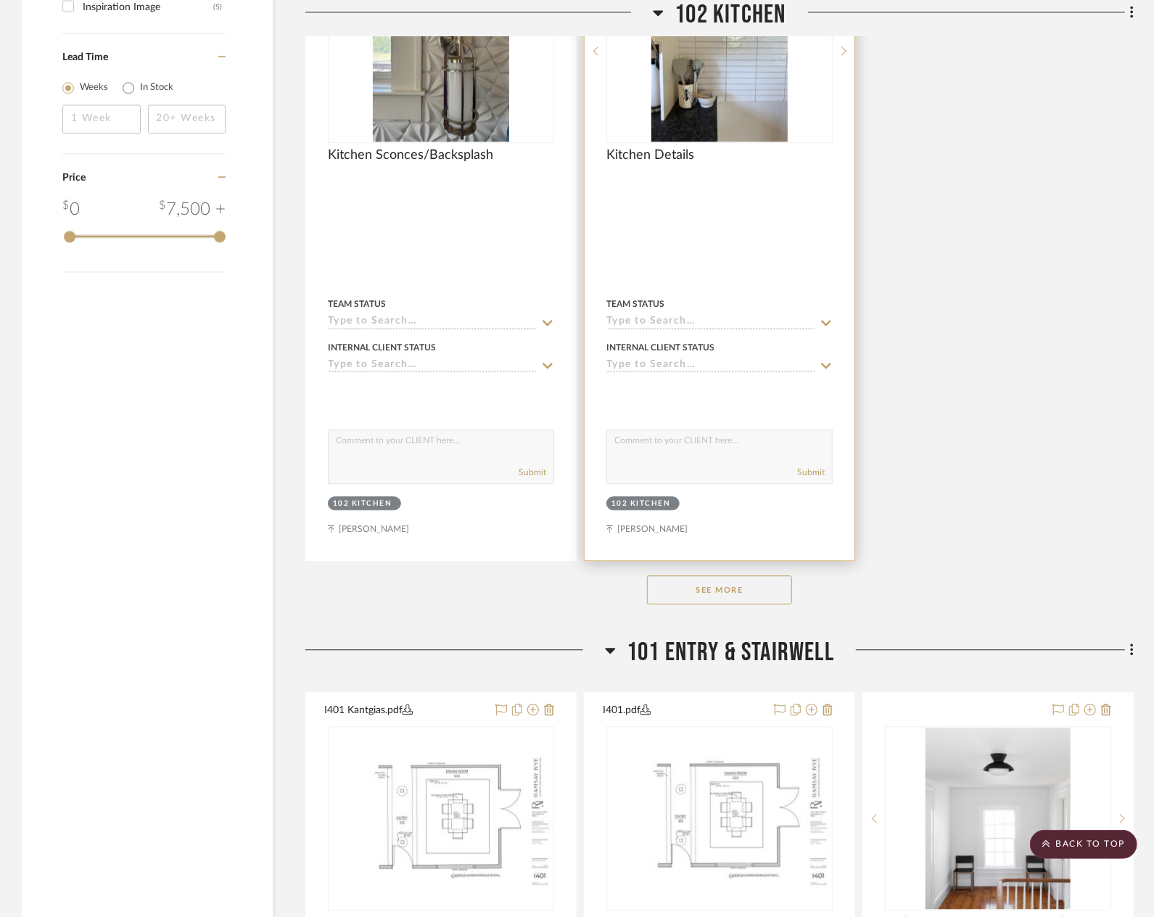
scroll to position [2030, 0]
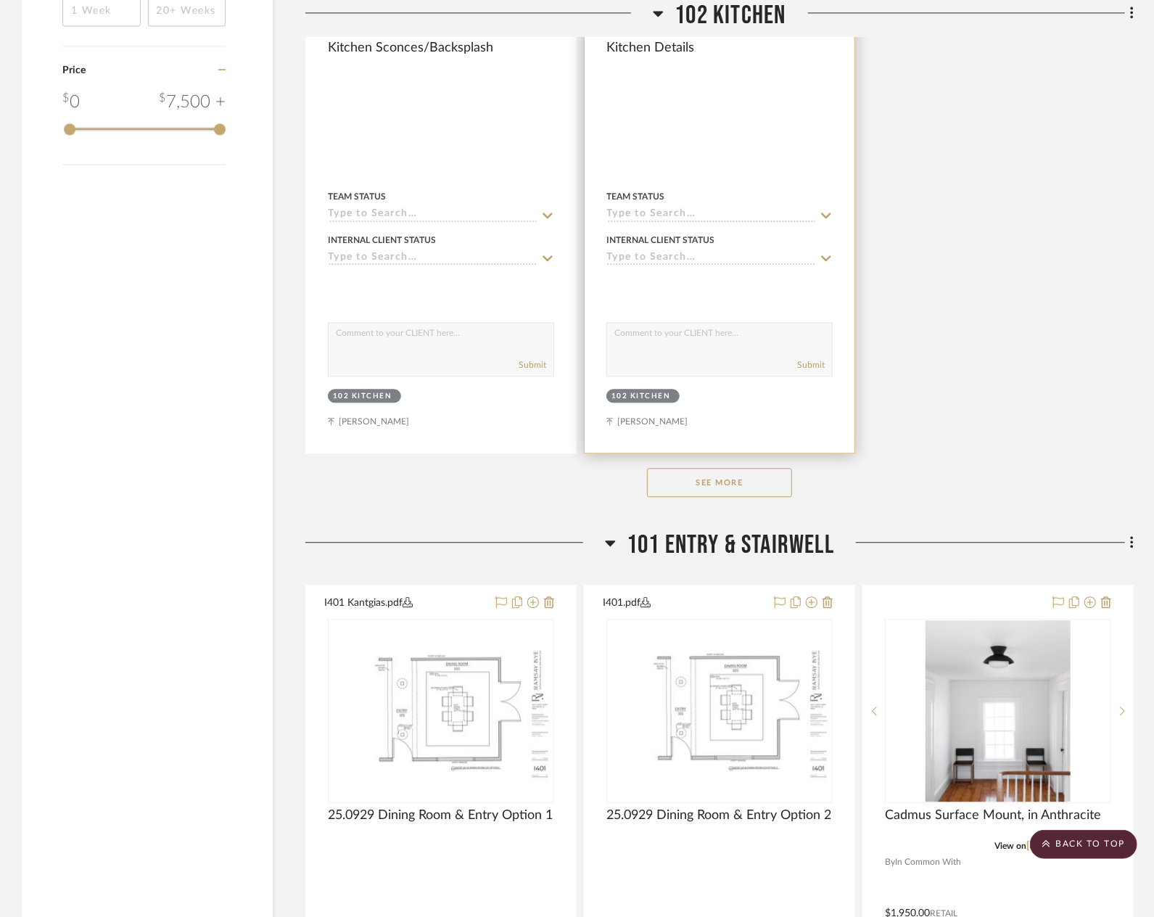
drag, startPoint x: 969, startPoint y: 487, endPoint x: 844, endPoint y: 231, distance: 284.1
click at [969, 487] on div "See More" at bounding box center [719, 482] width 828 height 58
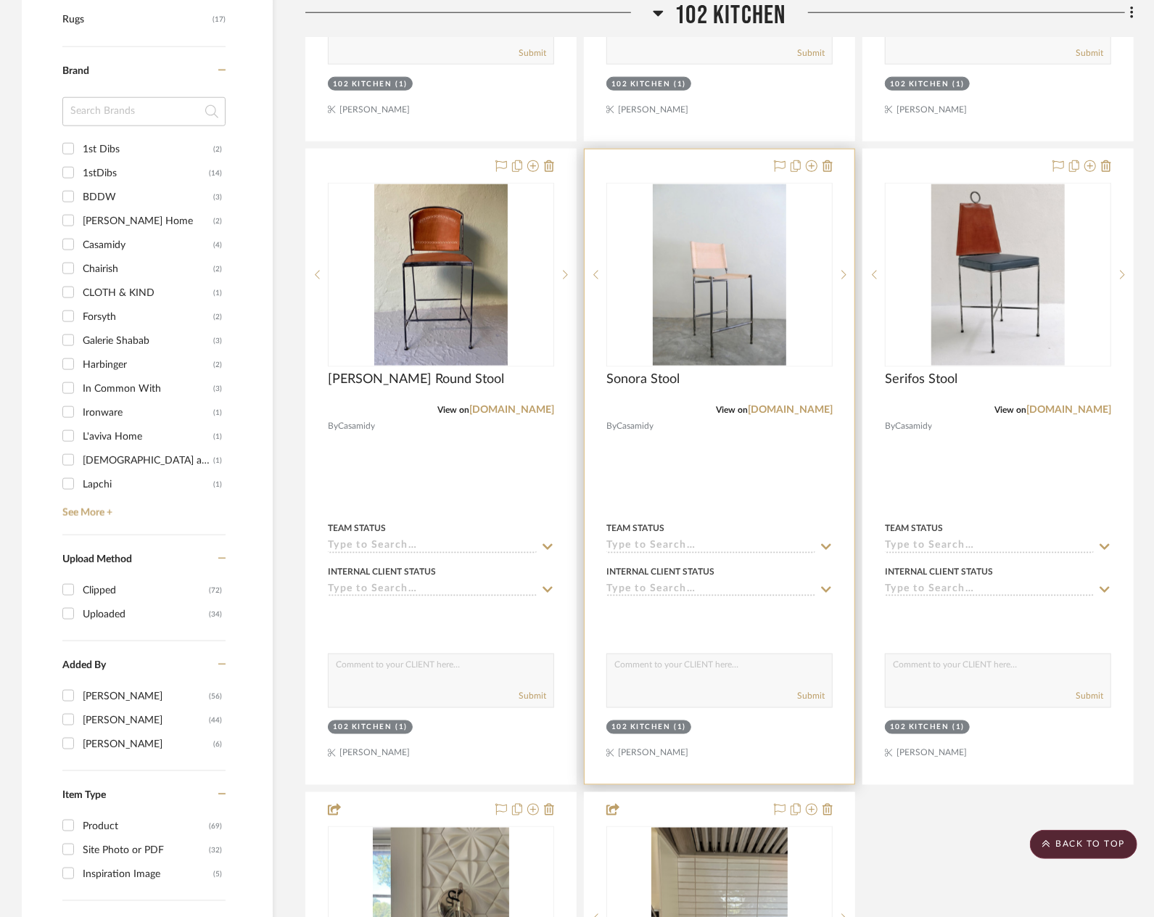
scroll to position [1088, 0]
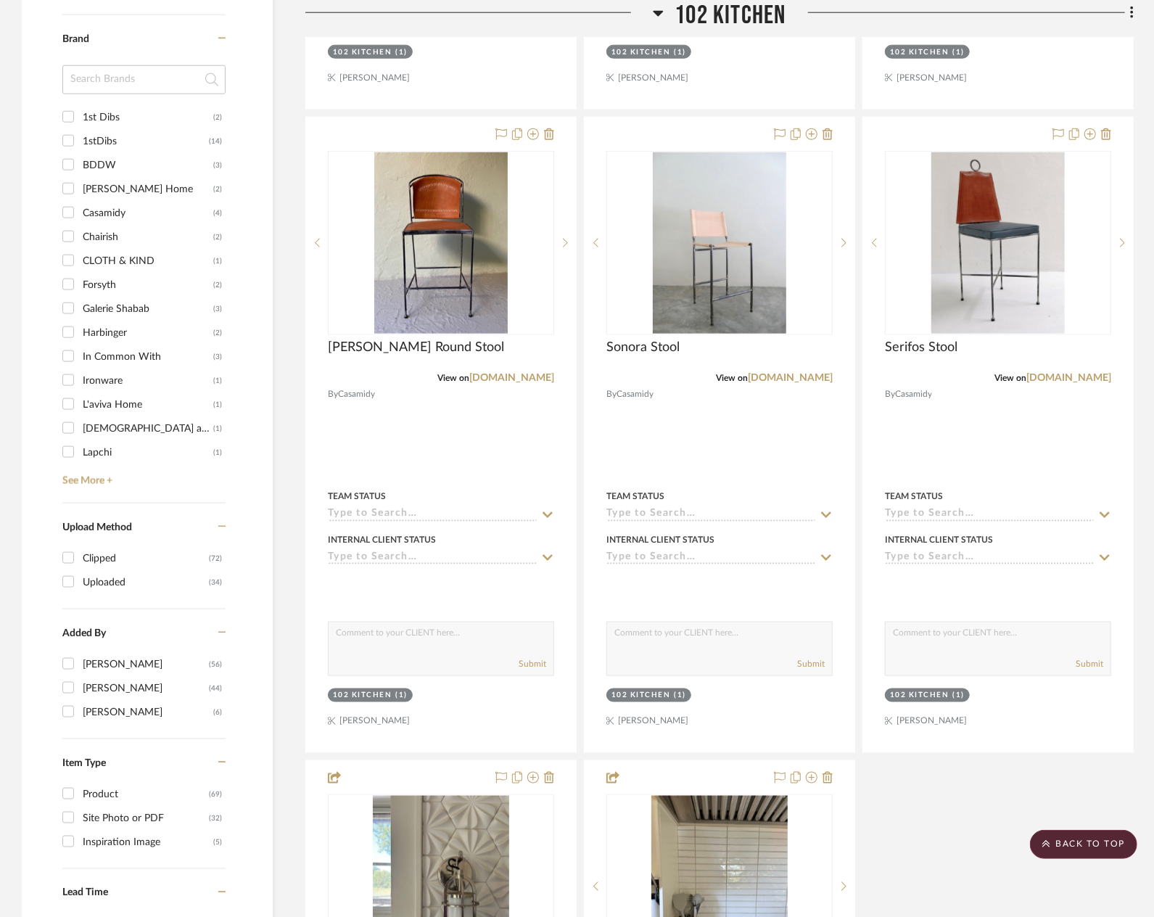
click at [1024, 770] on div "Spoon Barstool View on rosetarlow.com By Rose Tarlow Melrose House Team Status …" at bounding box center [719, 435] width 828 height 1922
click at [690, 17] on span "102 Kitchen" at bounding box center [729, 15] width 111 height 31
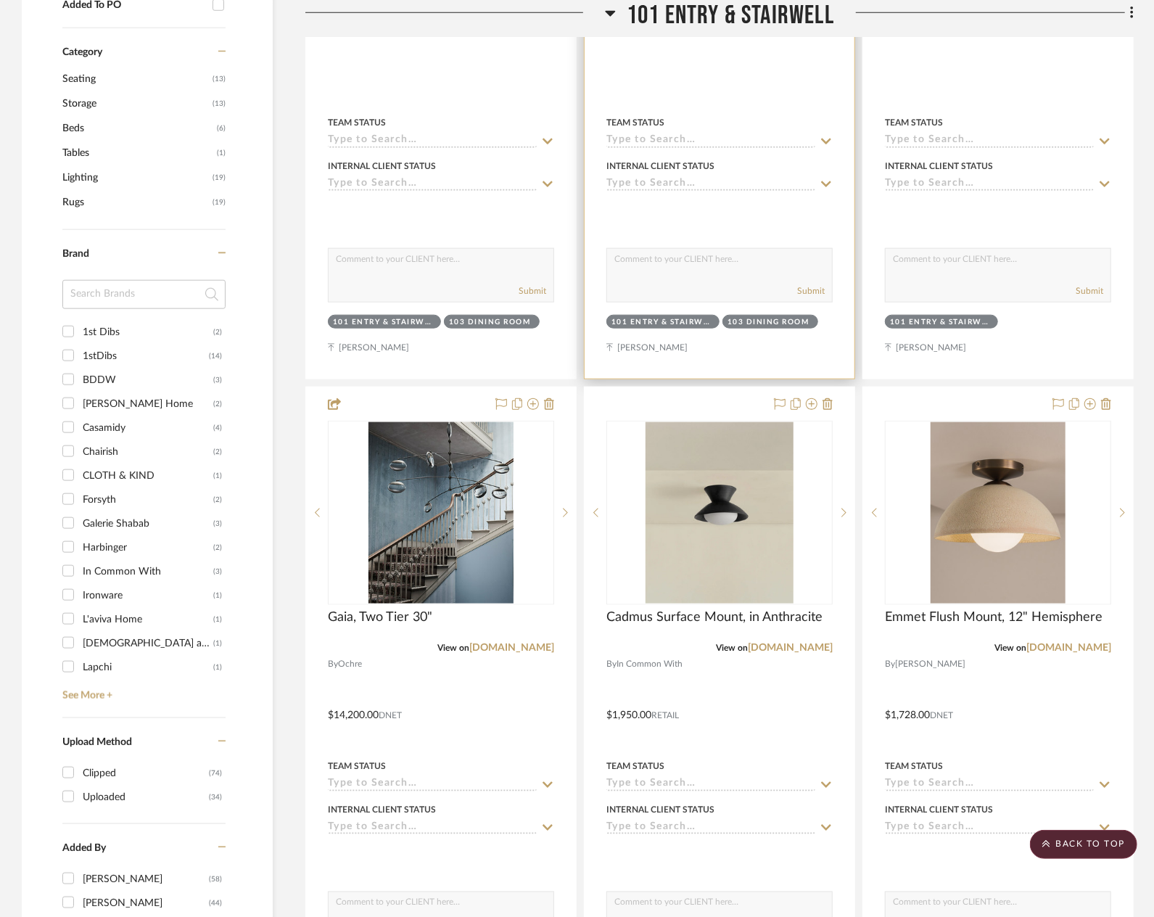
scroll to position [725, 0]
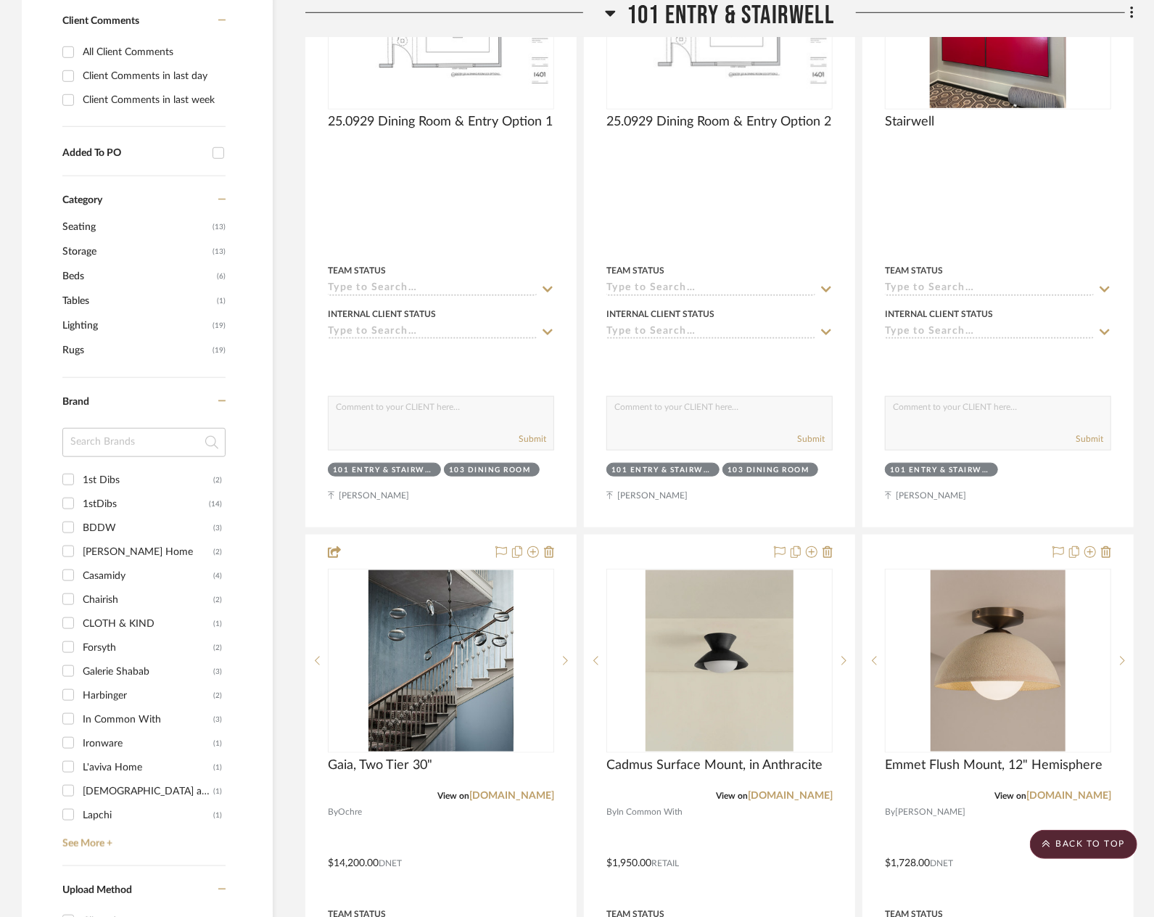
click at [727, 15] on span "101 Entry & Stairwell" at bounding box center [729, 15] width 207 height 31
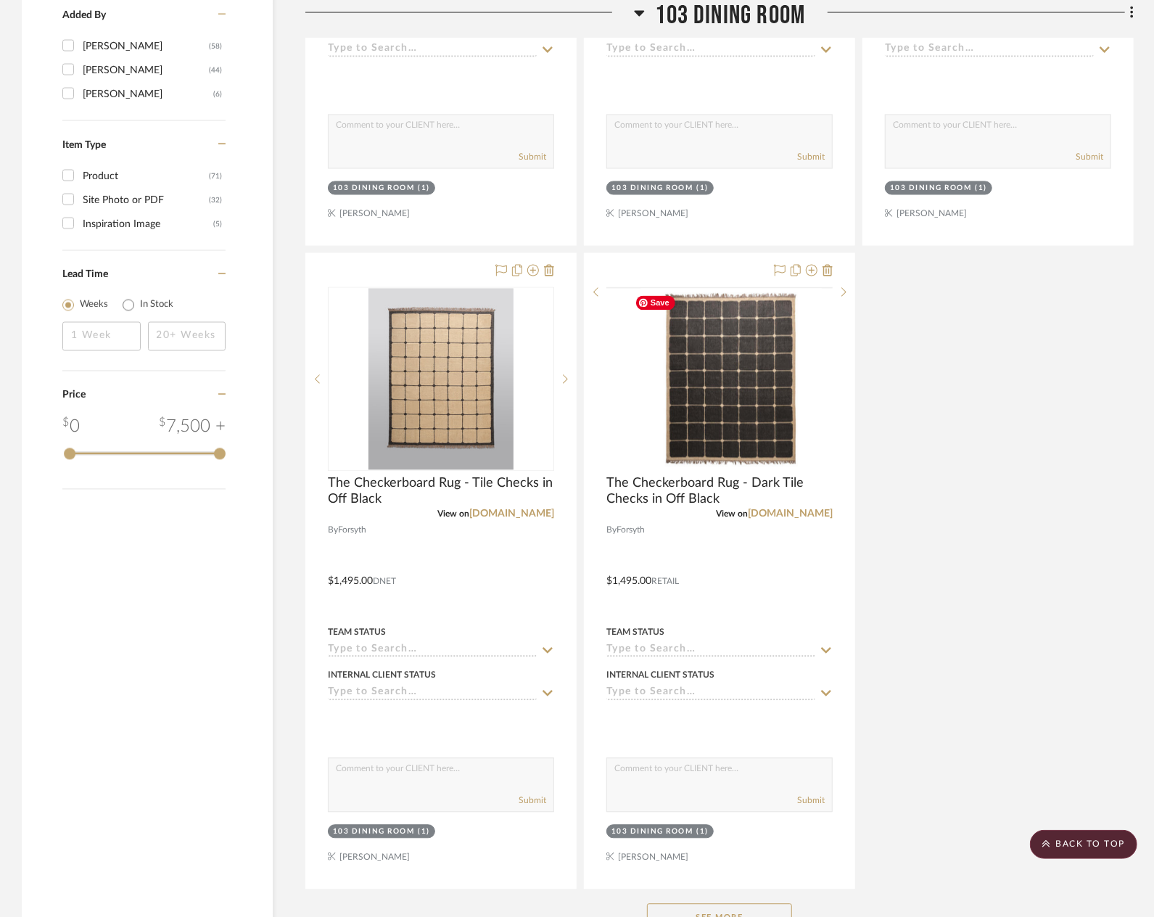
scroll to position [1740, 0]
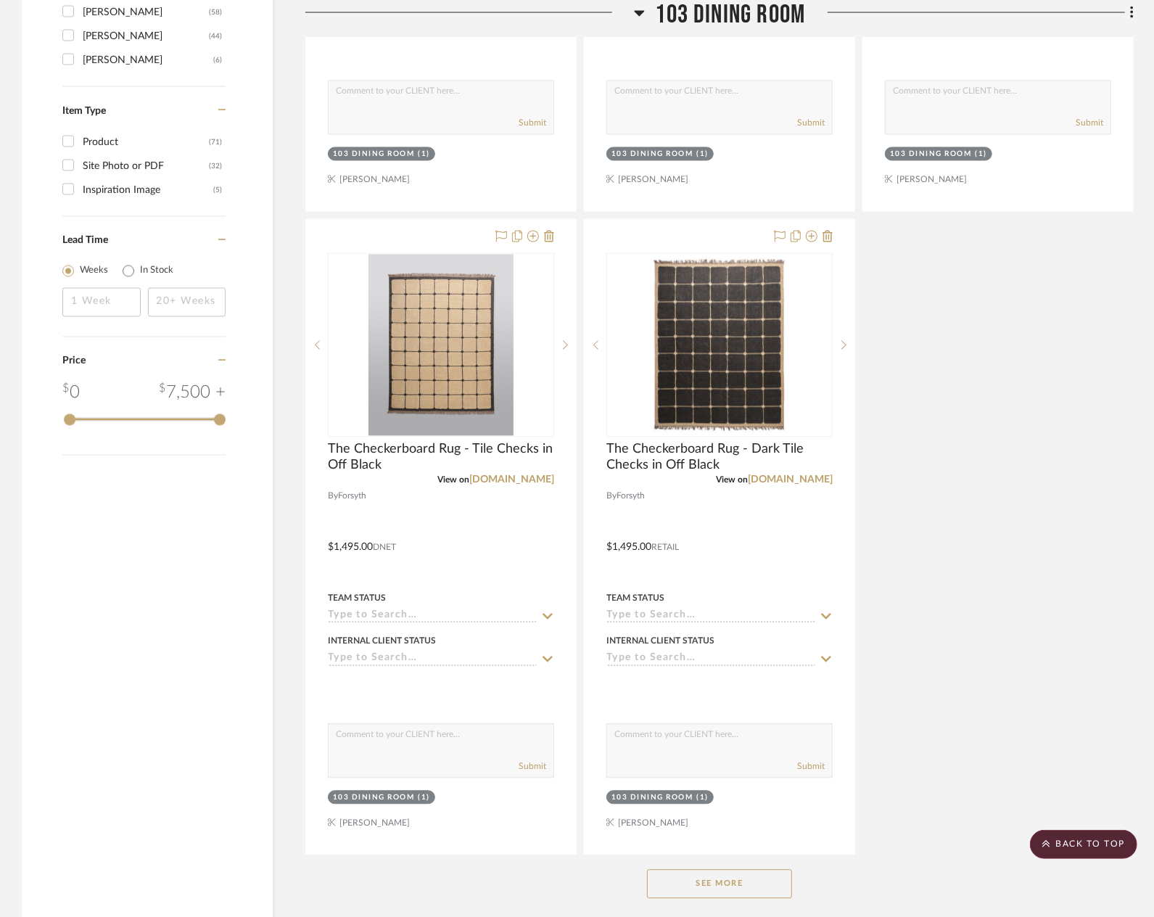
click at [705, 8] on span "103 Dining Room" at bounding box center [730, 15] width 150 height 31
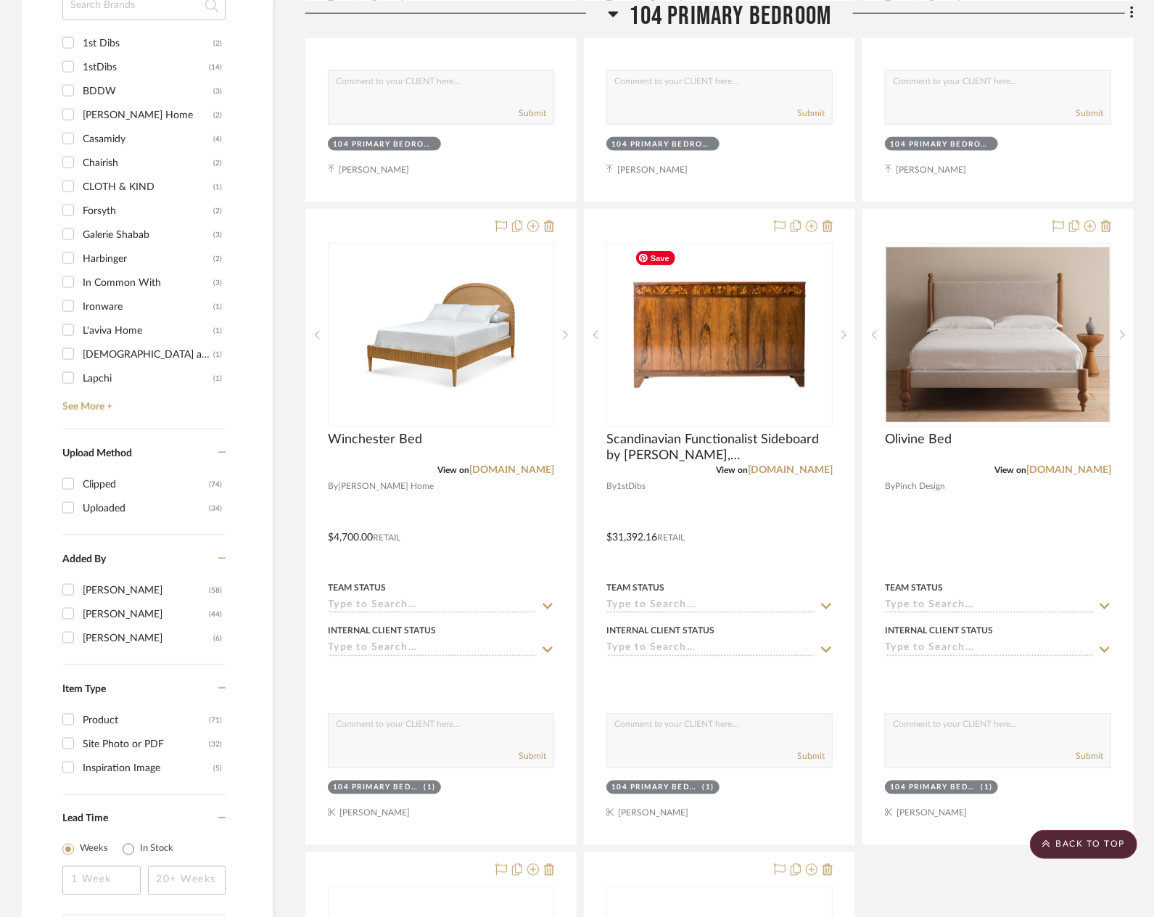
scroll to position [1088, 0]
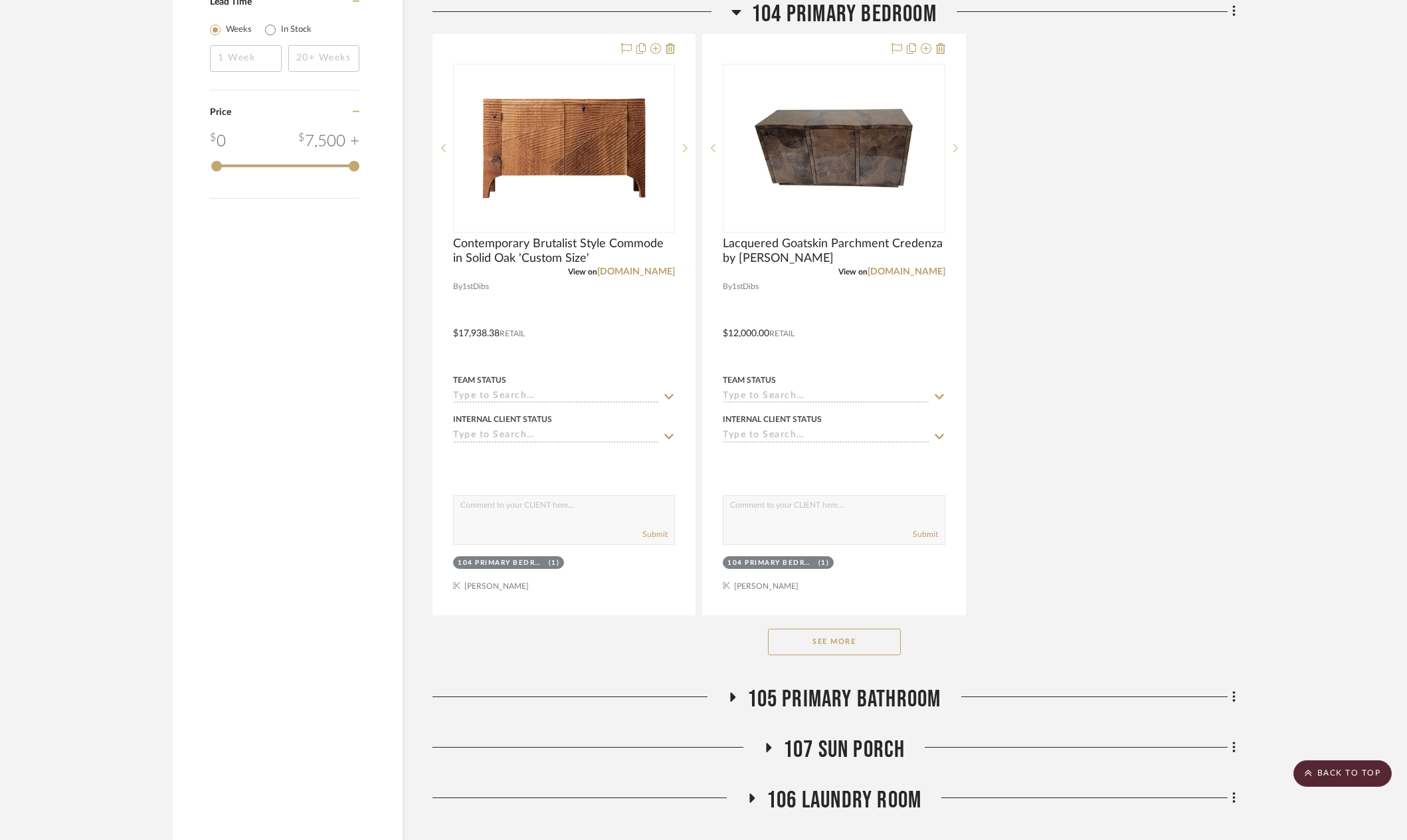
scroll to position [1860, 0]
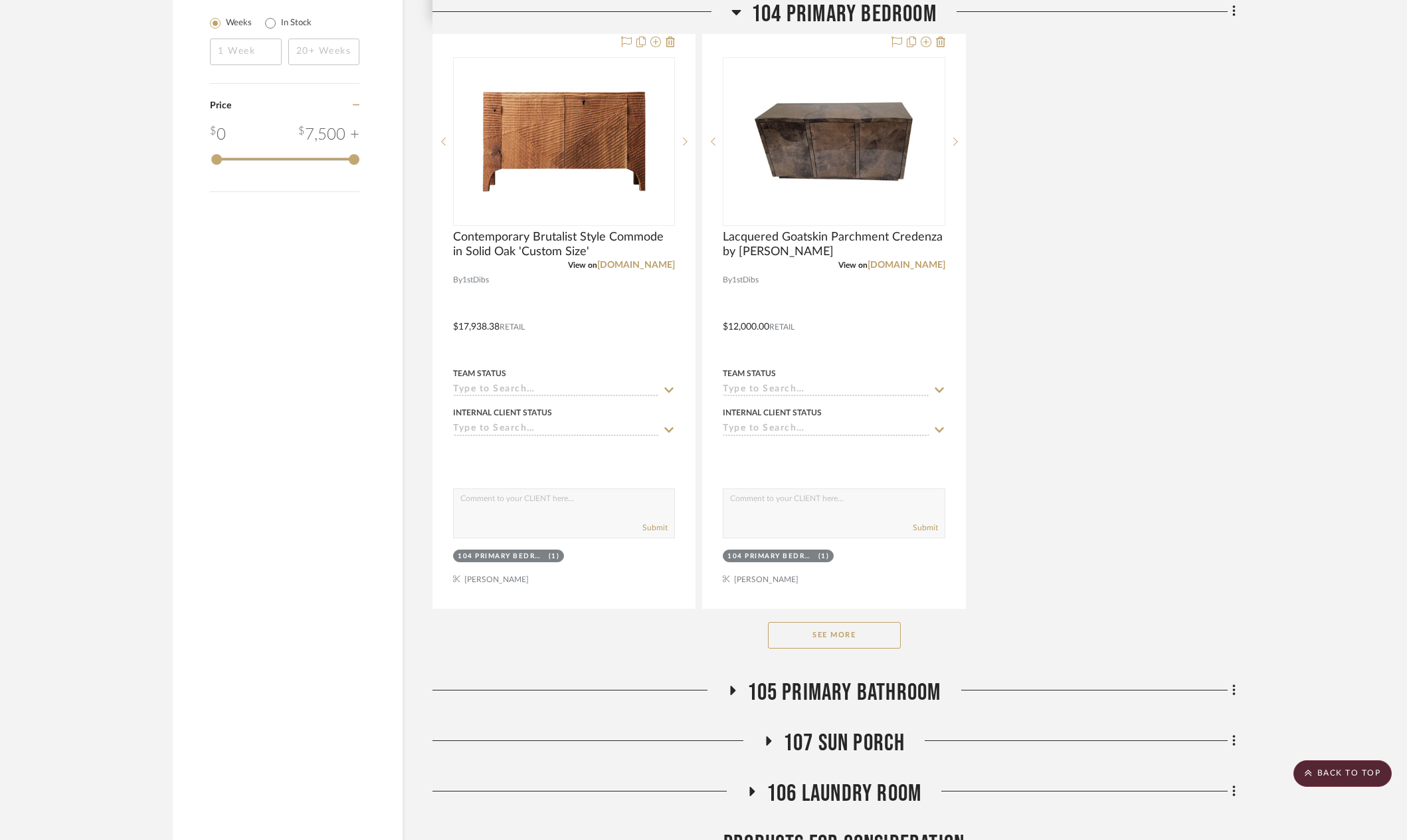
scroll to position [1926, 0]
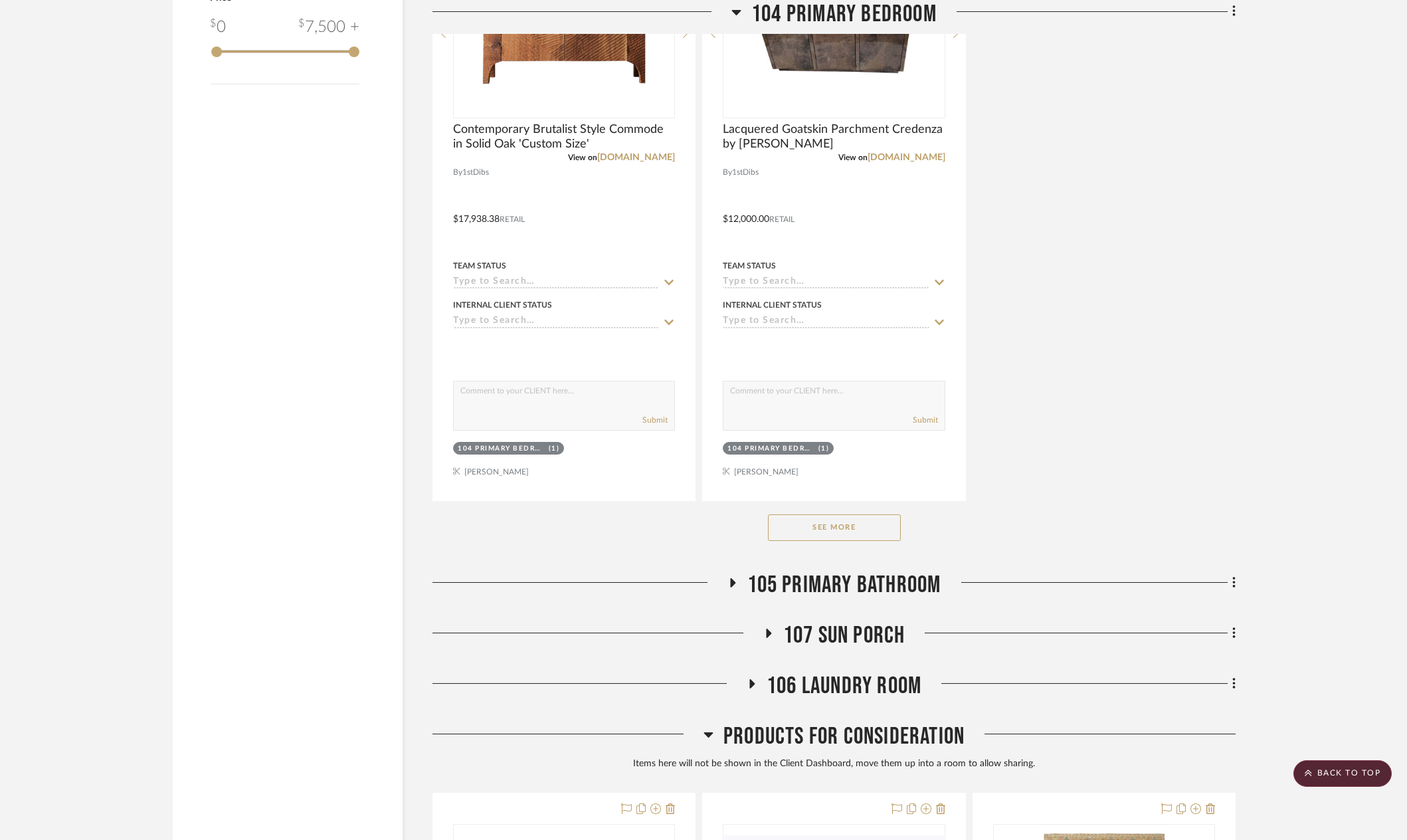
click at [856, 529] on button "See More" at bounding box center [834, 527] width 133 height 27
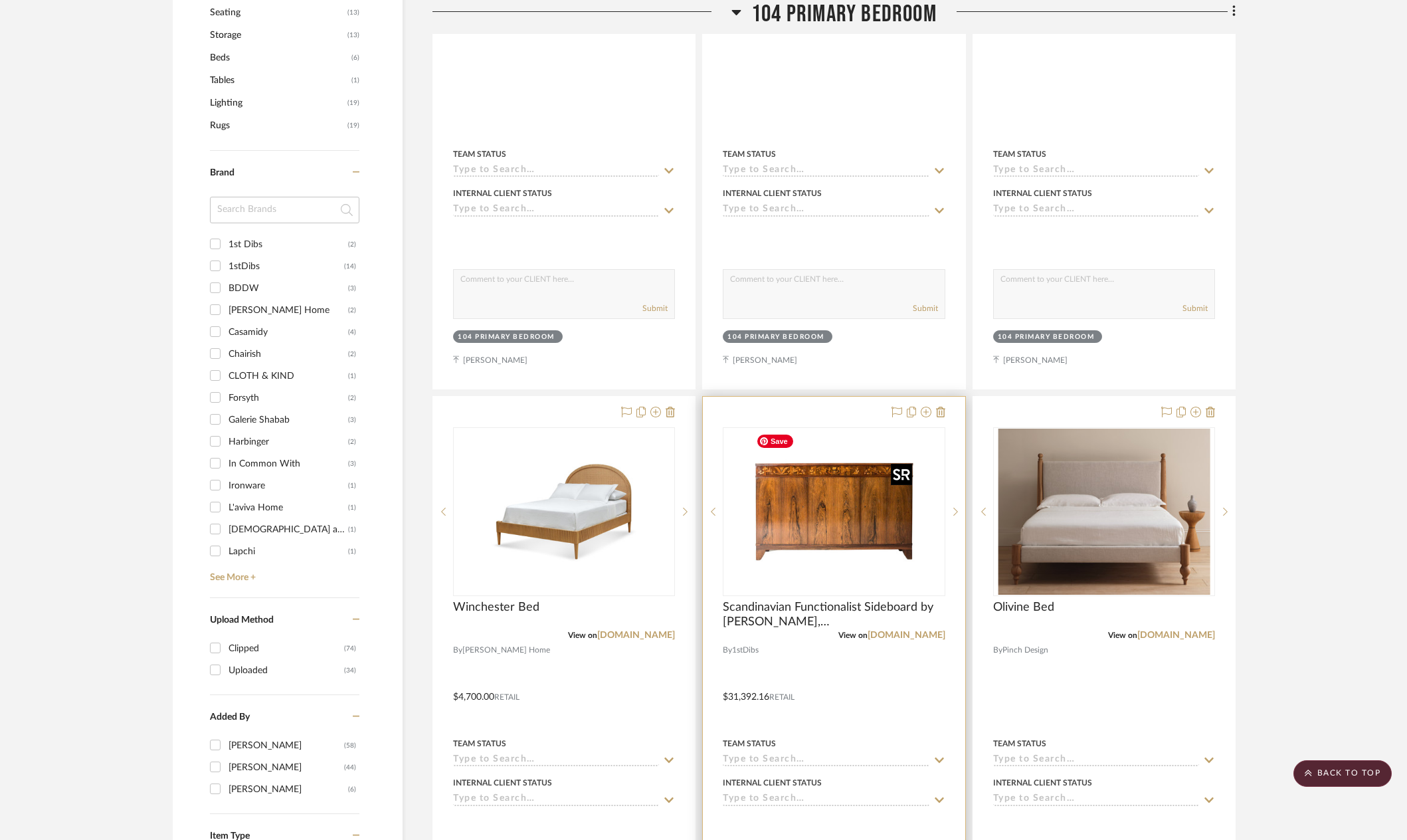
scroll to position [864, 0]
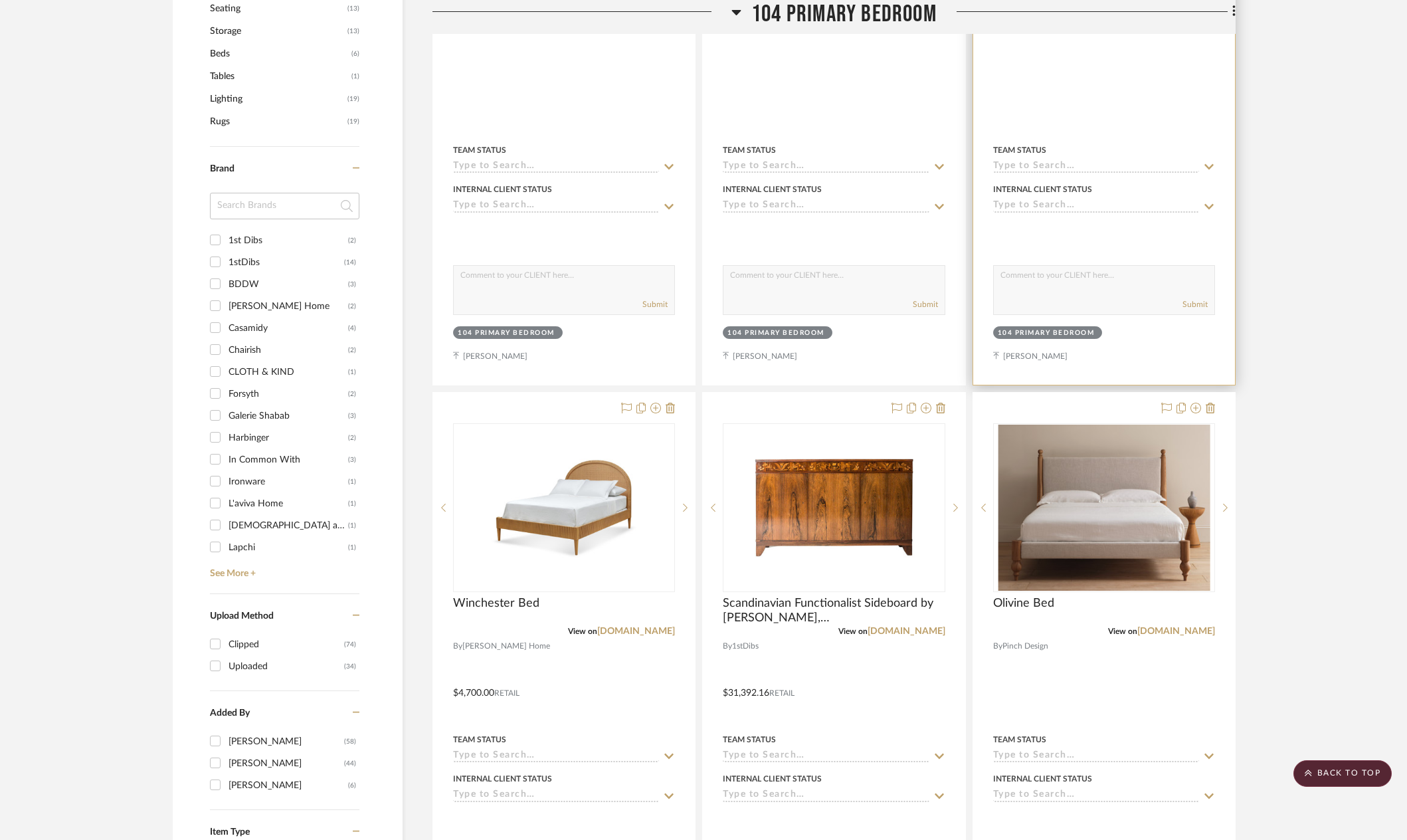
drag, startPoint x: 1299, startPoint y: 291, endPoint x: 1233, endPoint y: 299, distance: 66.5
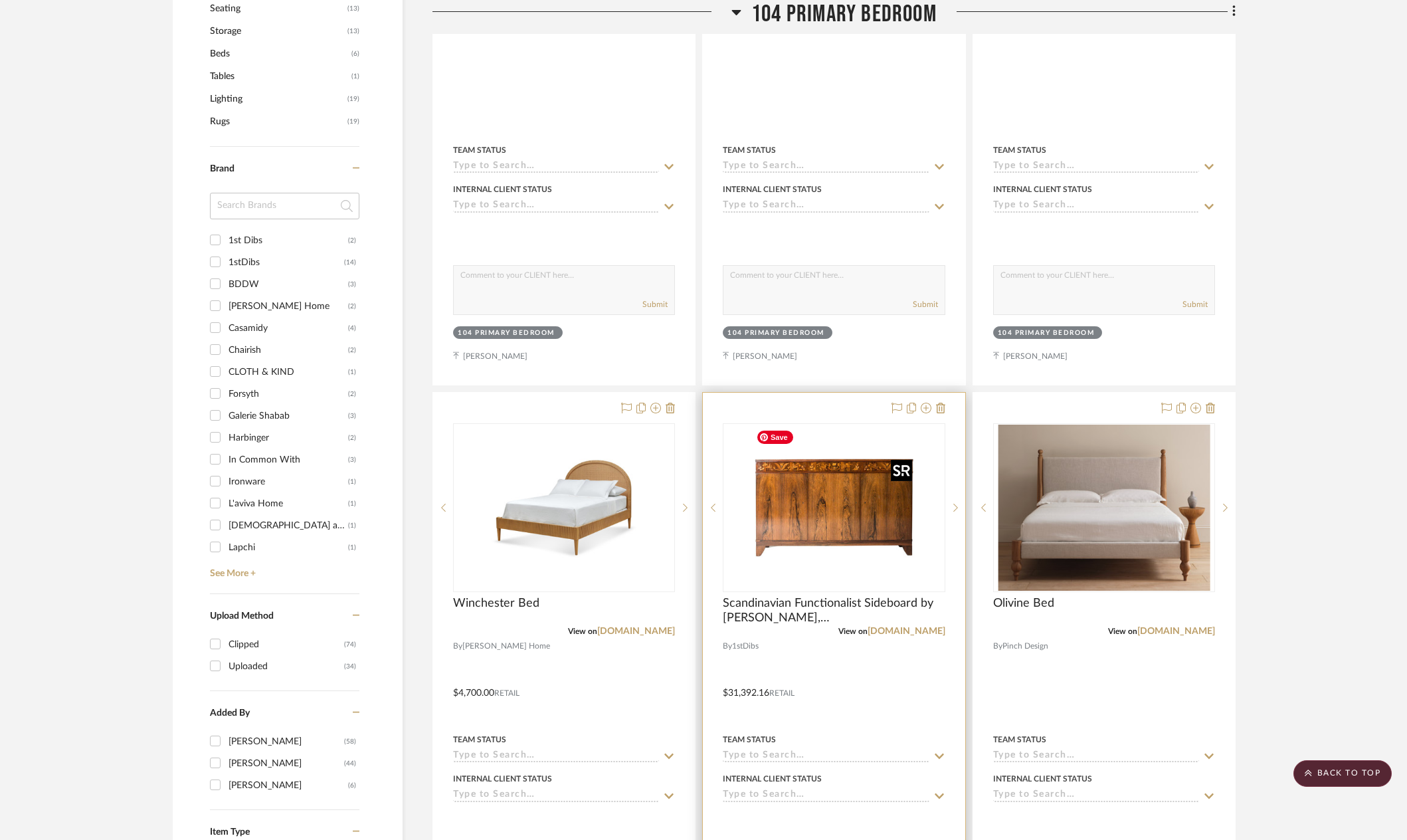
click at [864, 522] on img "0" at bounding box center [833, 507] width 166 height 166
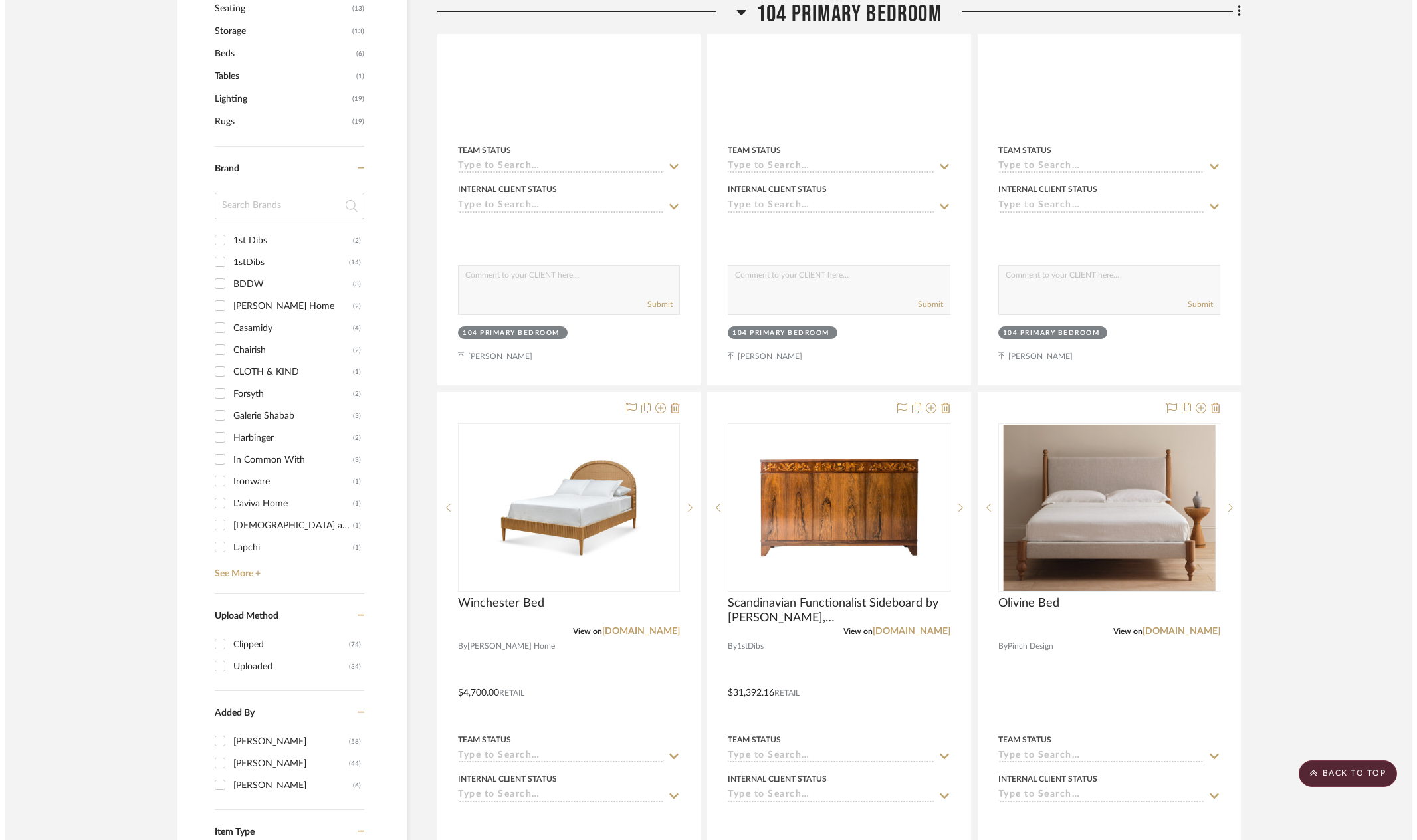
scroll to position [0, 0]
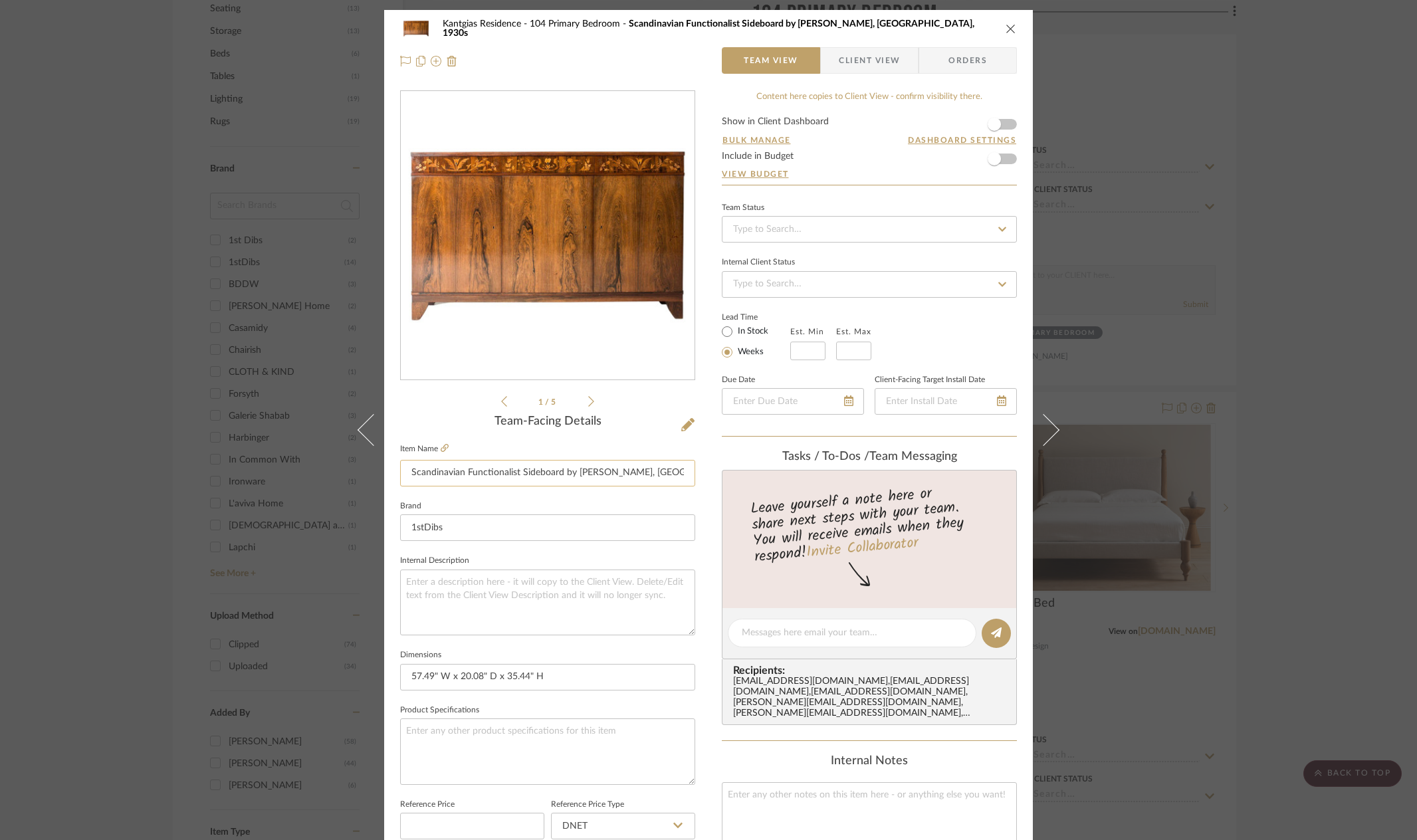
click at [434, 473] on input "Scandinavian Functionalist Sideboard by [PERSON_NAME], [GEOGRAPHIC_DATA], 1930s" at bounding box center [548, 473] width 295 height 27
click at [1261, 256] on div "Kantgias Residence 104 Primary Bedroom Scandinavian Functionalist Sideboard by …" at bounding box center [708, 420] width 1417 height 840
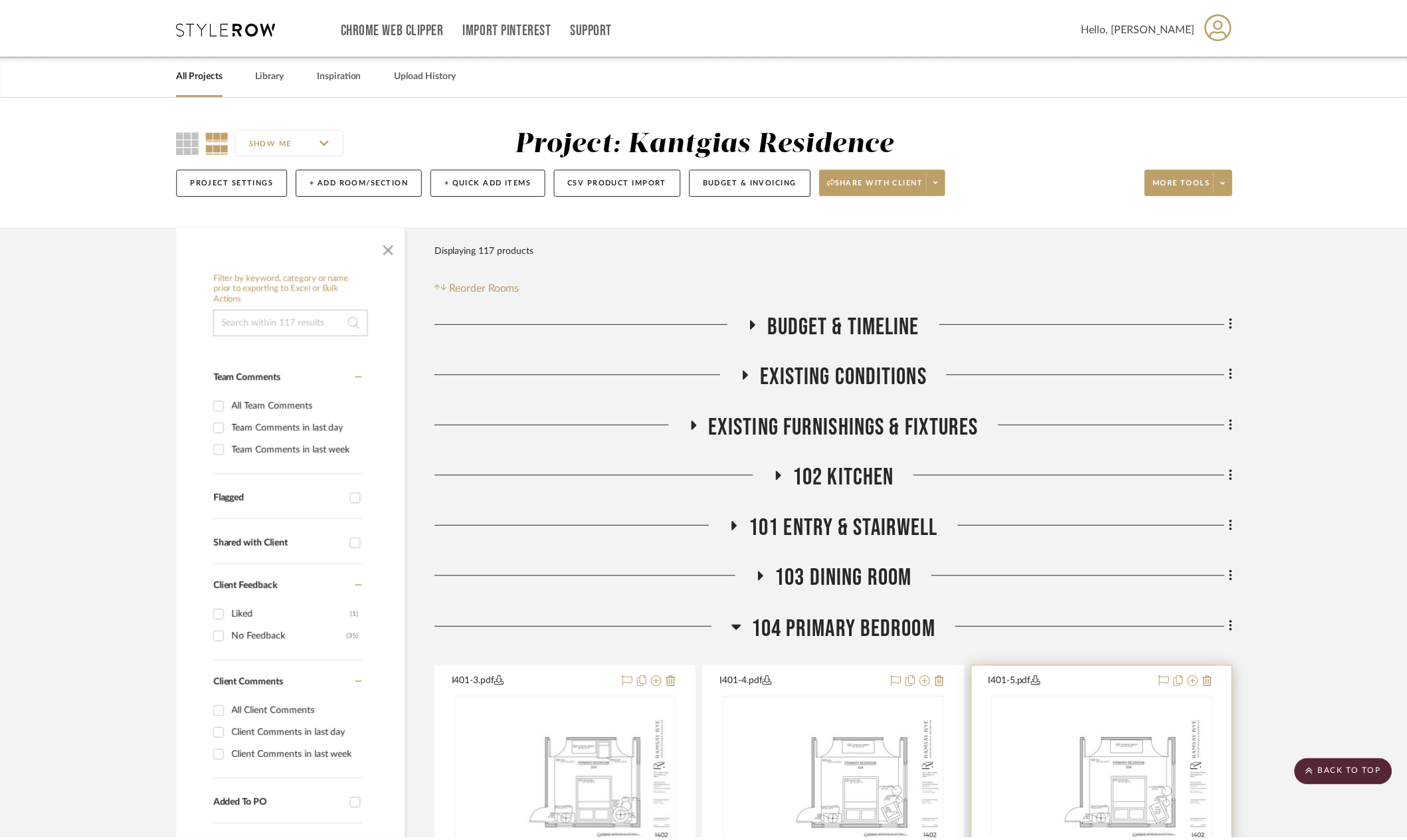
scroll to position [864, 0]
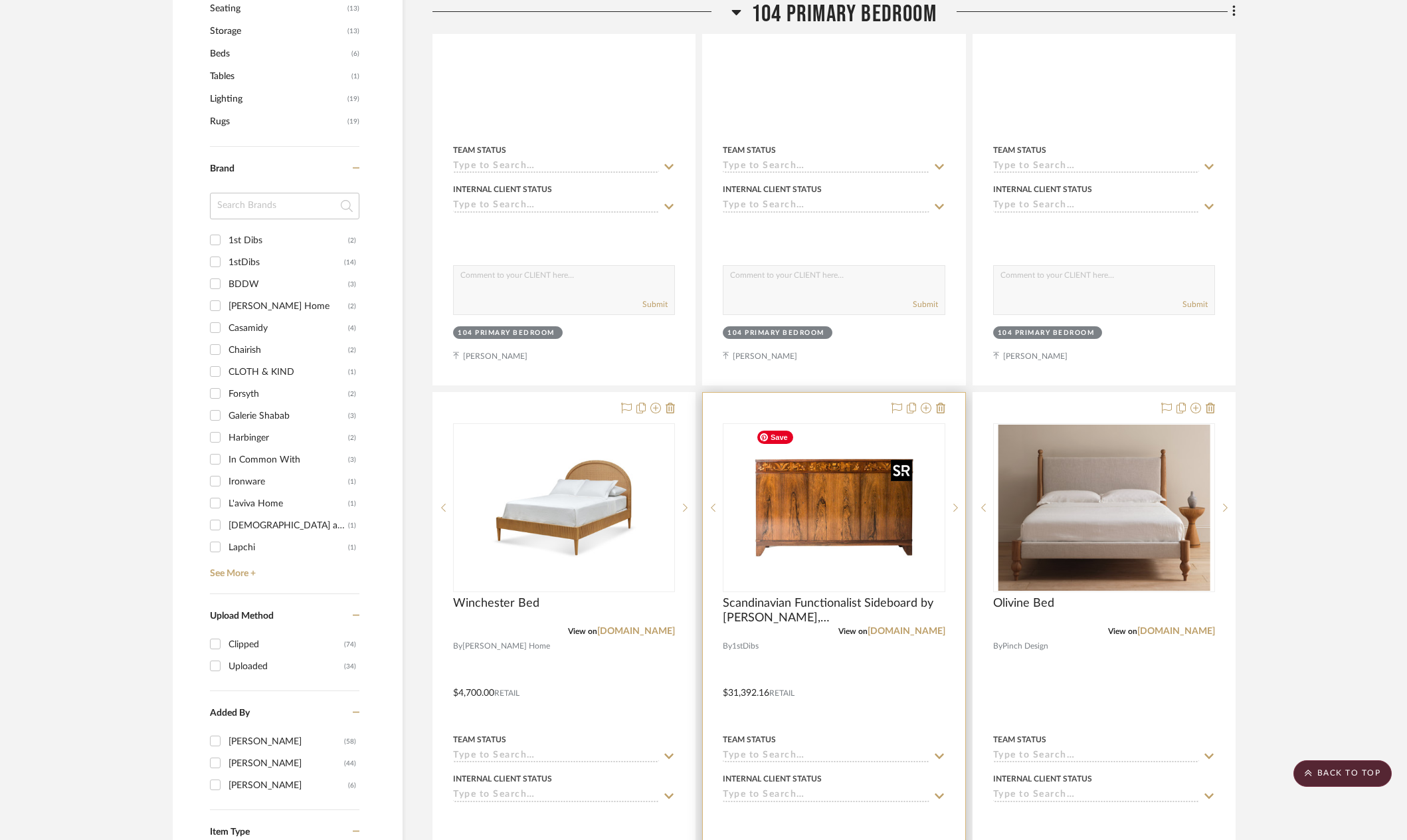
click at [868, 521] on img "0" at bounding box center [833, 507] width 166 height 166
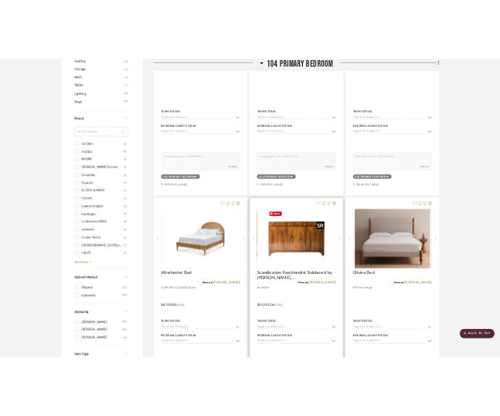
scroll to position [0, 0]
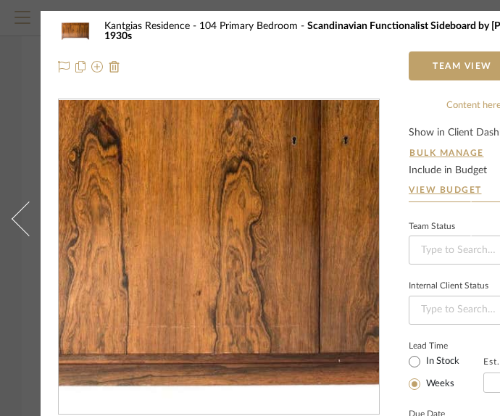
click at [215, 326] on img "0" at bounding box center [219, 257] width 315 height 315
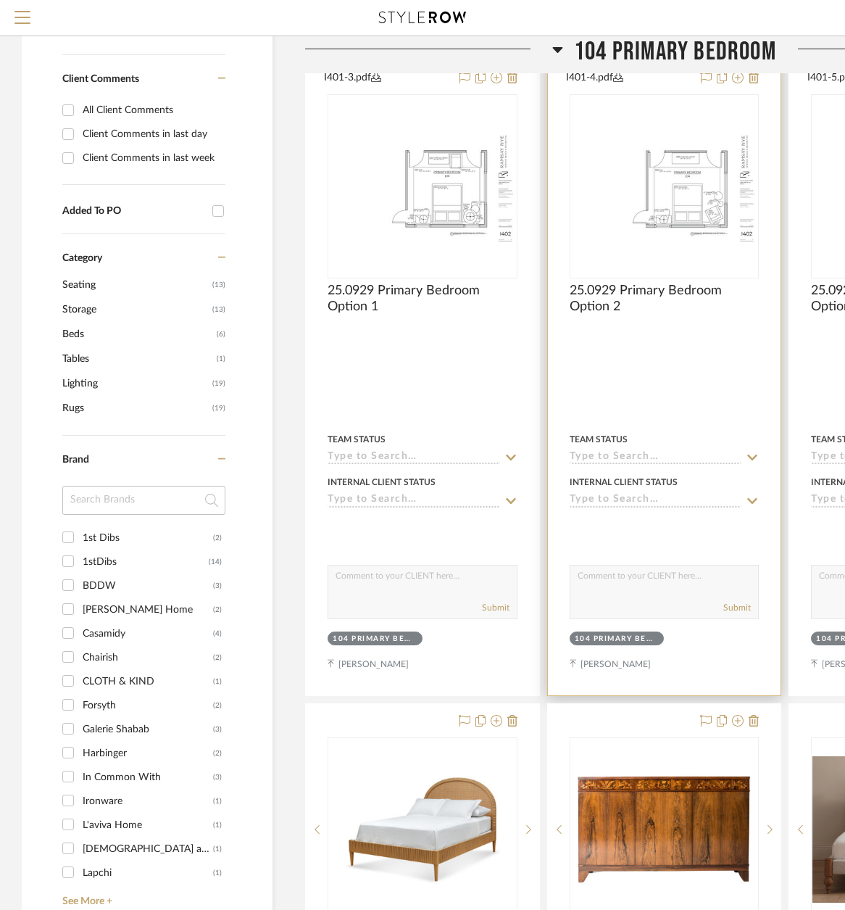
scroll to position [943, 0]
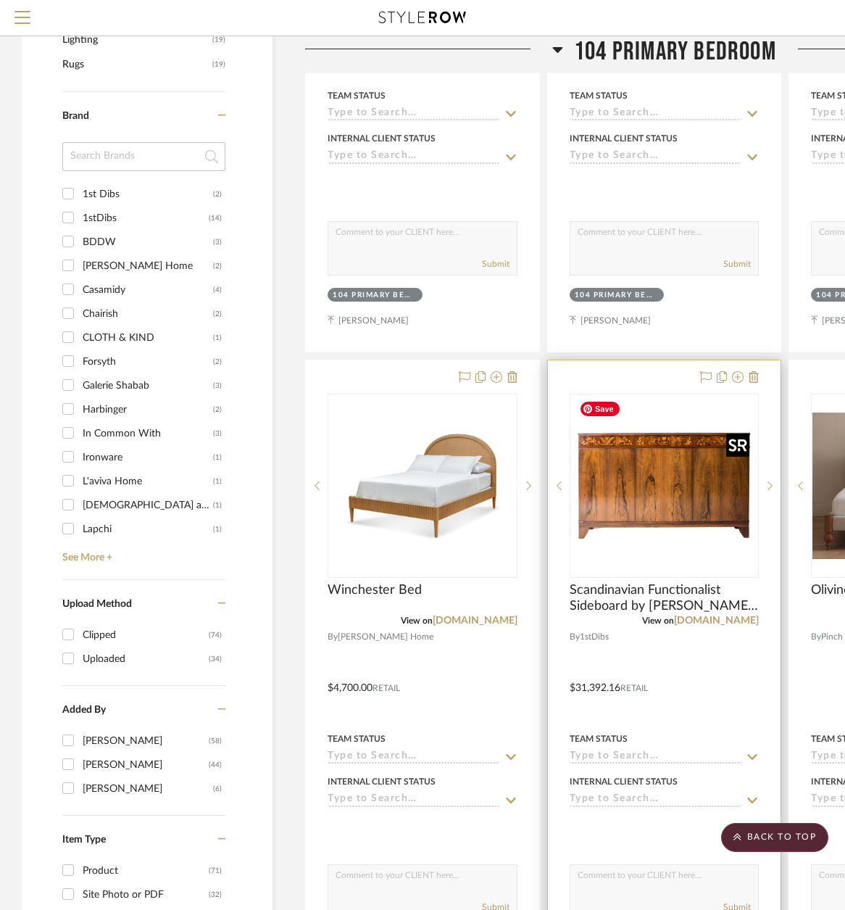
click at [0, 0] on img at bounding box center [0, 0] width 0 height 0
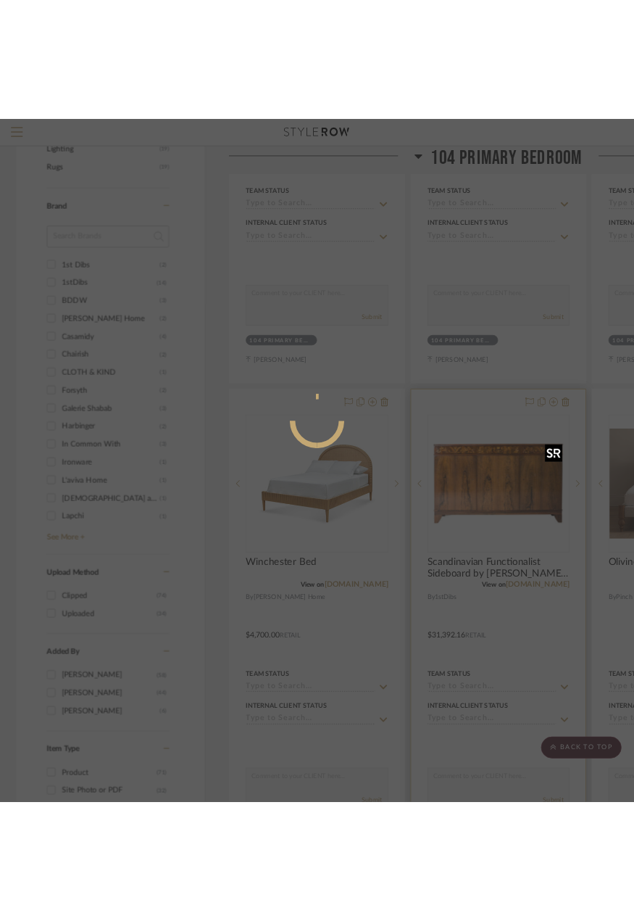
scroll to position [0, 0]
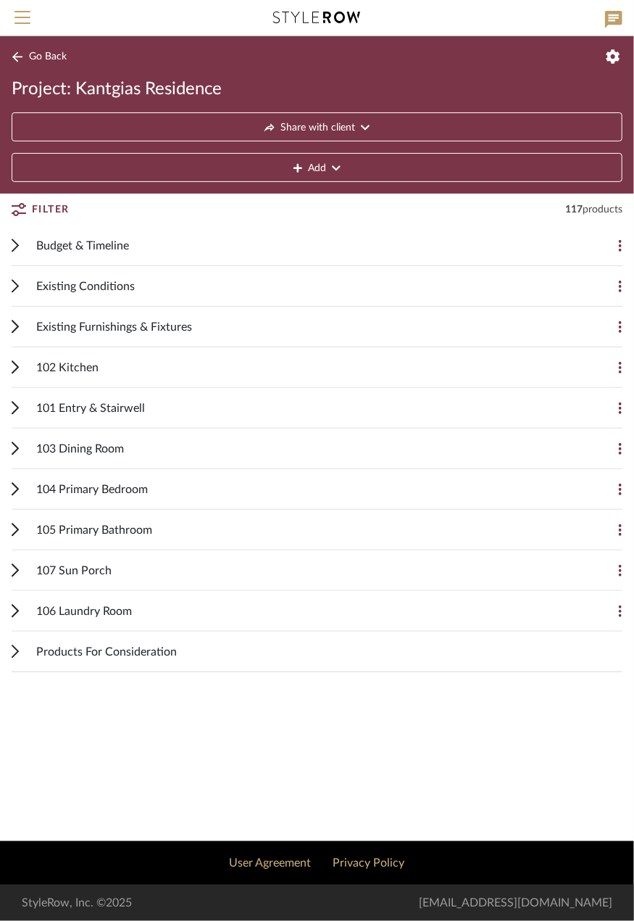
click at [75, 21] on div at bounding box center [317, 18] width 545 height 36
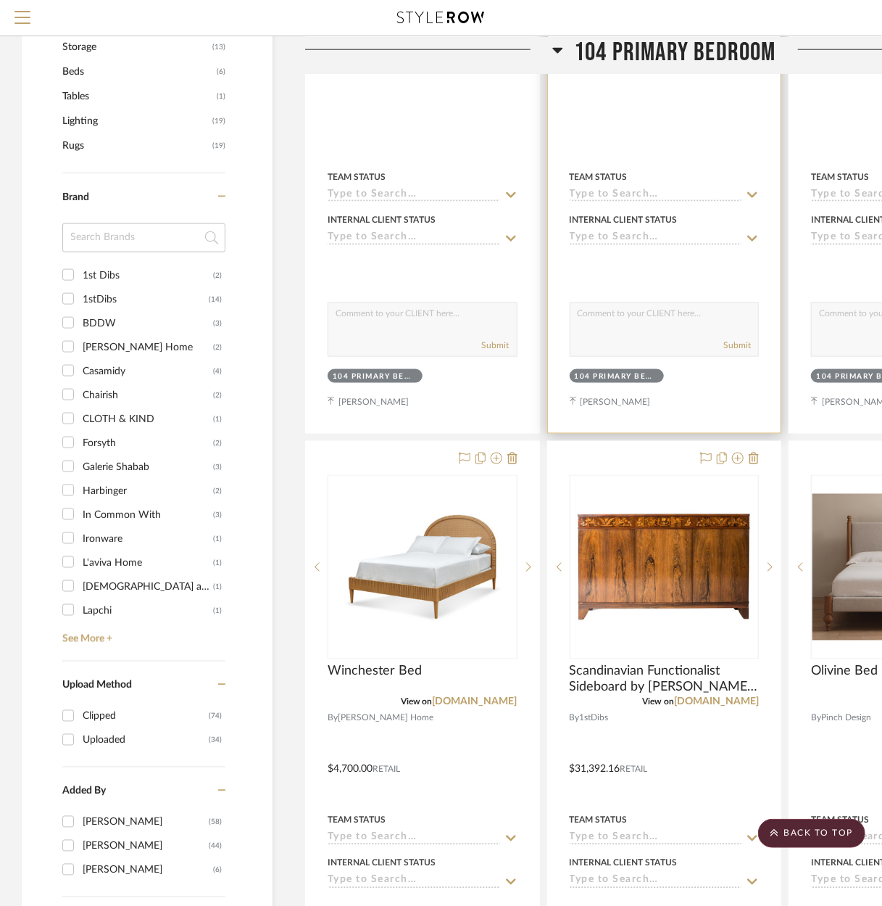
scroll to position [870, 0]
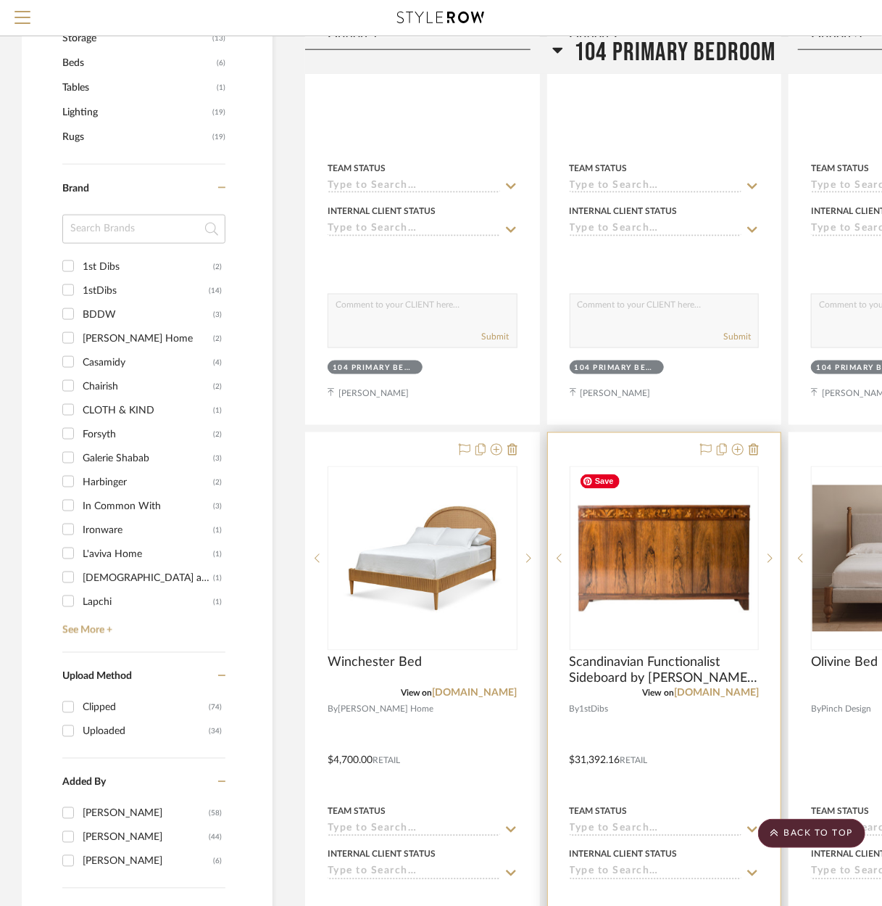
click at [0, 0] on img at bounding box center [0, 0] width 0 height 0
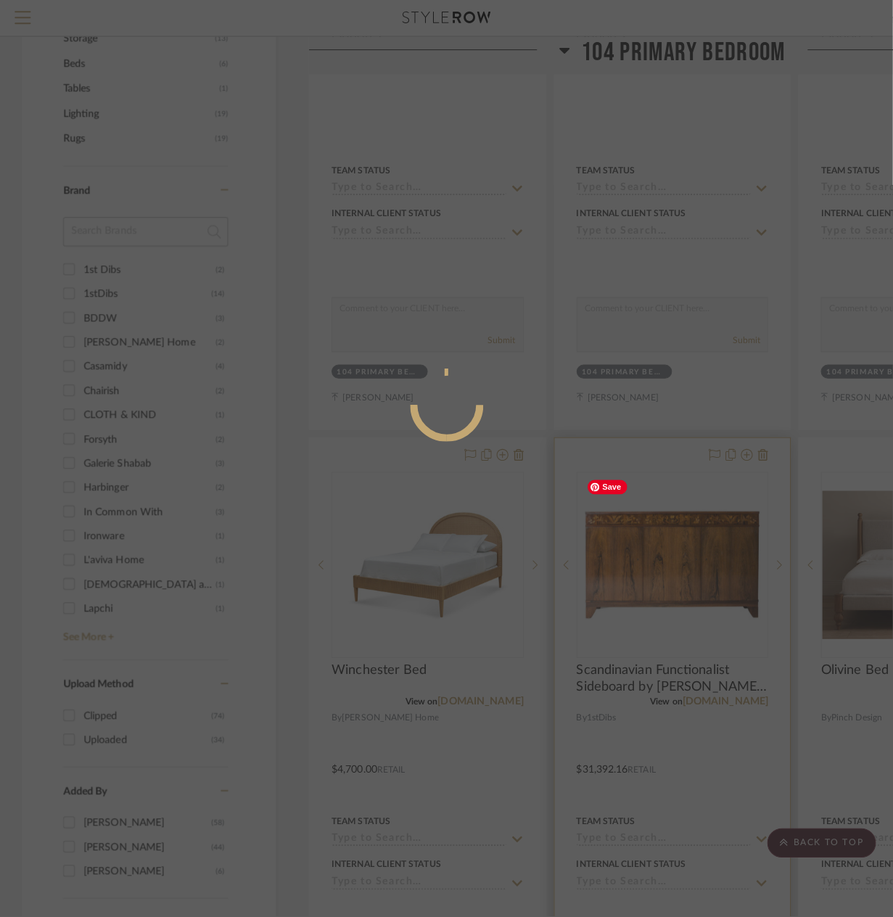
scroll to position [0, 0]
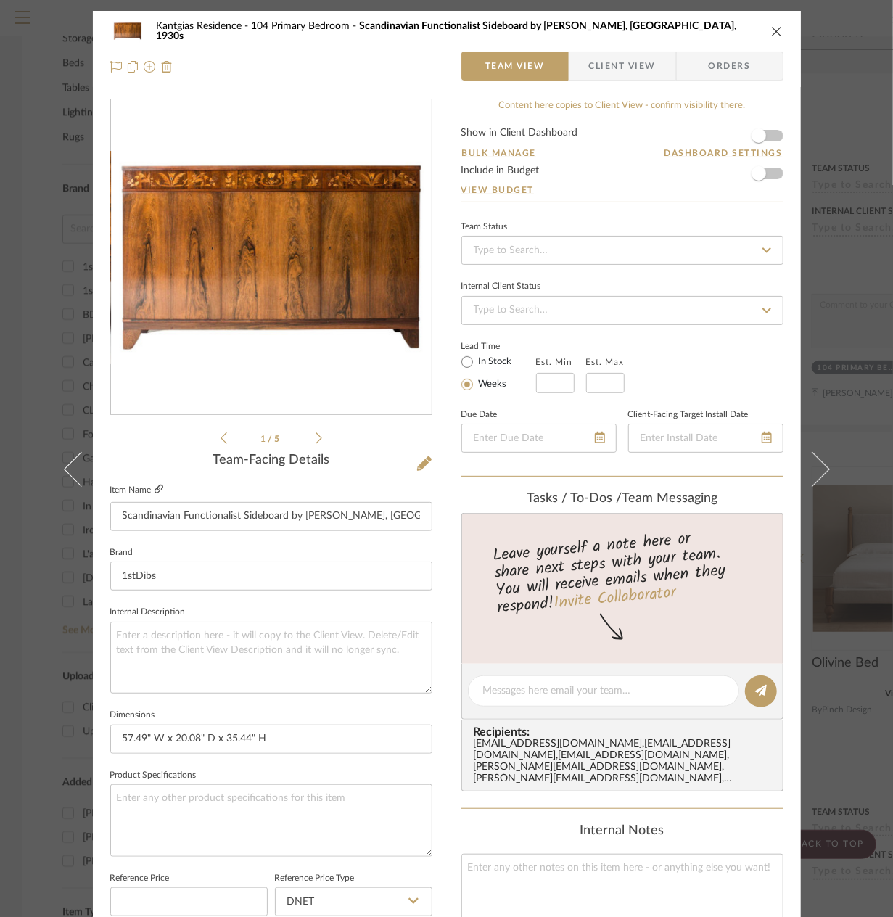
click at [154, 492] on icon at bounding box center [158, 488] width 9 height 9
click at [763, 27] on div "Kantgias Residence 104 Primary Bedroom Scandinavian Functionalist Sideboard by …" at bounding box center [446, 31] width 673 height 29
click at [774, 30] on icon "close" at bounding box center [777, 31] width 12 height 12
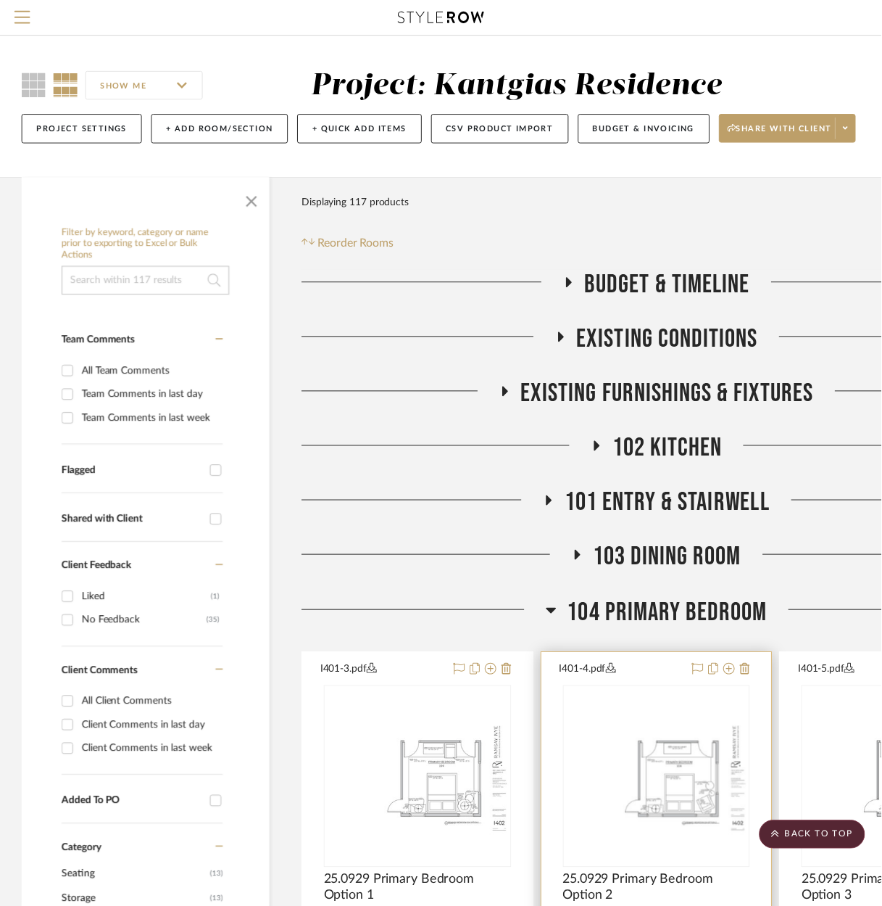
scroll to position [870, 0]
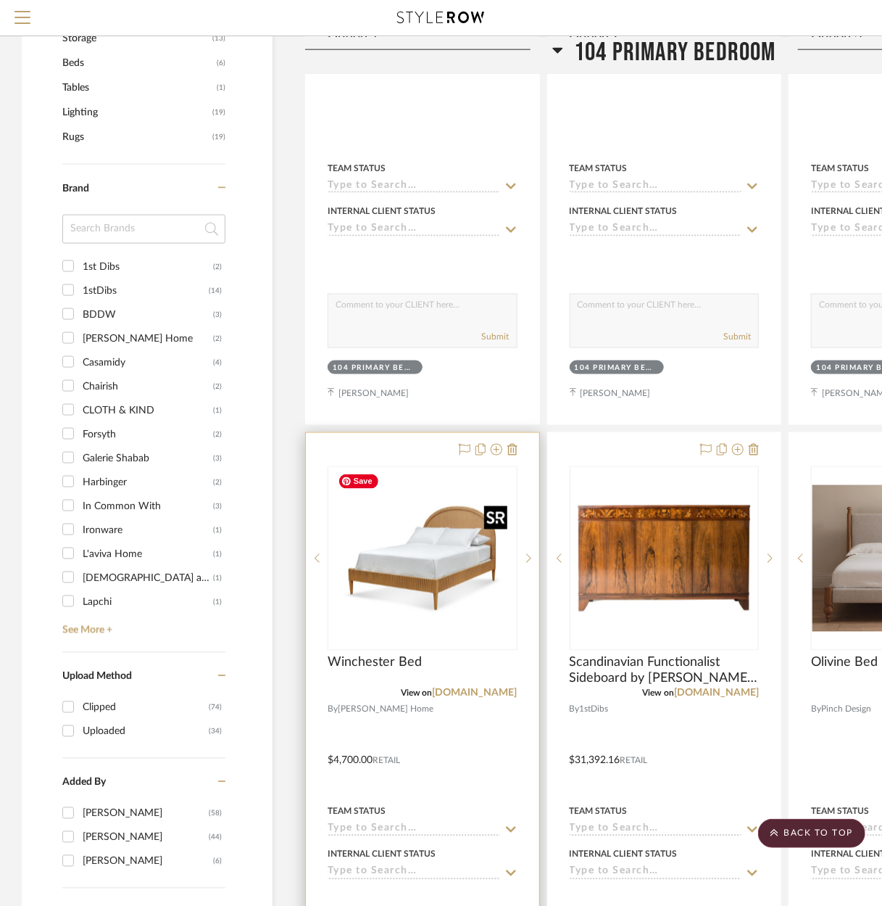
click at [0, 0] on img at bounding box center [0, 0] width 0 height 0
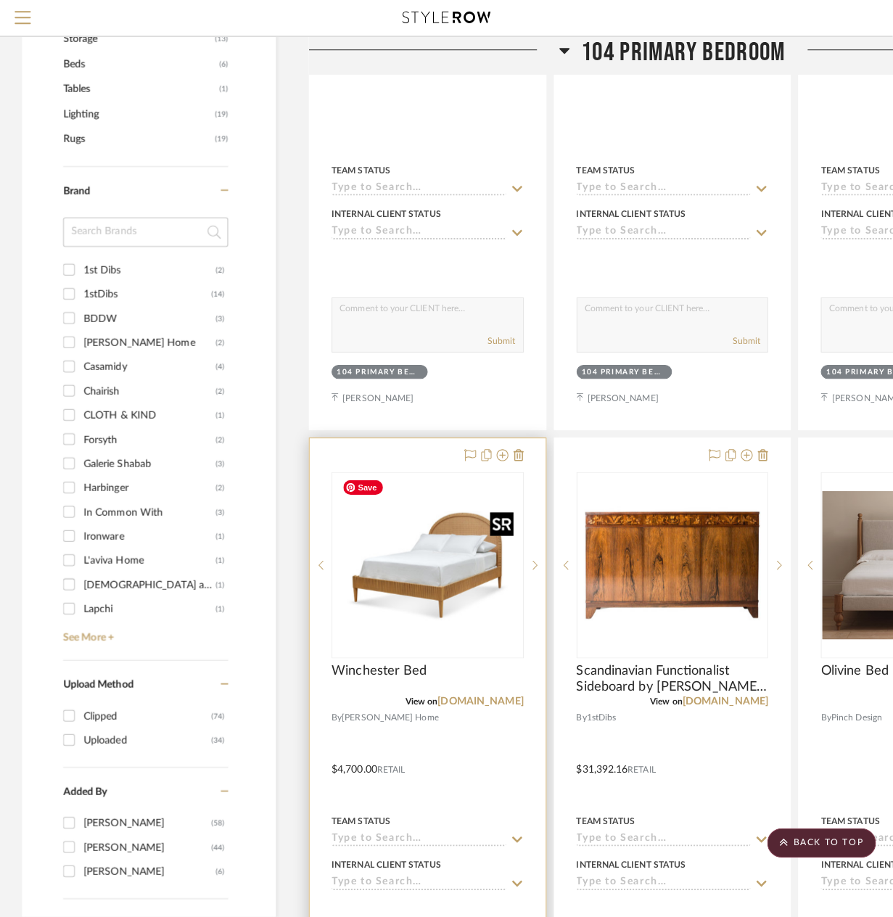
scroll to position [0, 0]
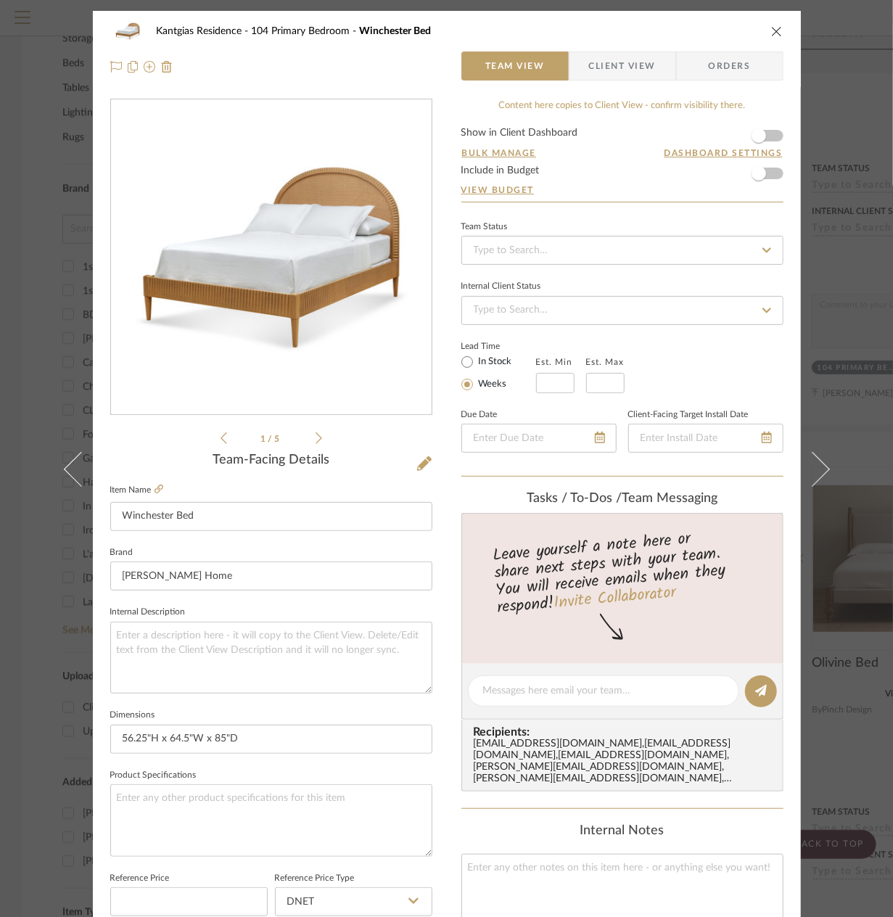
click at [771, 25] on icon "close" at bounding box center [777, 31] width 12 height 12
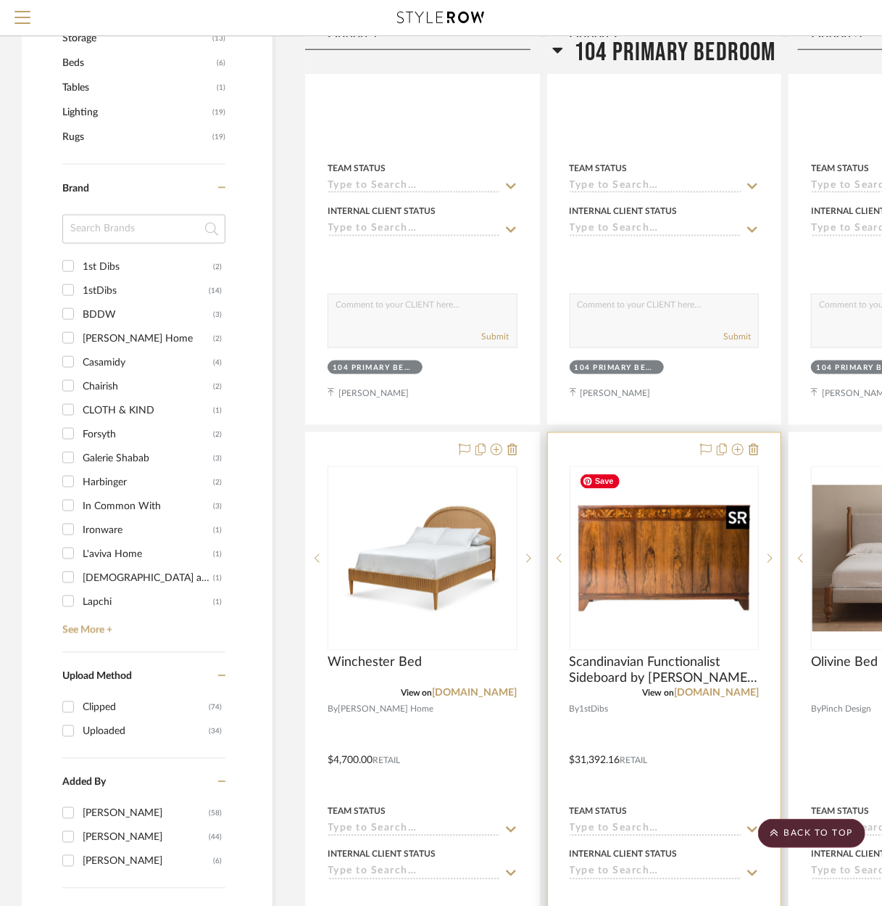
scroll to position [943, 0]
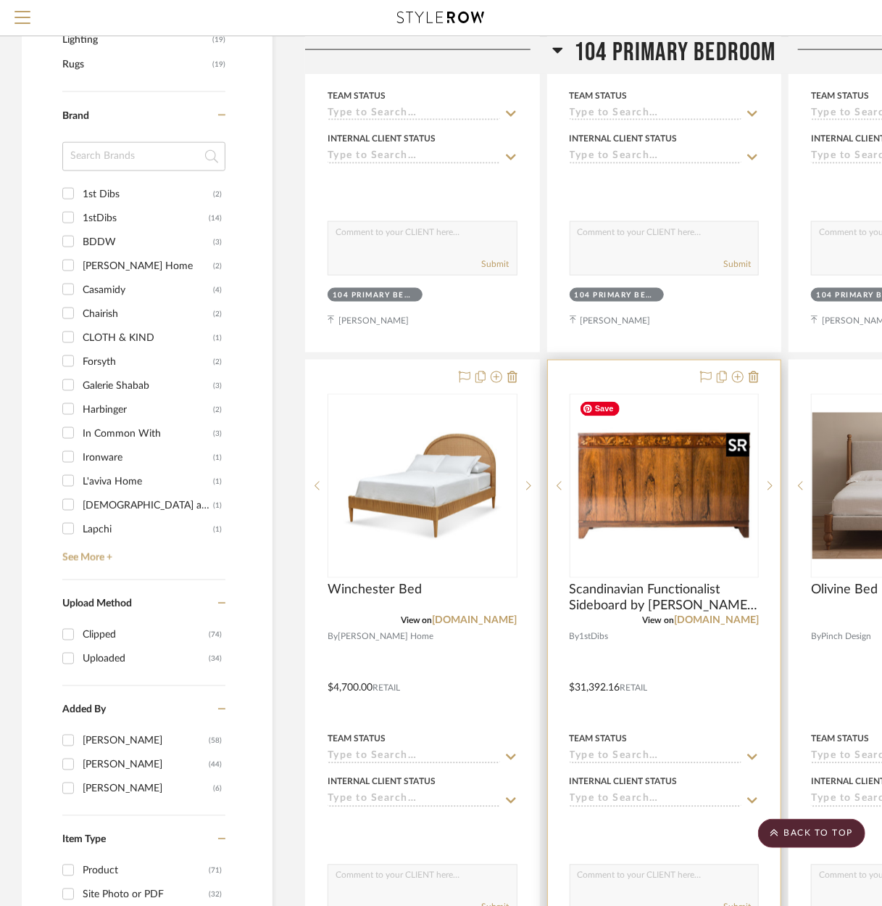
click at [642, 517] on img "0" at bounding box center [664, 485] width 181 height 181
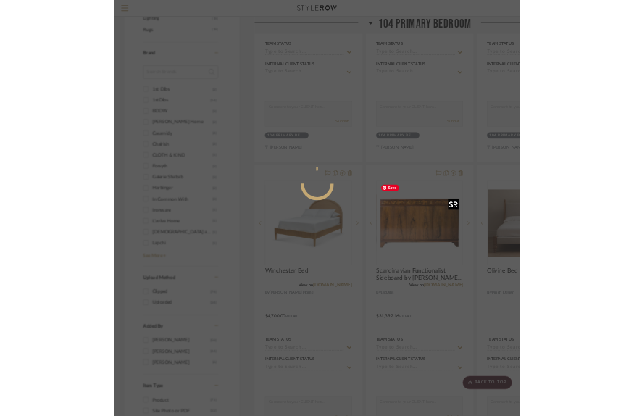
scroll to position [0, 0]
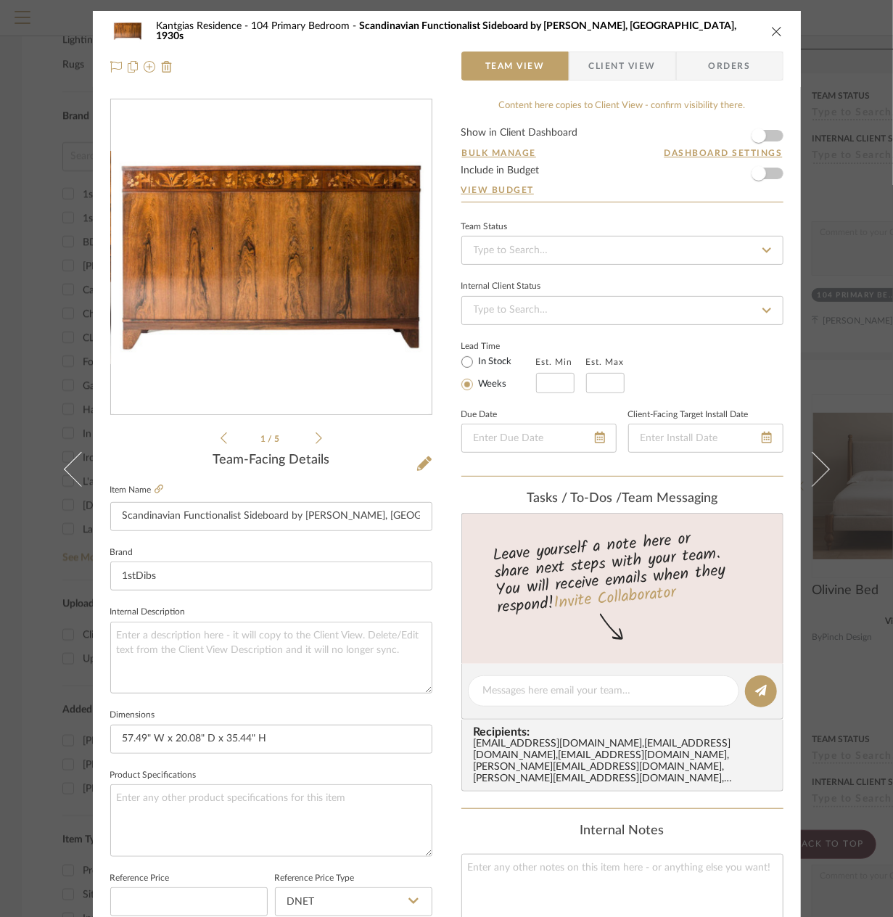
click at [385, 445] on div "1 / 5" at bounding box center [271, 273] width 322 height 348
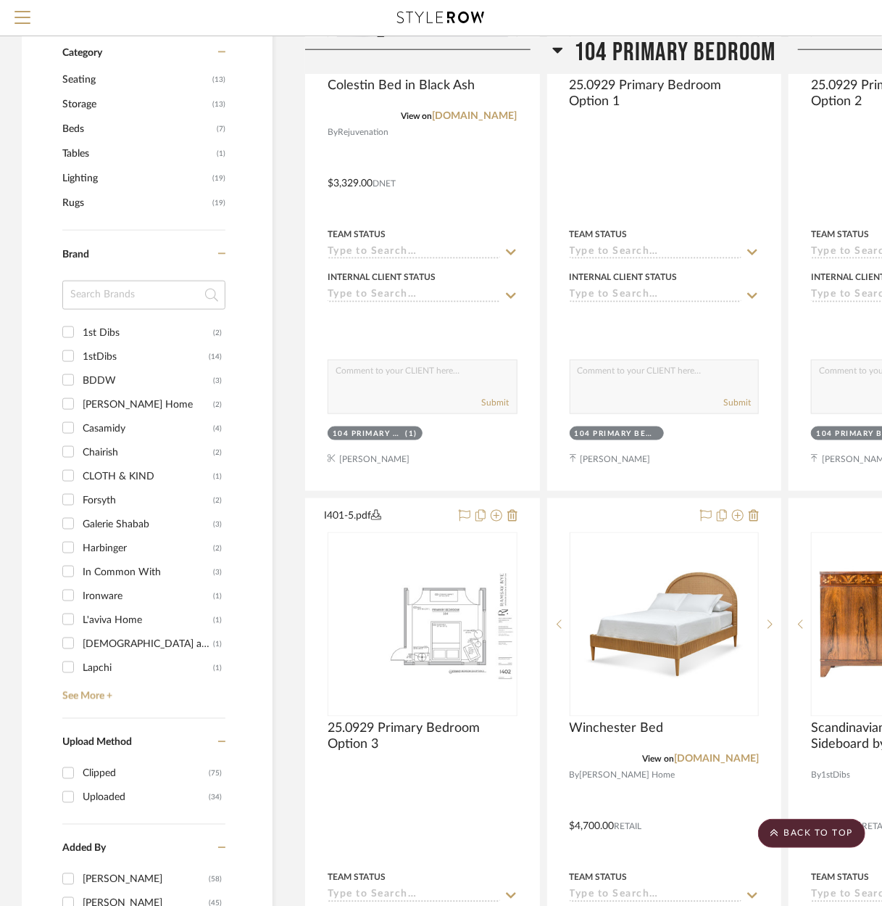
scroll to position [870, 0]
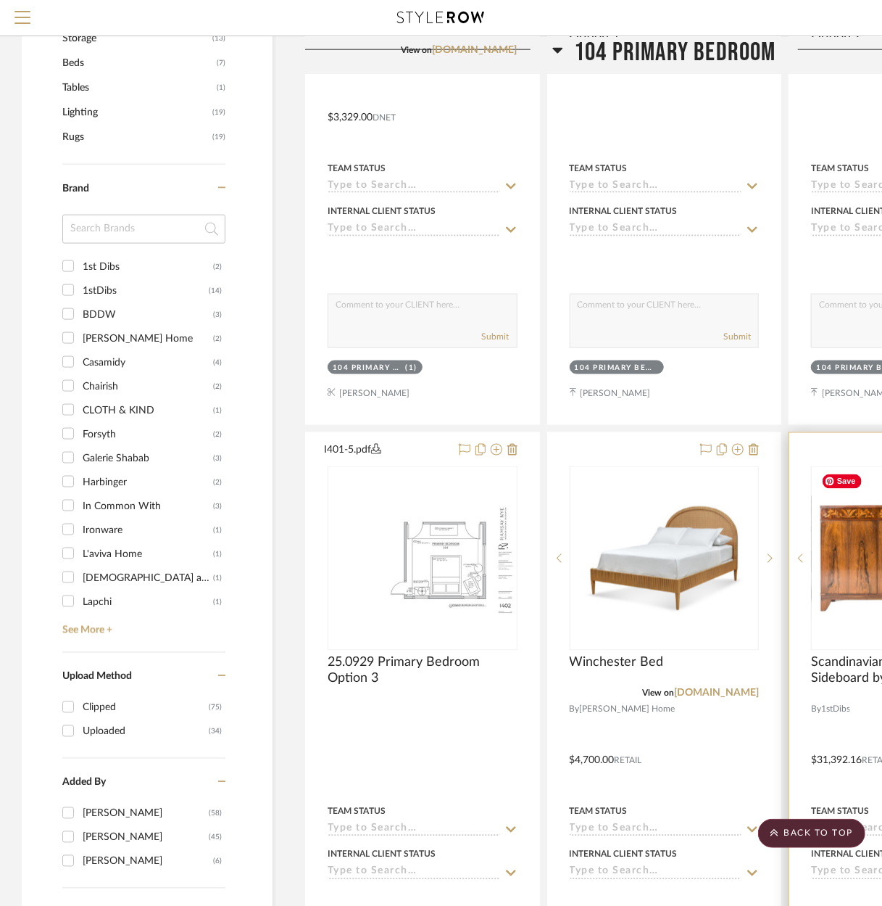
click at [0, 0] on img at bounding box center [0, 0] width 0 height 0
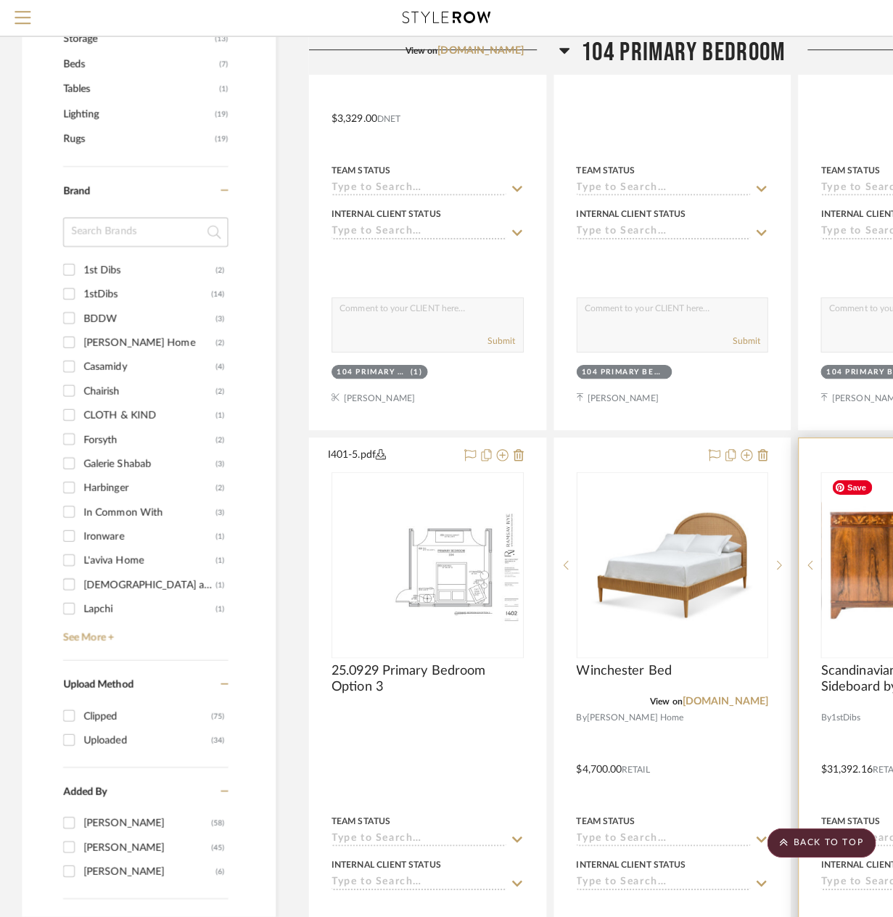
scroll to position [0, 0]
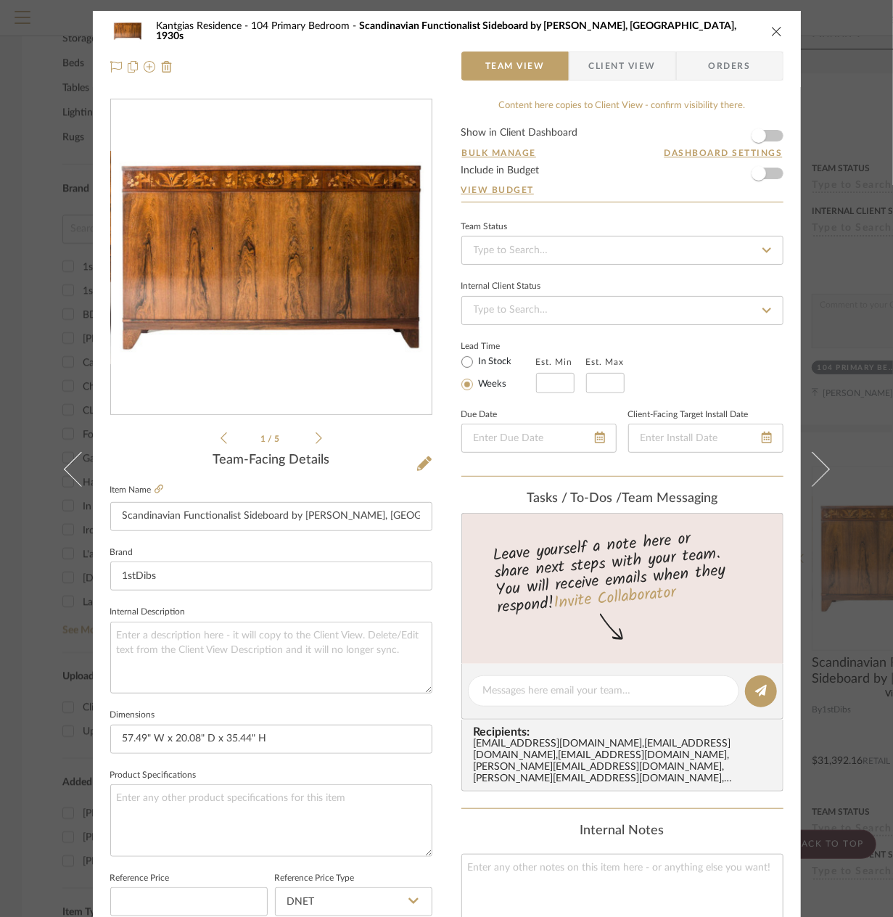
click at [373, 476] on div "Team-Facing Details Item Name Scandinavian Functionalist Sideboard by [PERSON_N…" at bounding box center [271, 695] width 322 height 487
drag, startPoint x: 393, startPoint y: 451, endPoint x: 447, endPoint y: 392, distance: 80.1
click at [393, 451] on div "1 / 5 Team-Facing Details Item Name Scandinavian Functionalist Sideboard by [PE…" at bounding box center [271, 696] width 322 height 1194
click at [775, 31] on icon "close" at bounding box center [777, 31] width 12 height 12
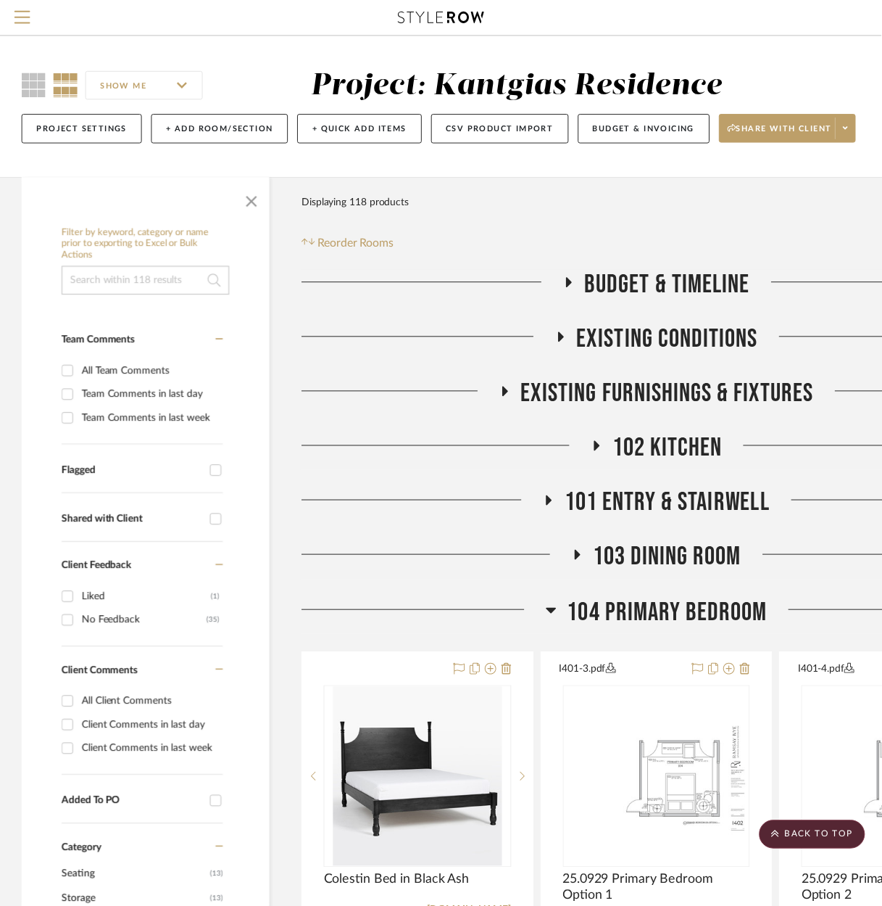
scroll to position [870, 0]
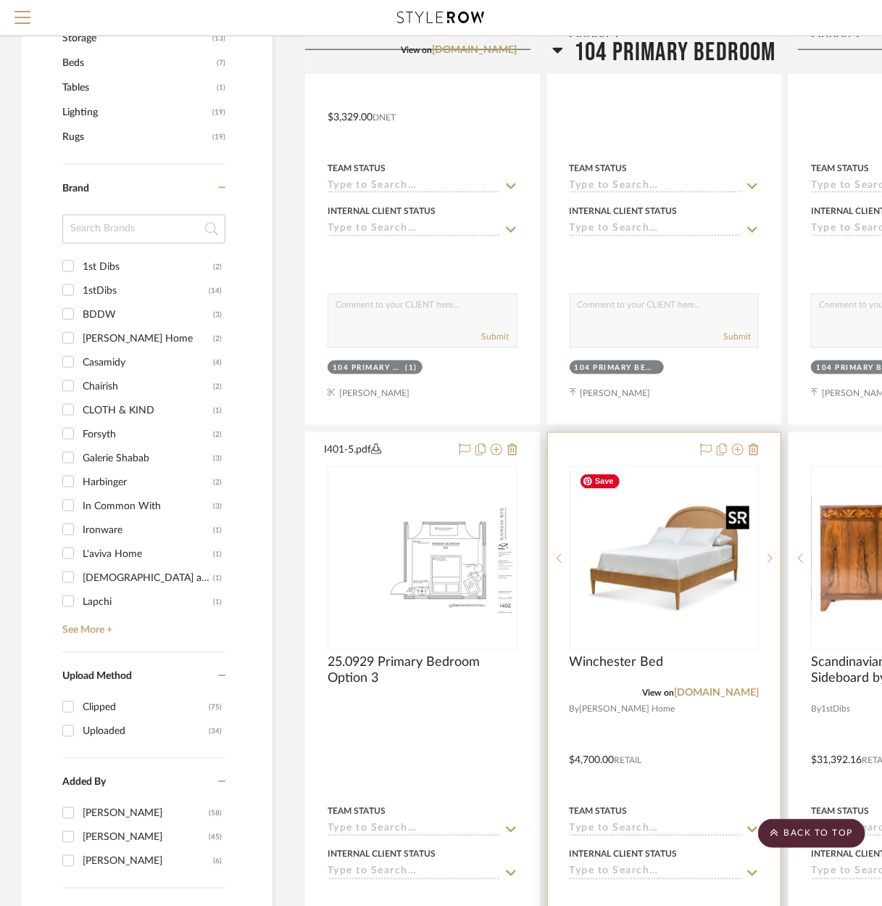
click at [658, 555] on img "0" at bounding box center [664, 558] width 181 height 181
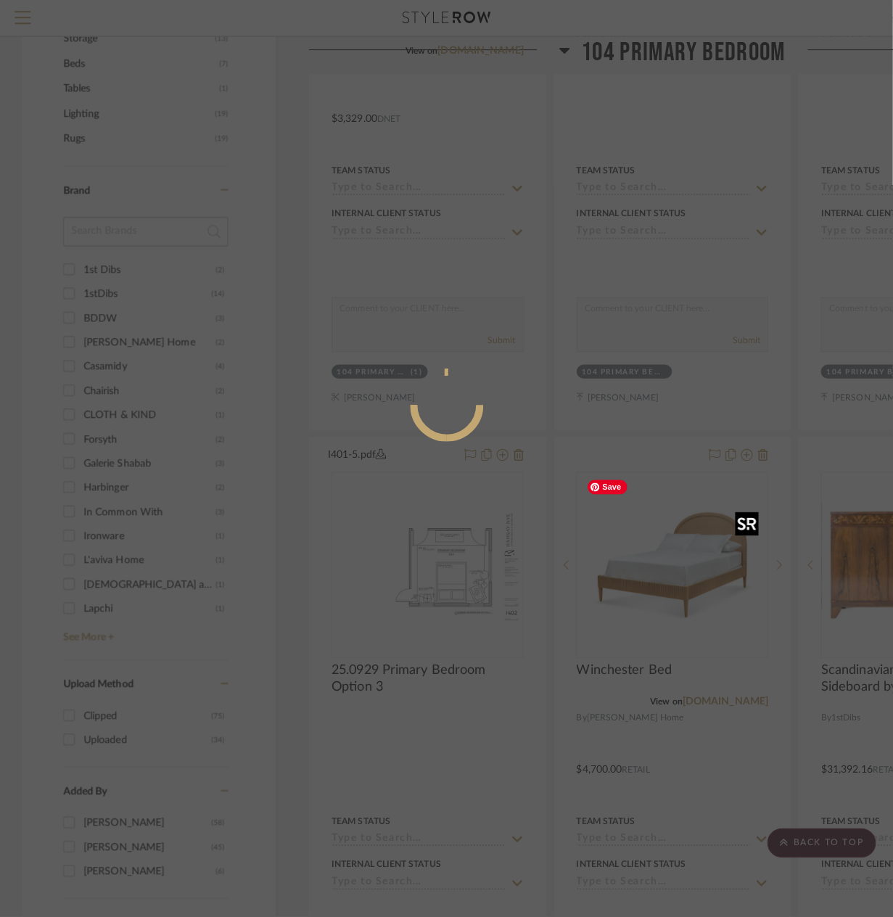
scroll to position [0, 0]
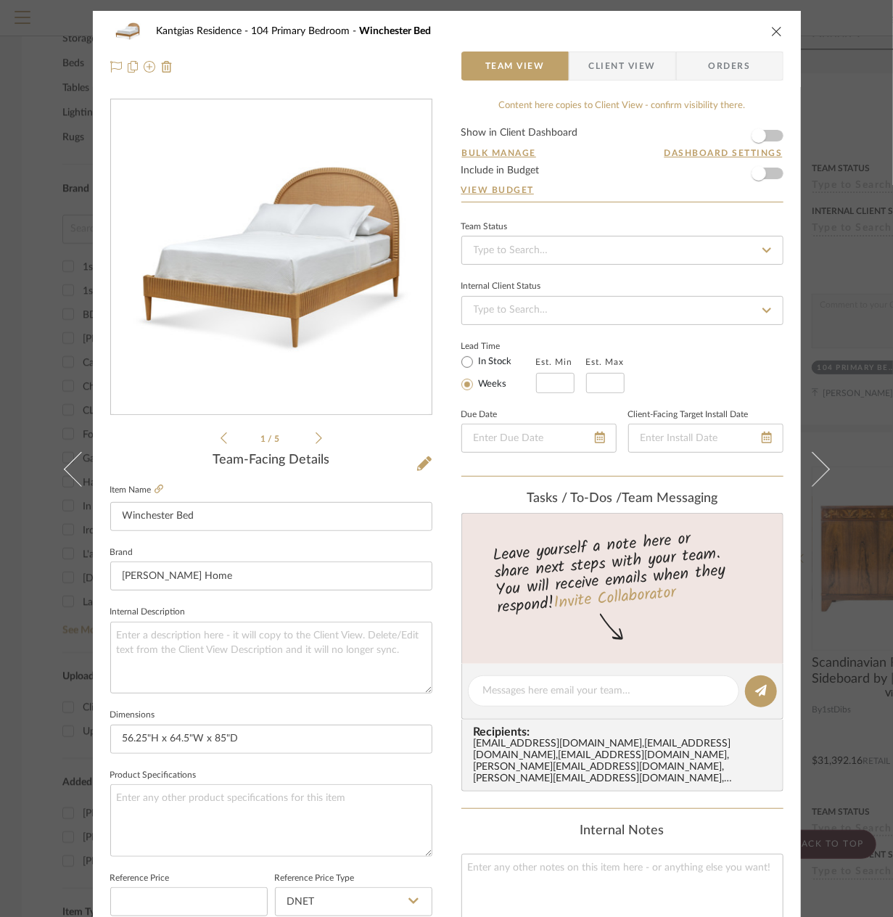
click at [461, 521] on div "Leave yourself a note here or share next steps with your team. You will receive…" at bounding box center [622, 588] width 322 height 151
click at [438, 679] on div "Kantgias Residence 104 Primary Bedroom Winchester Bed Team View Client View Ord…" at bounding box center [447, 680] width 708 height 1339
drag, startPoint x: 357, startPoint y: 462, endPoint x: 315, endPoint y: 450, distance: 43.6
click at [357, 462] on div "Team-Facing Details" at bounding box center [271, 460] width 322 height 16
click at [315, 433] on icon at bounding box center [318, 437] width 7 height 13
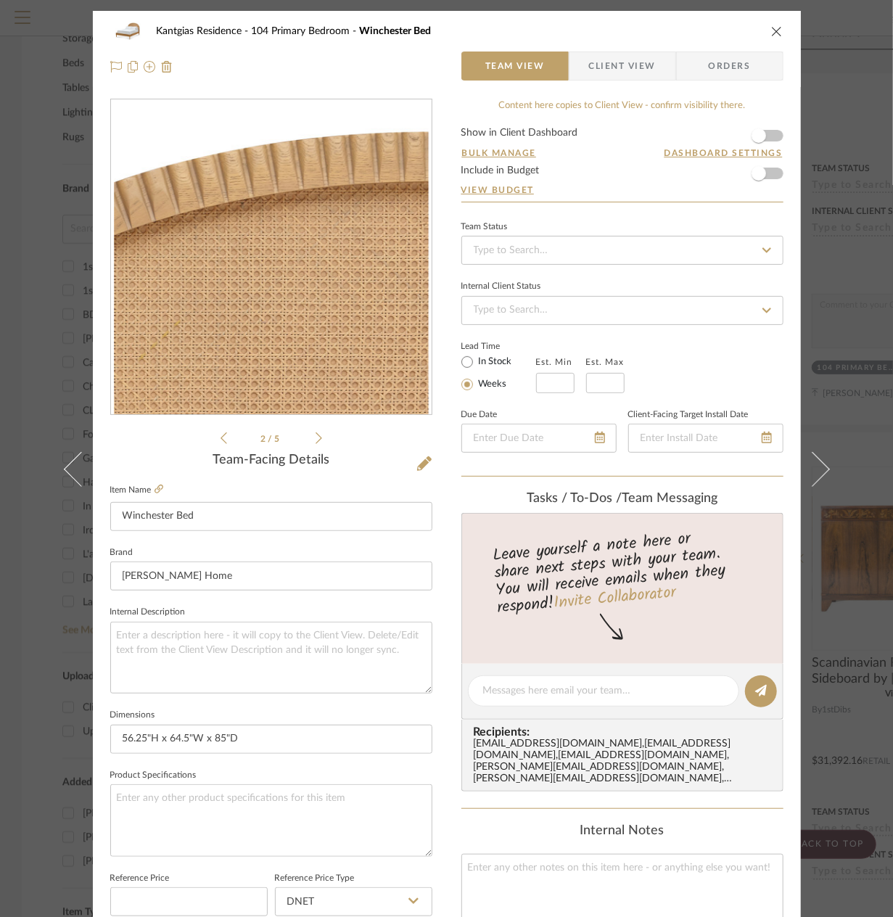
click at [315, 433] on icon at bounding box center [318, 437] width 7 height 13
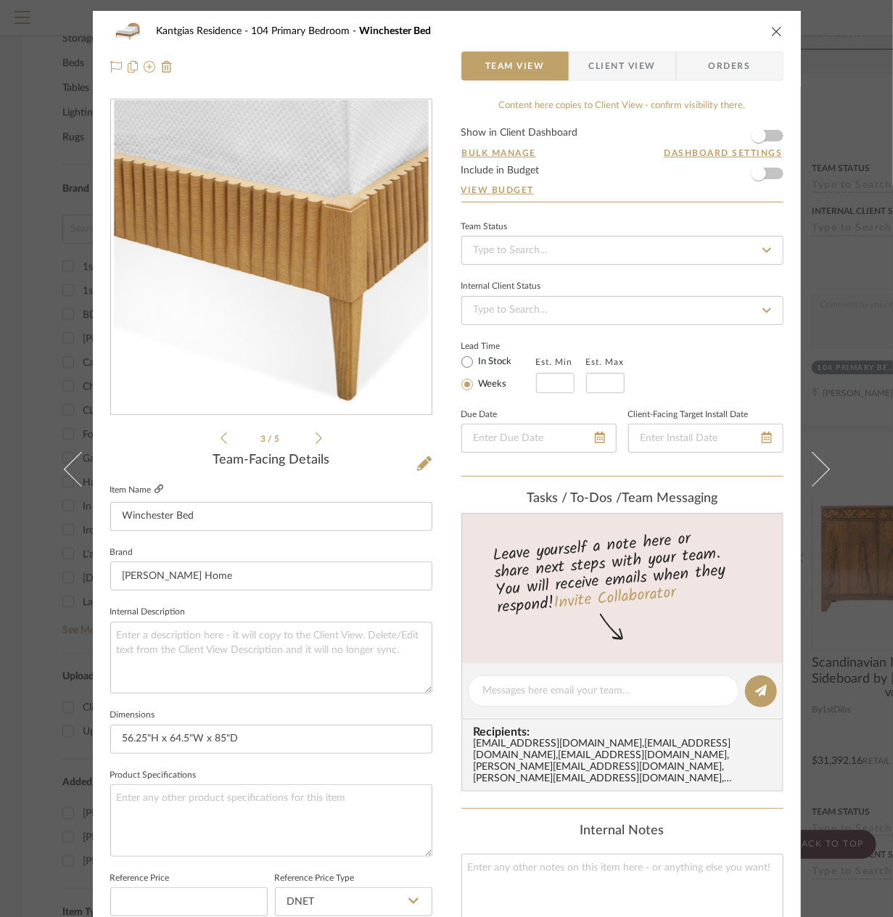
click at [155, 488] on icon at bounding box center [158, 488] width 9 height 9
